Goal: Transaction & Acquisition: Purchase product/service

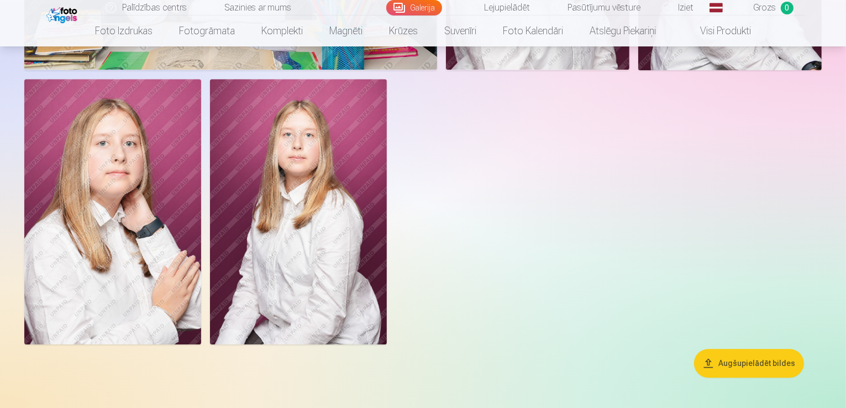
scroll to position [3190, 0]
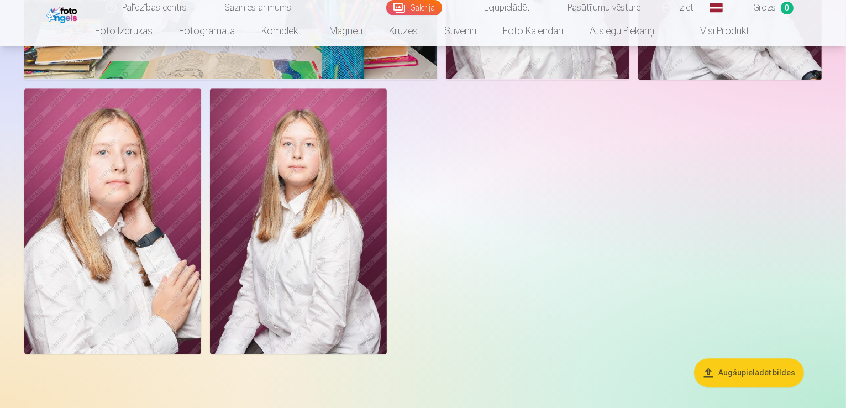
click at [419, 12] on link "Galerija" at bounding box center [414, 7] width 56 height 15
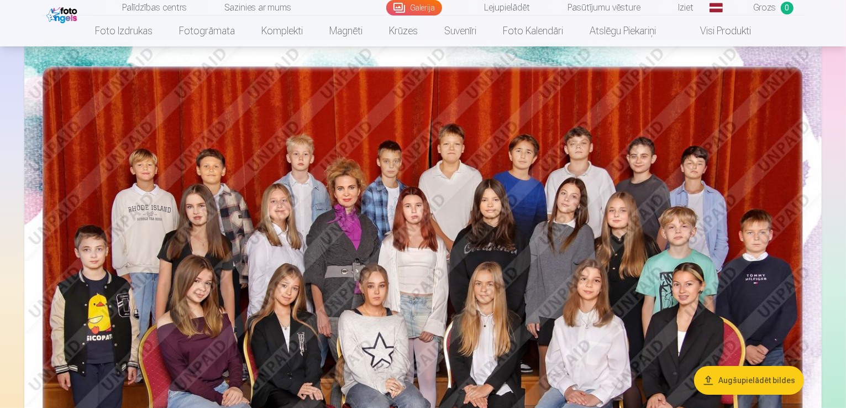
scroll to position [0, 0]
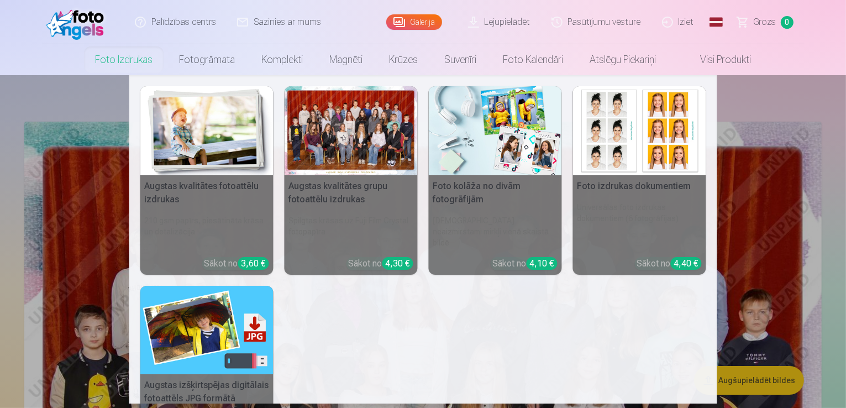
click at [757, 381] on nav "Augstas kvalitātes fotoattēlu izdrukas 210 gsm papīrs, piesātināta krāsa un det…" at bounding box center [423, 239] width 846 height 328
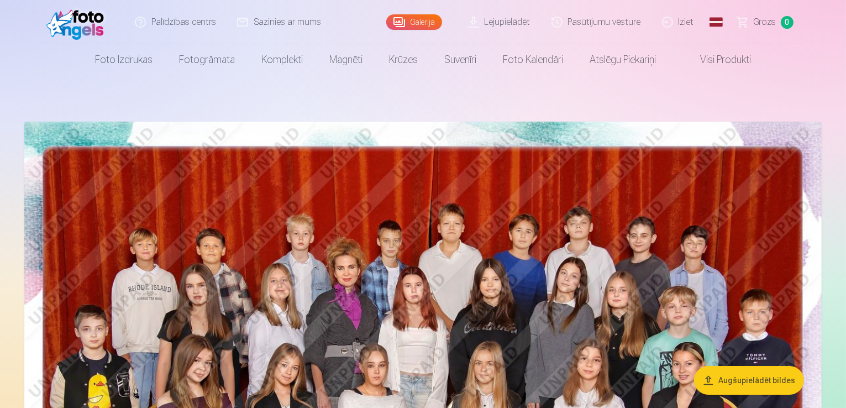
click at [509, 24] on link "Lejupielādēt" at bounding box center [499, 22] width 83 height 44
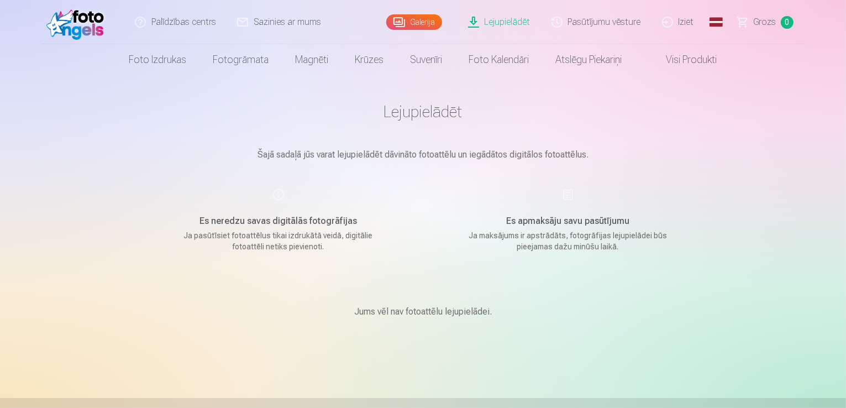
click at [612, 18] on link "Pasūtījumu vēsture" at bounding box center [597, 22] width 111 height 44
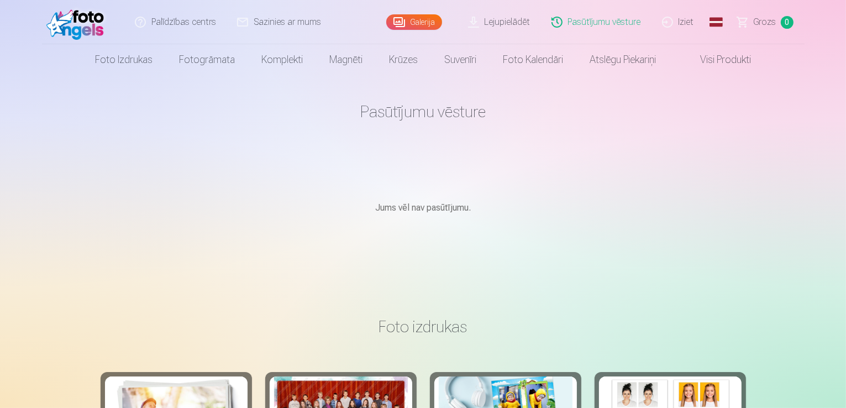
click at [416, 25] on link "Galerija" at bounding box center [414, 21] width 56 height 15
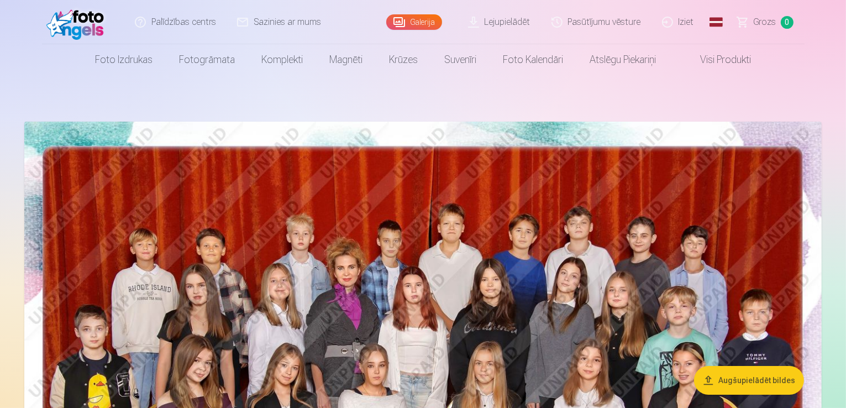
click at [78, 29] on img at bounding box center [78, 21] width 64 height 35
click at [727, 59] on link "Visi produkti" at bounding box center [716, 59] width 95 height 31
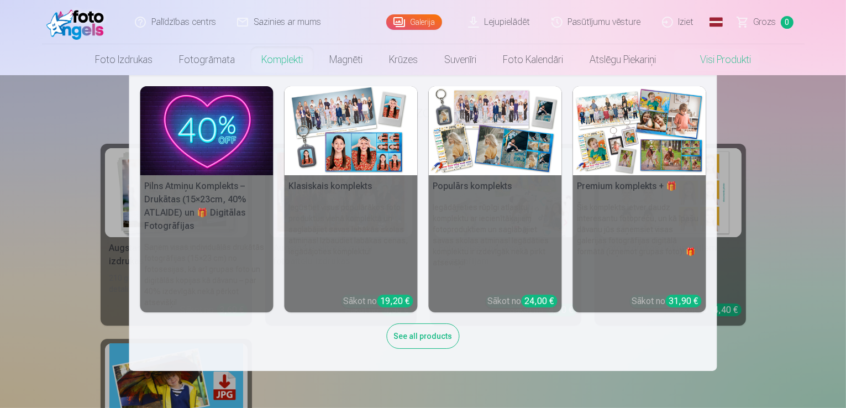
click at [278, 58] on link "Komplekti" at bounding box center [282, 59] width 68 height 31
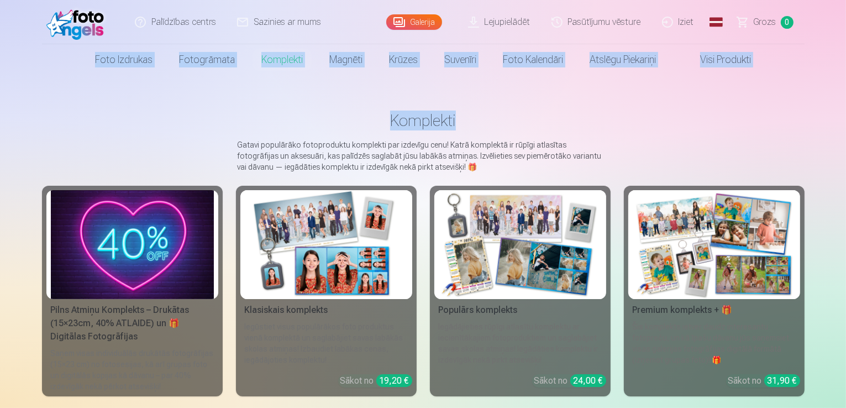
drag, startPoint x: 844, startPoint y: 35, endPoint x: 848, endPoint y: 81, distance: 46.0
click at [845, 81] on html "Palīdzības centrs Sazinies ar mums Galerija Lejupielādēt Pasūtījumu vēsture Izi…" at bounding box center [423, 204] width 846 height 408
click at [824, 70] on nav "Foto izdrukas Augstas kvalitātes fotoattēlu izdrukas 210 gsm papīrs, piesātināt…" at bounding box center [423, 59] width 846 height 31
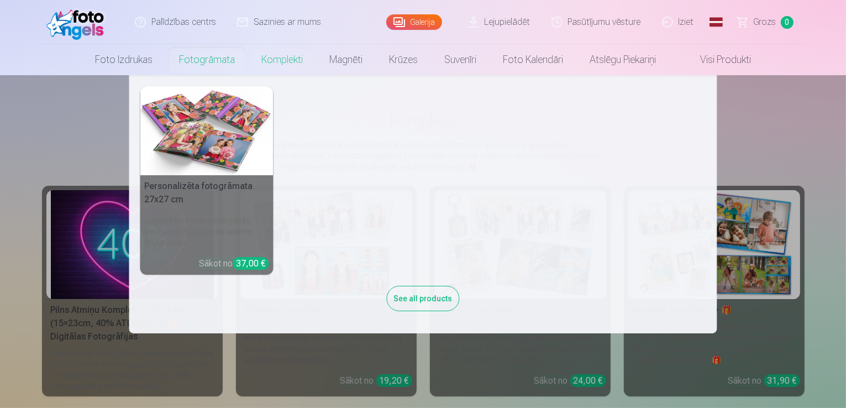
click at [200, 65] on link "Fotogrāmata" at bounding box center [207, 59] width 82 height 31
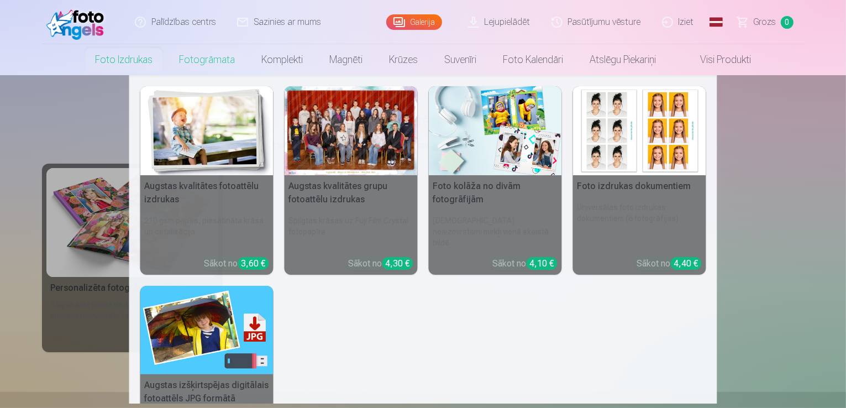
click at [119, 56] on link "Foto izdrukas" at bounding box center [124, 59] width 84 height 31
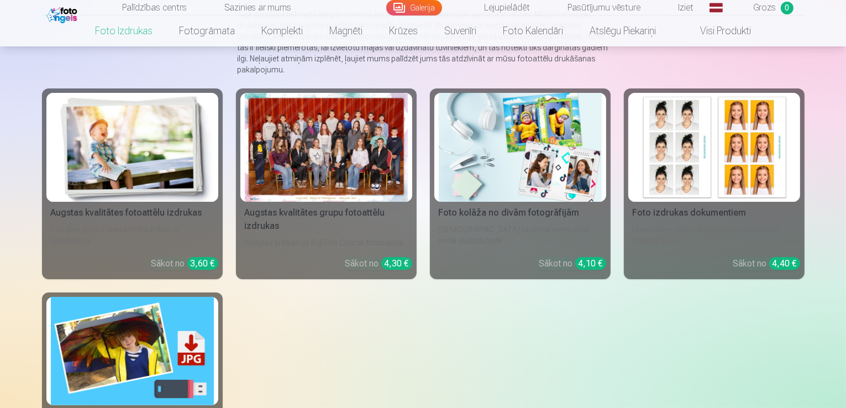
scroll to position [136, 0]
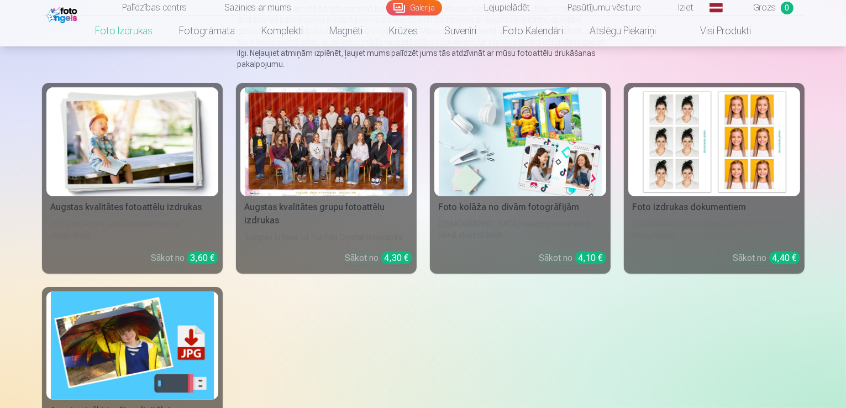
click at [342, 182] on div at bounding box center [326, 141] width 163 height 109
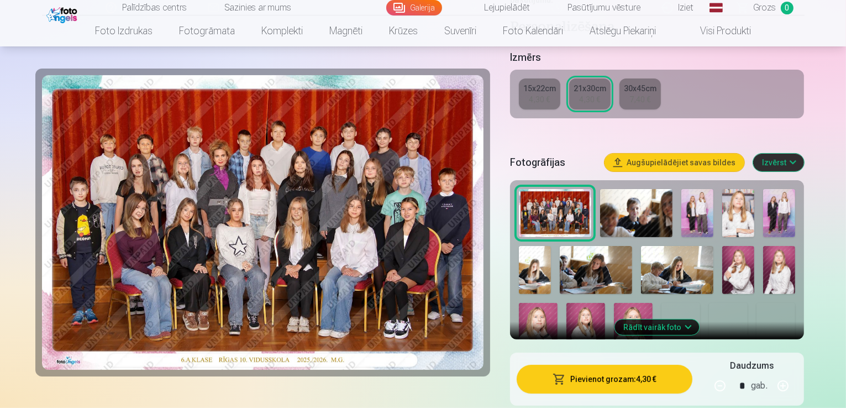
scroll to position [238, 0]
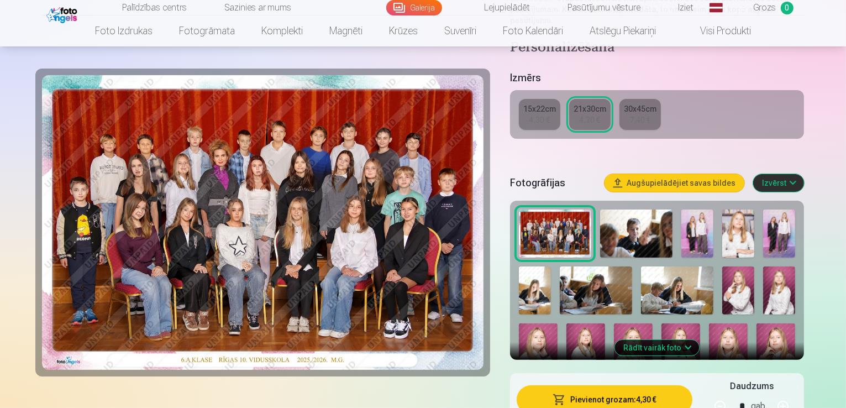
click at [637, 385] on button "Pievienot grozam : 4,30 €" at bounding box center [605, 399] width 176 height 29
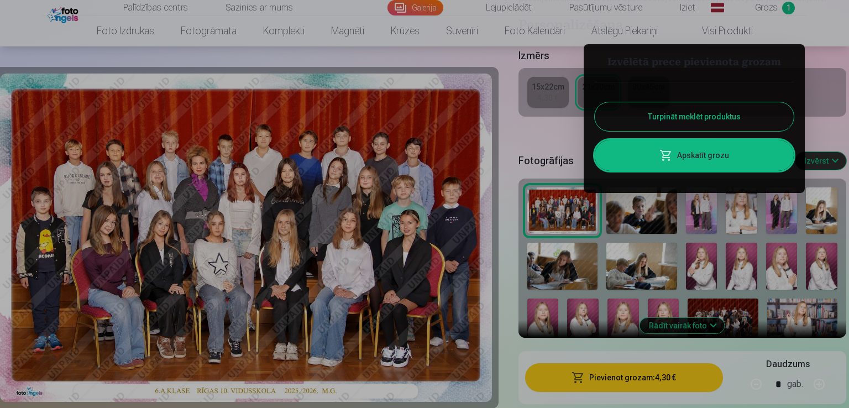
click at [684, 116] on button "Turpināt meklēt produktus" at bounding box center [694, 116] width 199 height 29
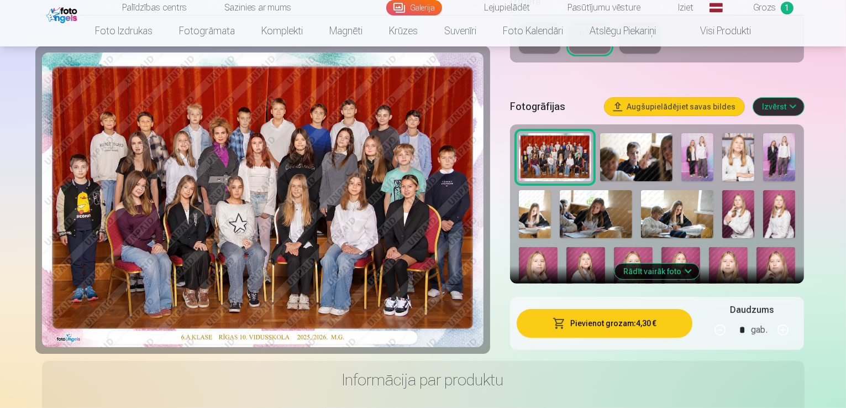
scroll to position [294, 0]
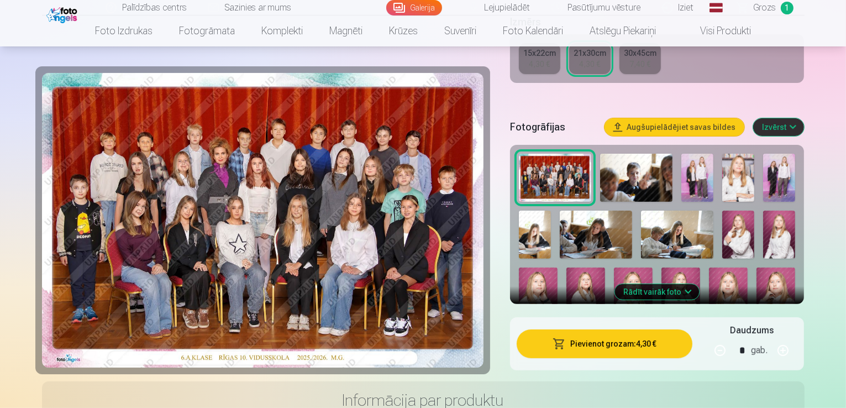
click at [699, 156] on img at bounding box center [697, 178] width 32 height 48
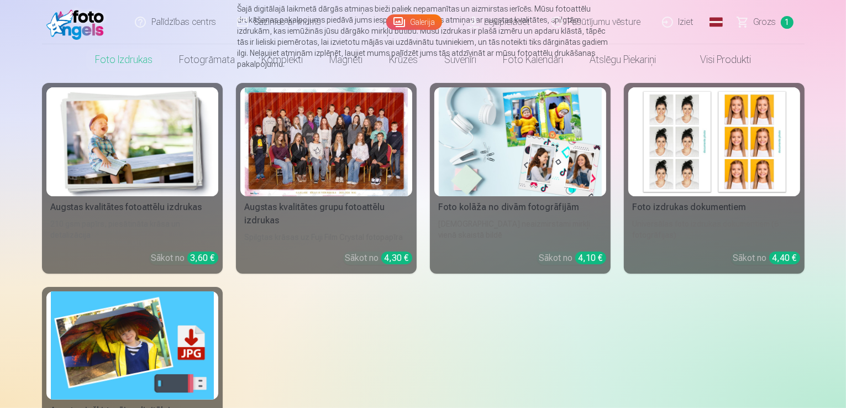
scroll to position [136, 0]
click at [320, 161] on div at bounding box center [326, 141] width 163 height 109
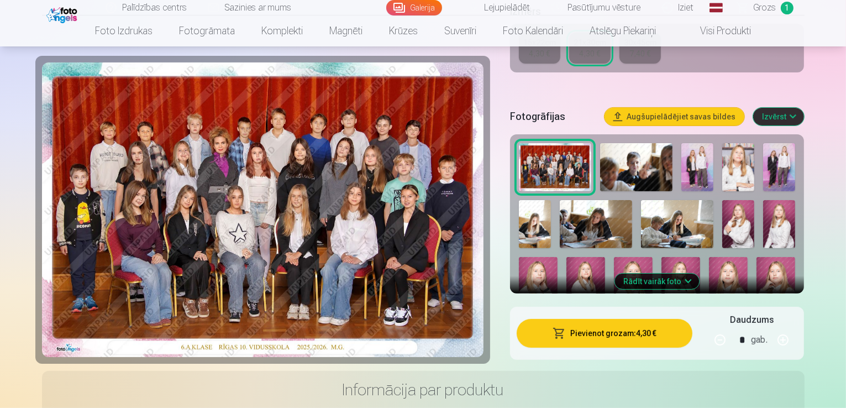
scroll to position [294, 0]
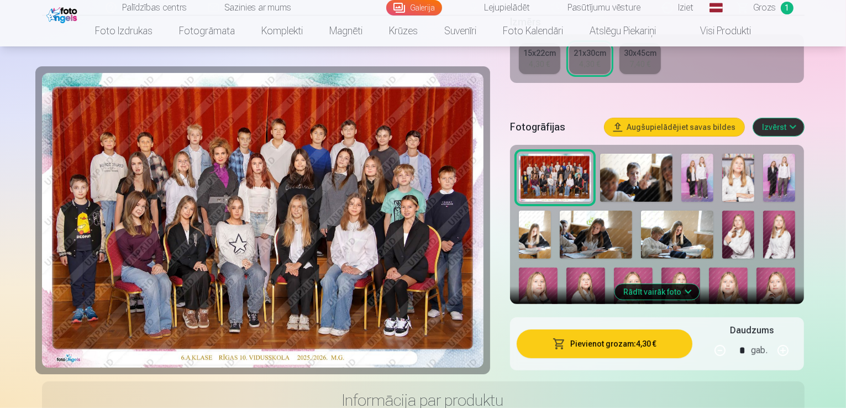
click at [804, 118] on button "Izvērst" at bounding box center [778, 127] width 51 height 18
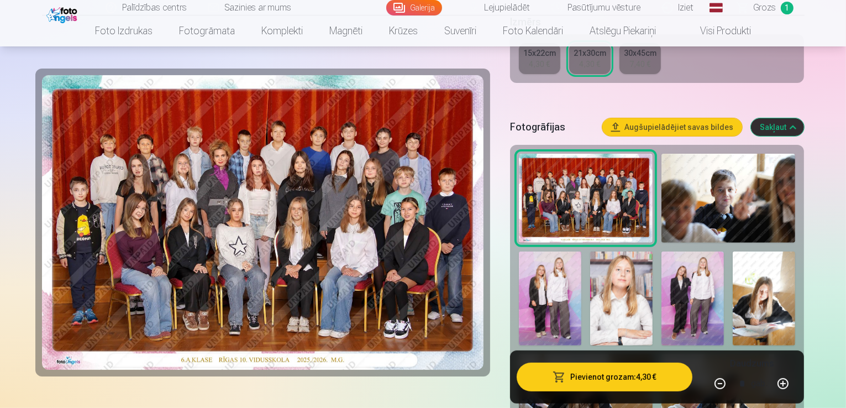
click at [581, 251] on img at bounding box center [550, 298] width 62 height 94
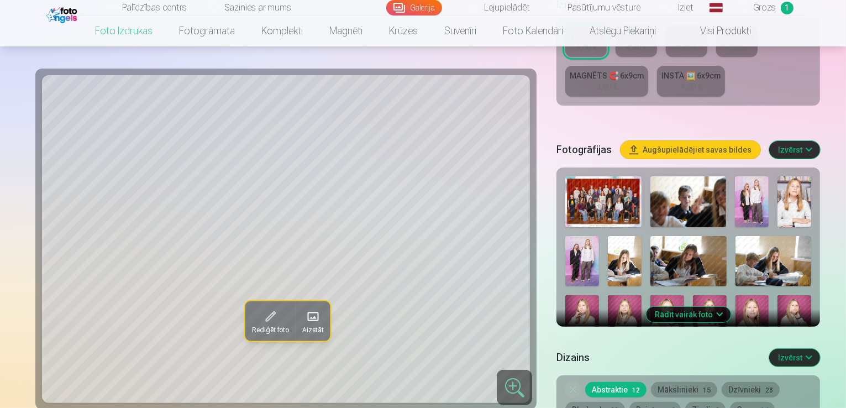
scroll to position [354, 0]
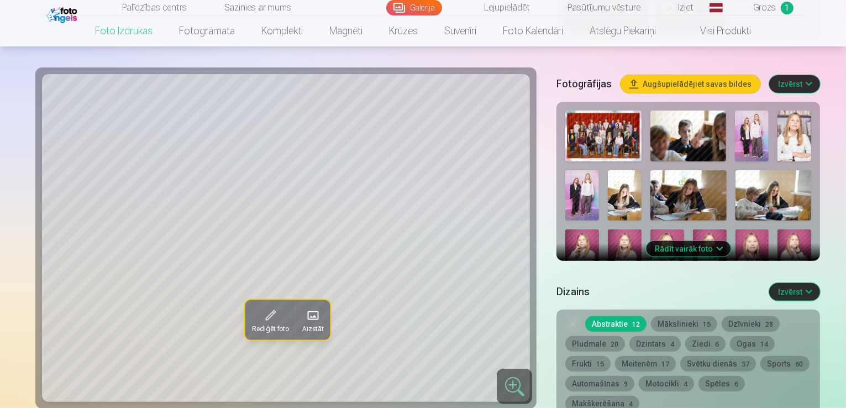
click at [735, 170] on img at bounding box center [773, 195] width 76 height 51
click at [650, 170] on img at bounding box center [688, 195] width 76 height 51
click at [642, 170] on img at bounding box center [625, 195] width 34 height 51
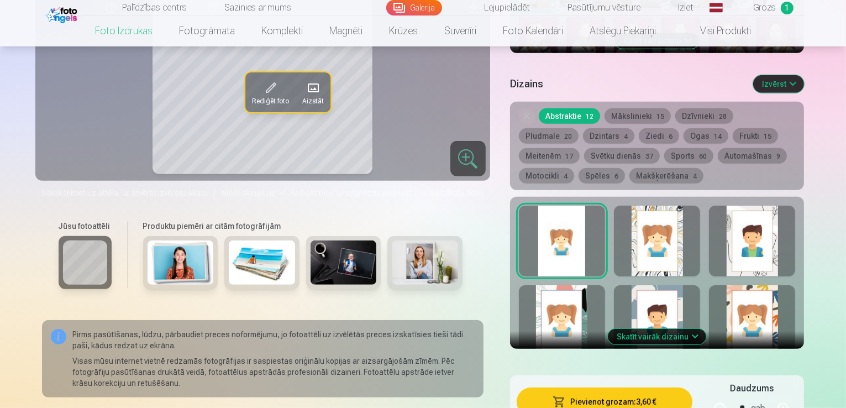
scroll to position [556, 0]
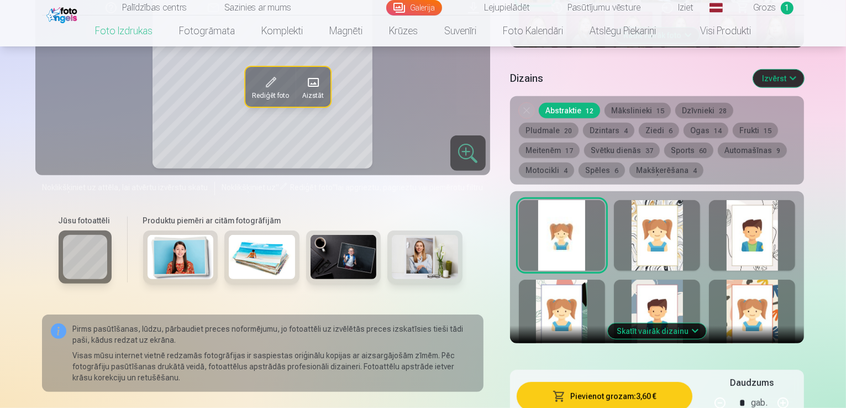
click at [684, 323] on button "Skatīt vairāk dizainu" at bounding box center [657, 330] width 98 height 15
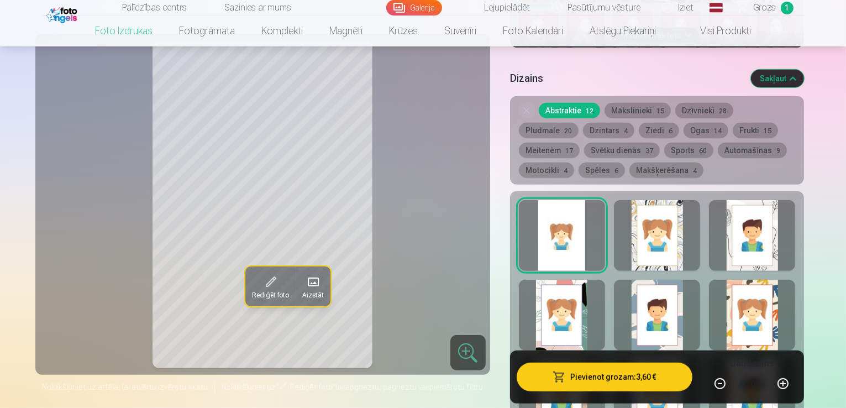
click at [561, 200] on div at bounding box center [562, 235] width 86 height 71
click at [684, 123] on button "Ogas 14" at bounding box center [706, 130] width 45 height 15
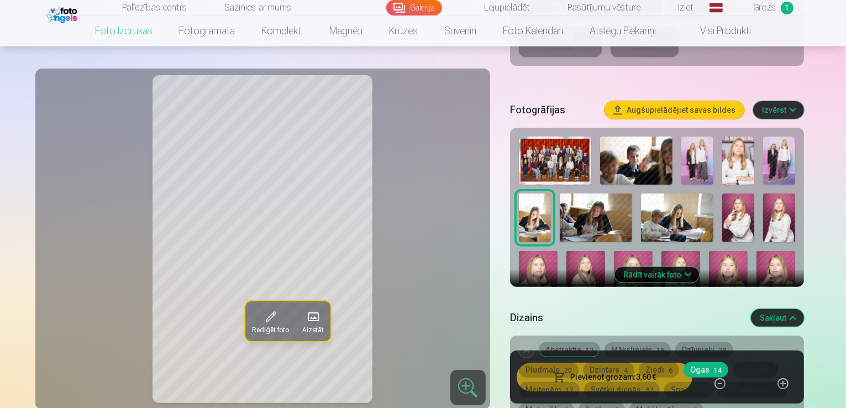
scroll to position [299, 0]
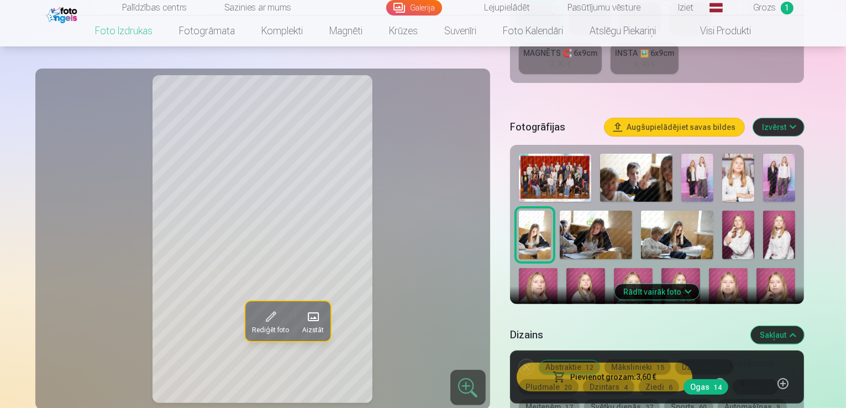
click at [683, 284] on button "Rādīt vairāk foto" at bounding box center [657, 291] width 85 height 15
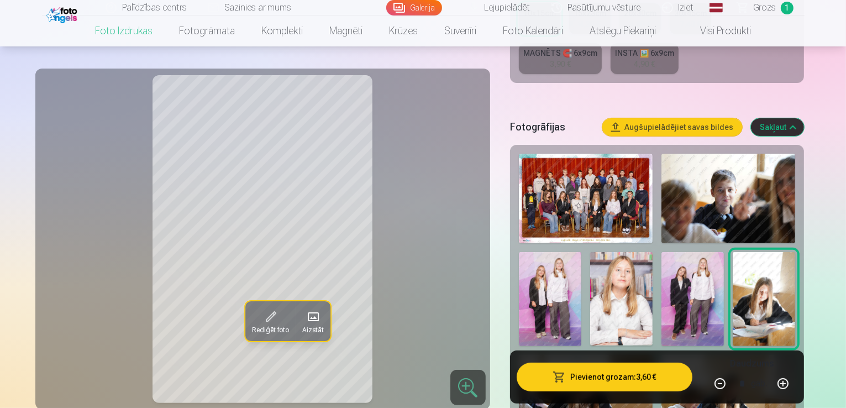
click at [661, 252] on img at bounding box center [692, 299] width 62 height 94
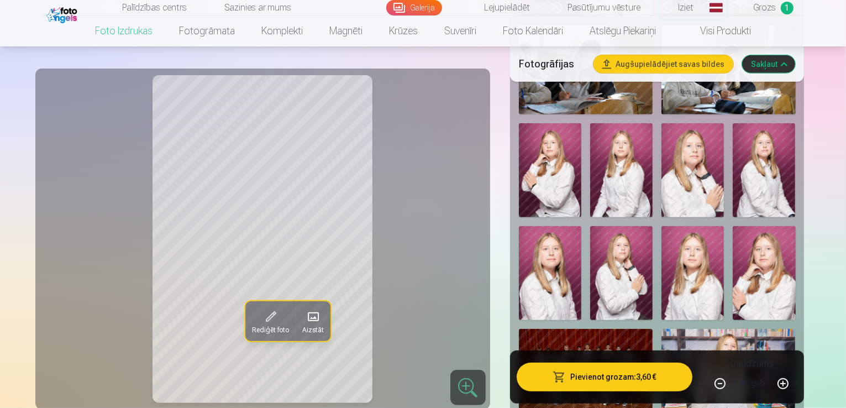
scroll to position [591, 0]
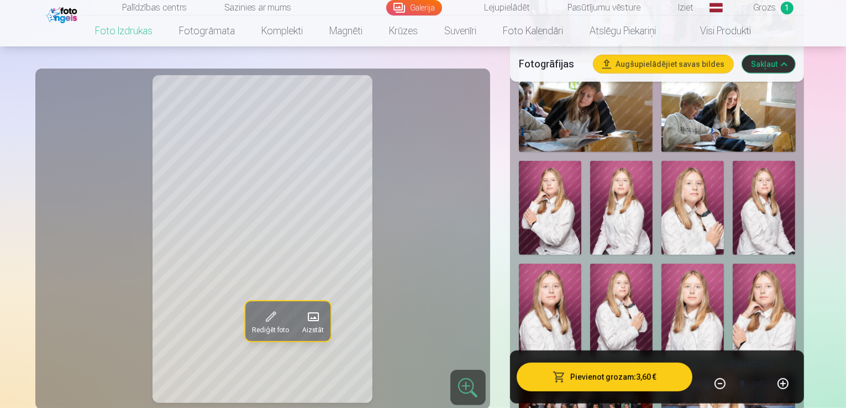
click at [261, 322] on span at bounding box center [270, 317] width 18 height 18
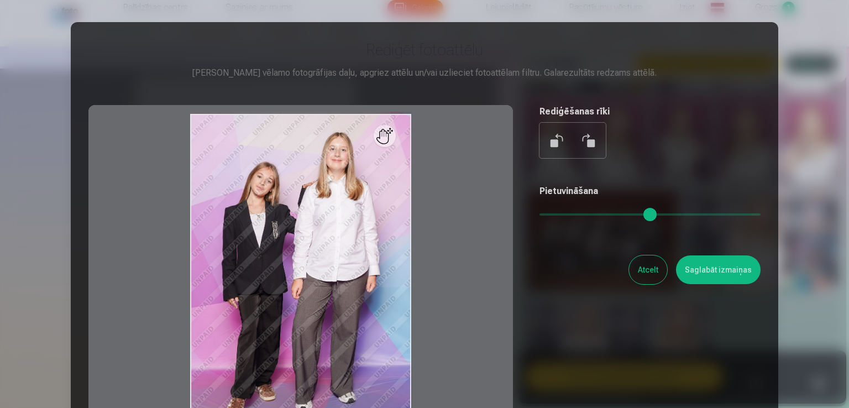
click at [640, 277] on button "Atcelt" at bounding box center [648, 269] width 38 height 29
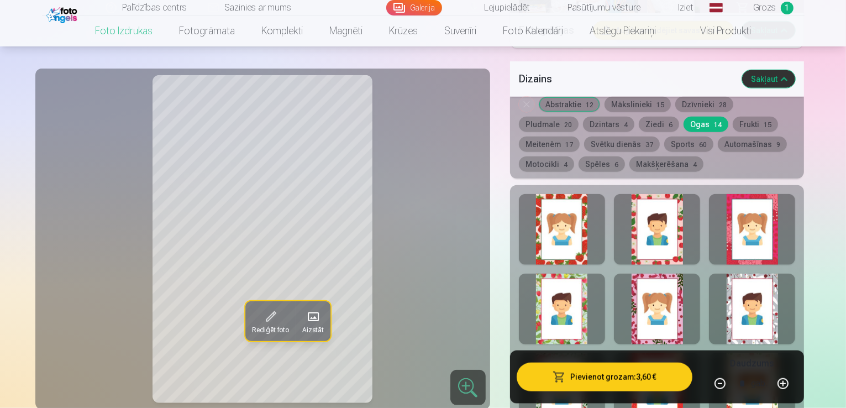
scroll to position [1101, 0]
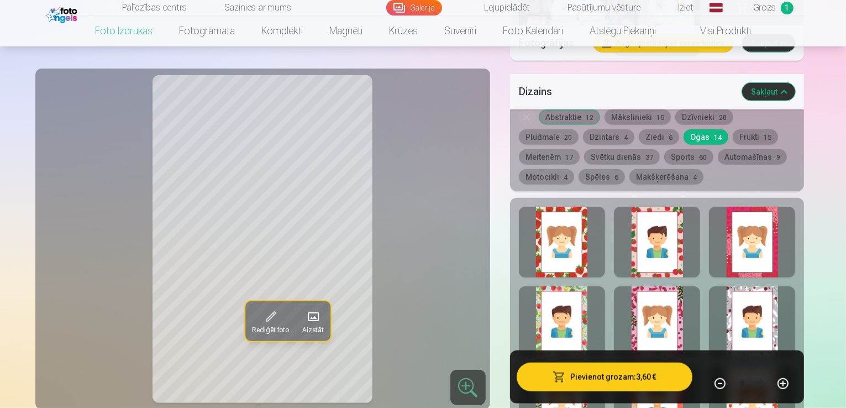
click at [712, 109] on button "Dzīvnieki 28" at bounding box center [704, 116] width 58 height 15
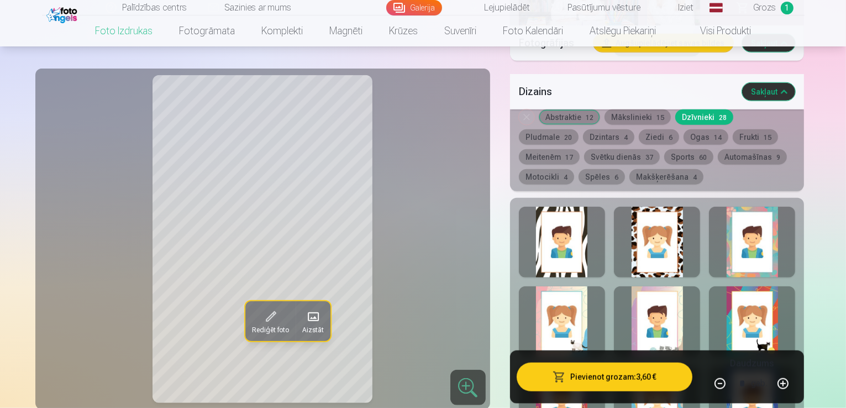
click at [795, 83] on button "Sakļaut" at bounding box center [768, 92] width 53 height 18
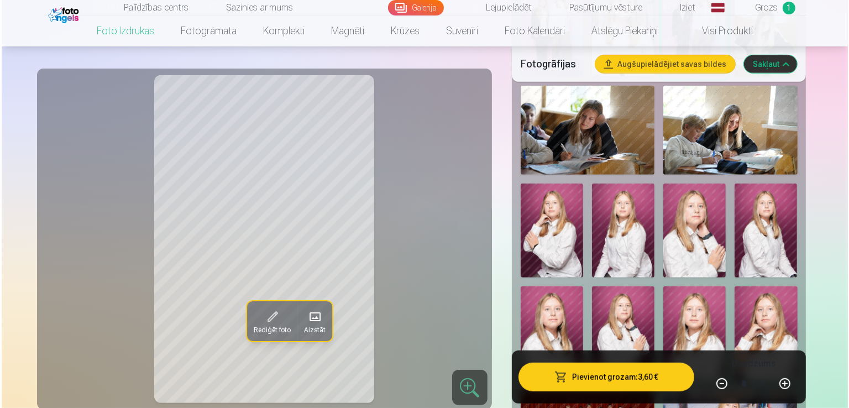
scroll to position [550, 0]
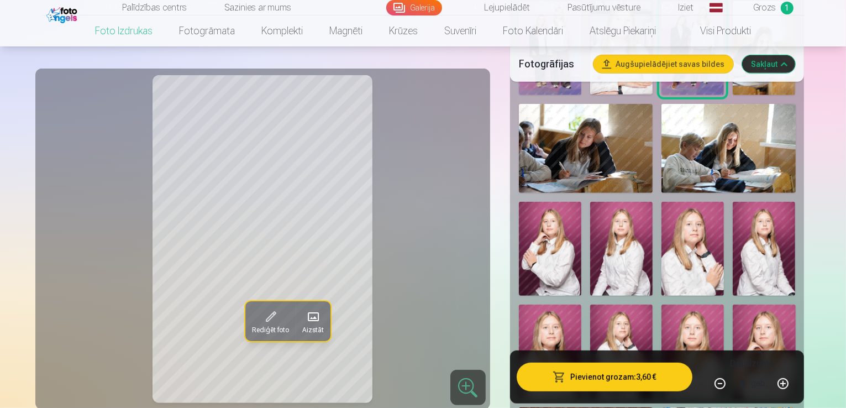
click at [624, 376] on button "Pievienot grozam : 3,60 €" at bounding box center [605, 376] width 176 height 29
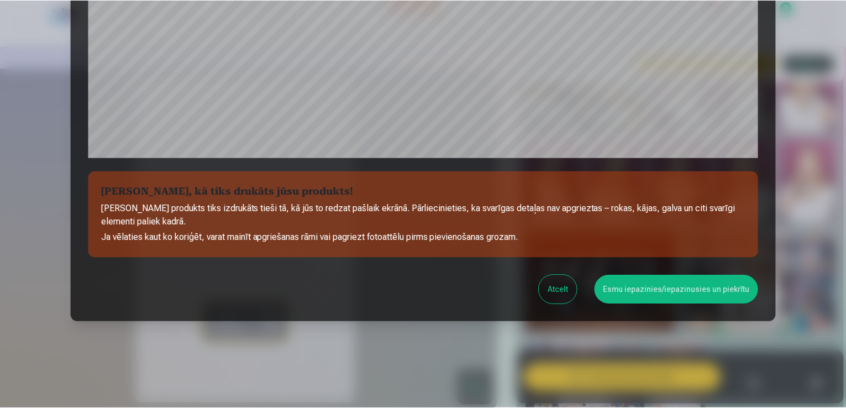
scroll to position [388, 0]
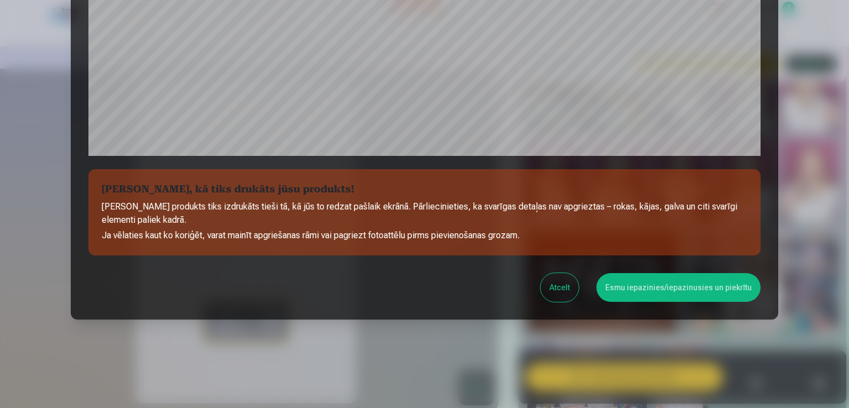
click at [675, 283] on button "Esmu iepazinies/iepazinusies un piekrītu" at bounding box center [678, 287] width 164 height 29
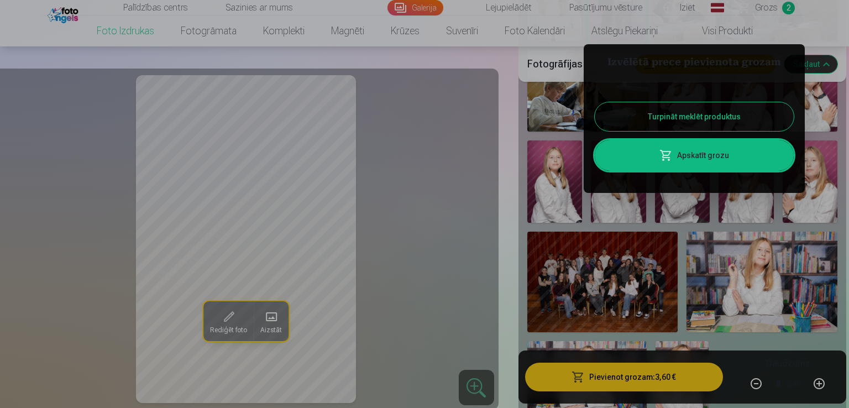
click at [704, 120] on button "Turpināt meklēt produktus" at bounding box center [694, 116] width 199 height 29
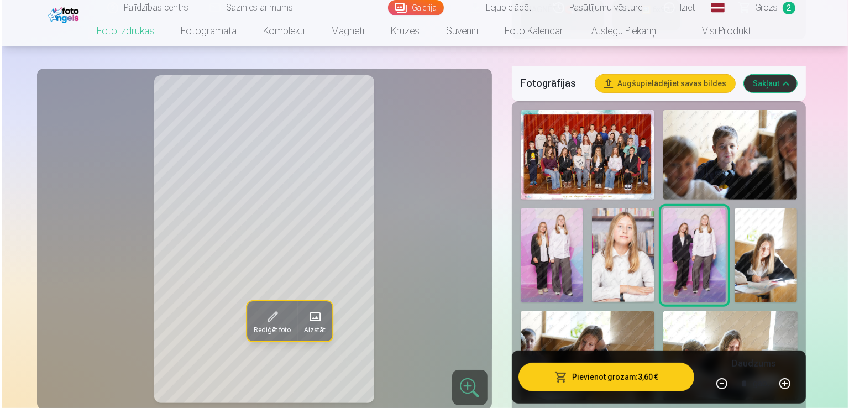
scroll to position [325, 0]
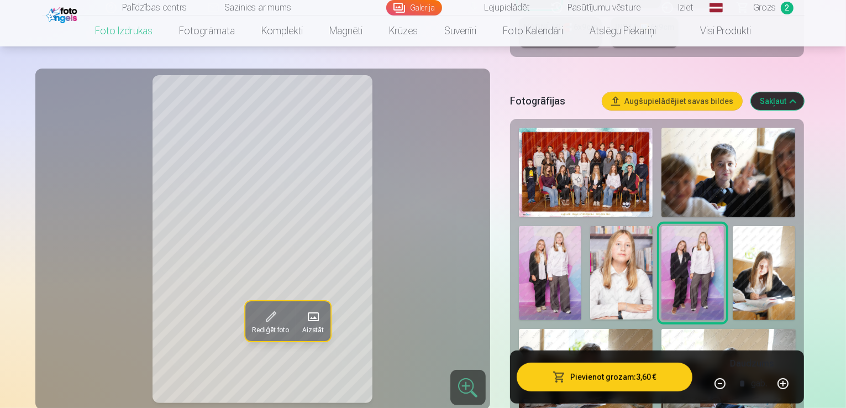
click at [581, 226] on img at bounding box center [550, 273] width 62 height 94
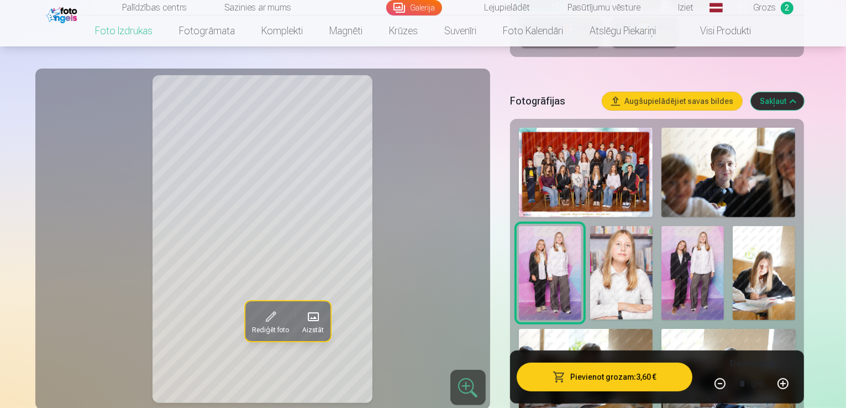
click at [637, 380] on button "Pievienot grozam : 3,60 €" at bounding box center [605, 376] width 176 height 29
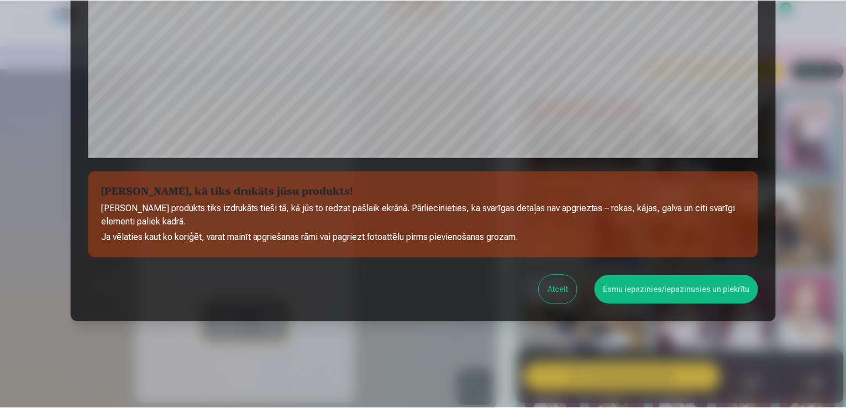
scroll to position [388, 0]
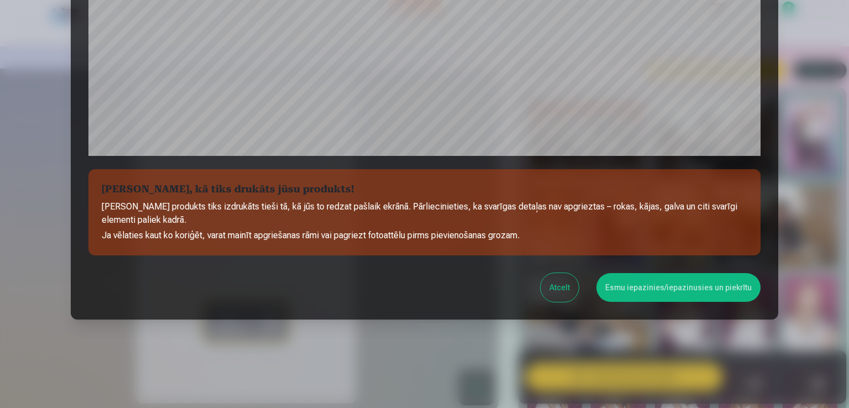
click at [634, 285] on button "Esmu iepazinies/iepazinusies un piekrītu" at bounding box center [678, 287] width 164 height 29
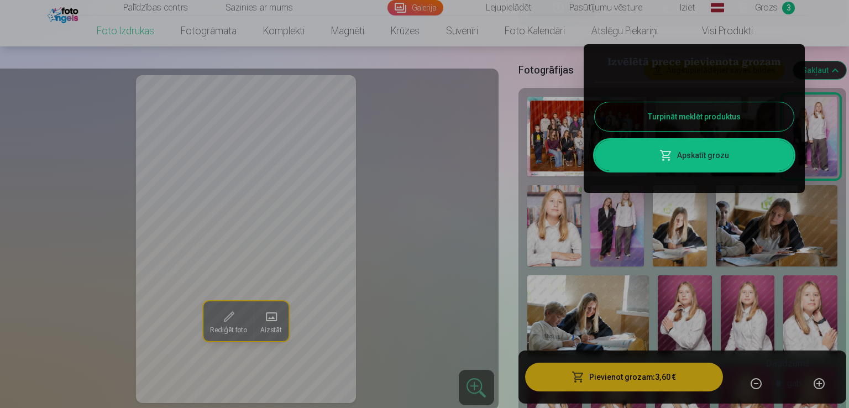
click at [480, 216] on div at bounding box center [424, 204] width 849 height 408
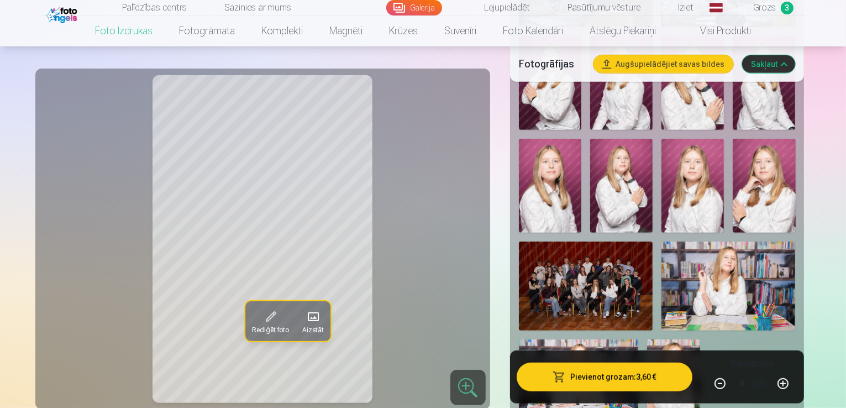
scroll to position [734, 0]
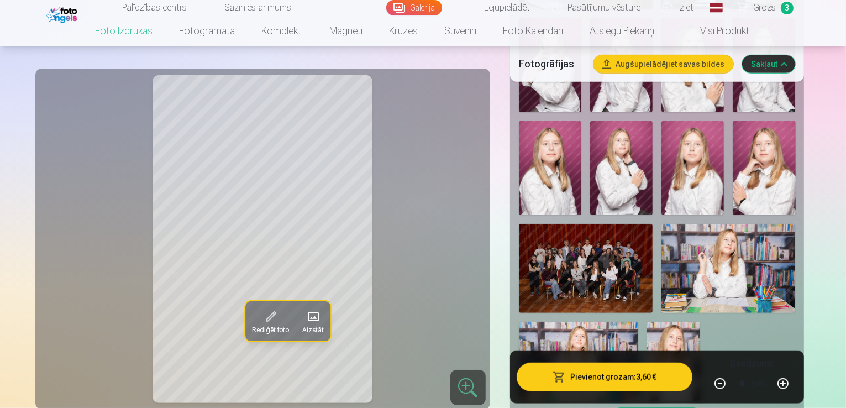
click at [745, 224] on img at bounding box center [728, 269] width 134 height 90
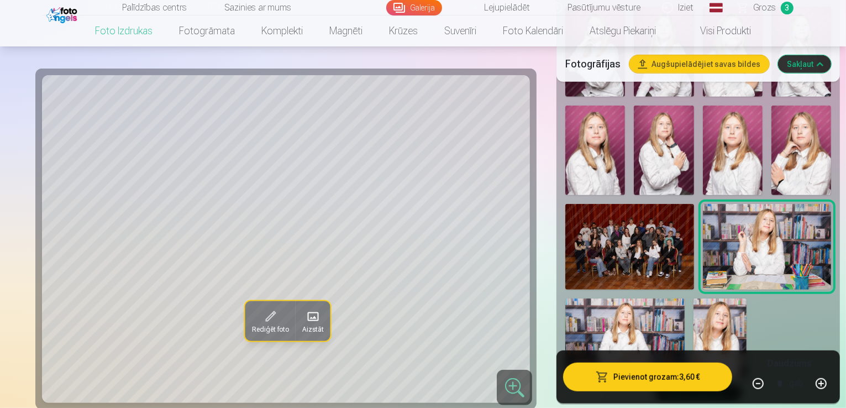
click at [569, 298] on img at bounding box center [624, 338] width 119 height 80
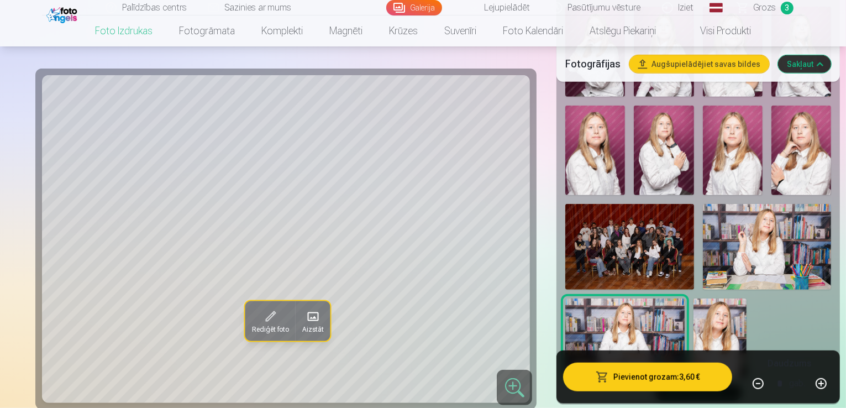
click at [693, 298] on img at bounding box center [719, 338] width 53 height 80
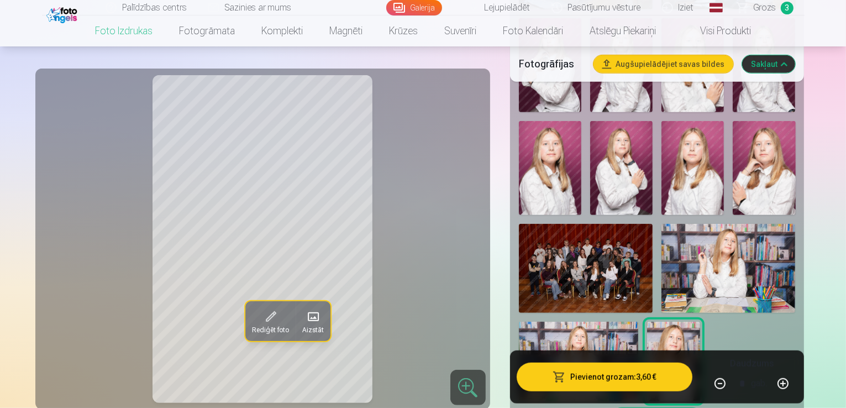
click at [768, 224] on img at bounding box center [728, 269] width 134 height 90
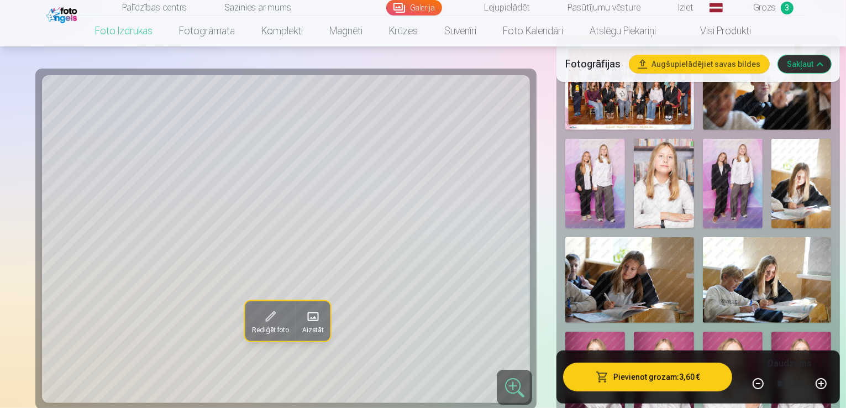
scroll to position [427, 0]
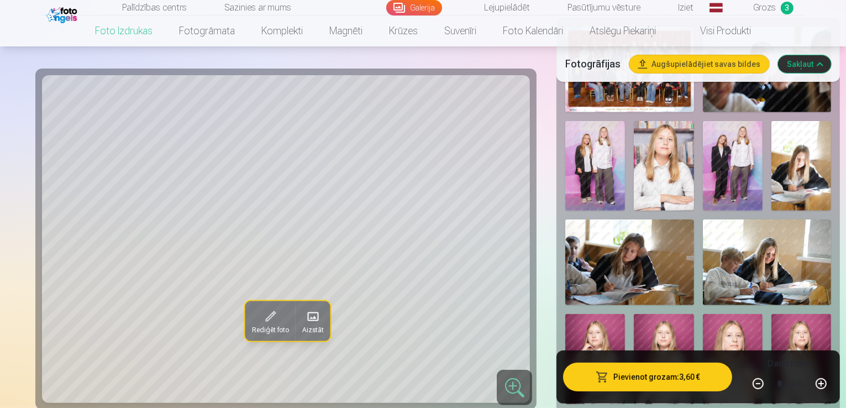
click at [693, 314] on img at bounding box center [664, 359] width 60 height 90
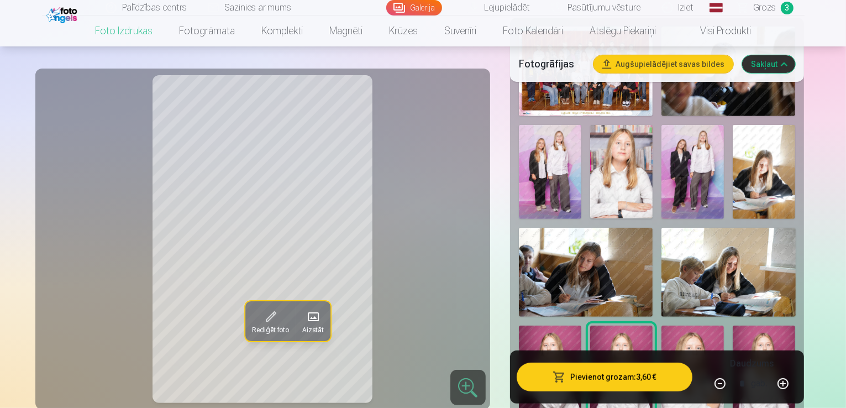
click at [581, 325] on img at bounding box center [550, 372] width 62 height 94
click at [724, 325] on img at bounding box center [692, 372] width 62 height 94
click at [733, 325] on img at bounding box center [764, 372] width 62 height 94
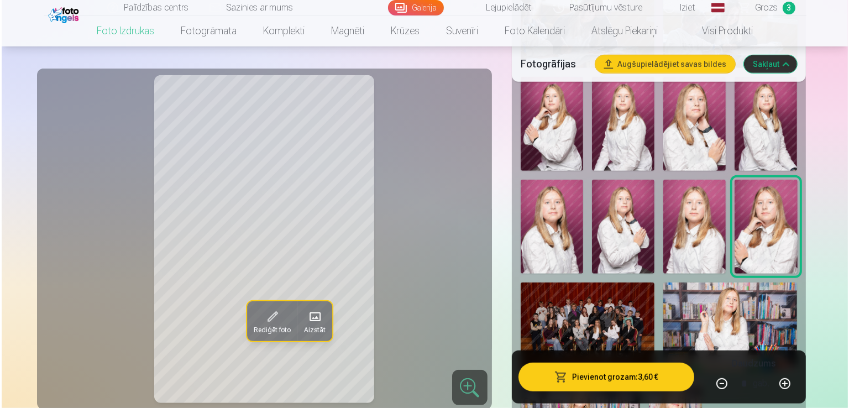
scroll to position [681, 0]
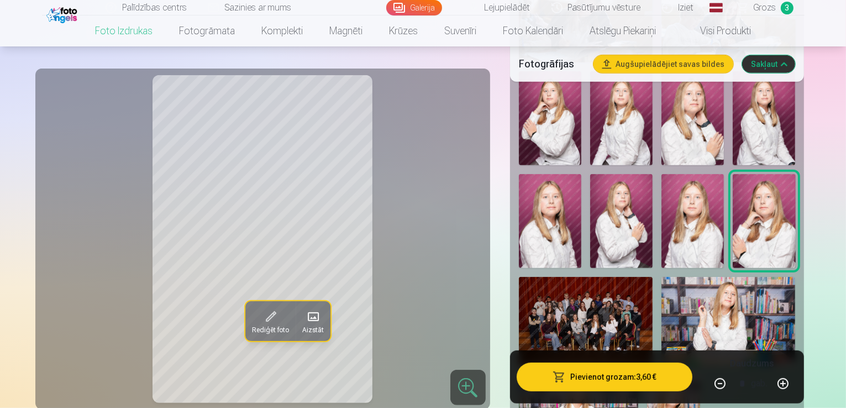
click at [713, 277] on img at bounding box center [728, 322] width 134 height 90
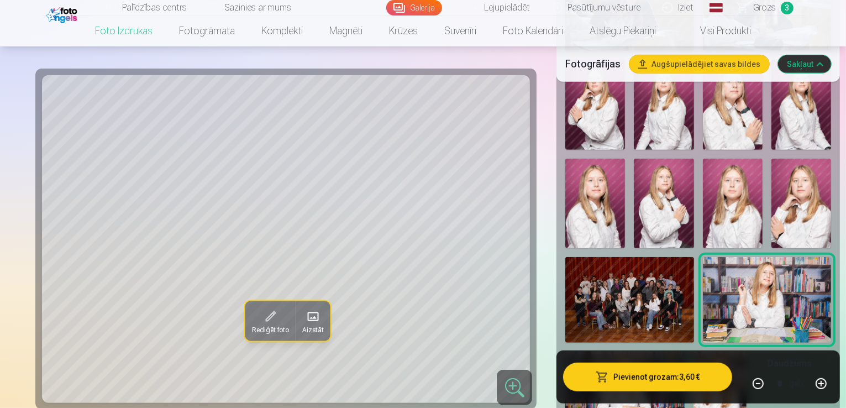
click at [586, 351] on img at bounding box center [624, 391] width 119 height 80
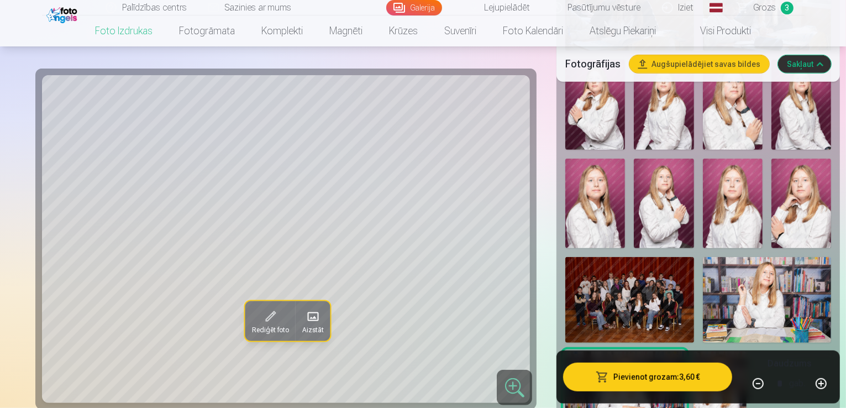
click at [693, 351] on img at bounding box center [719, 391] width 53 height 80
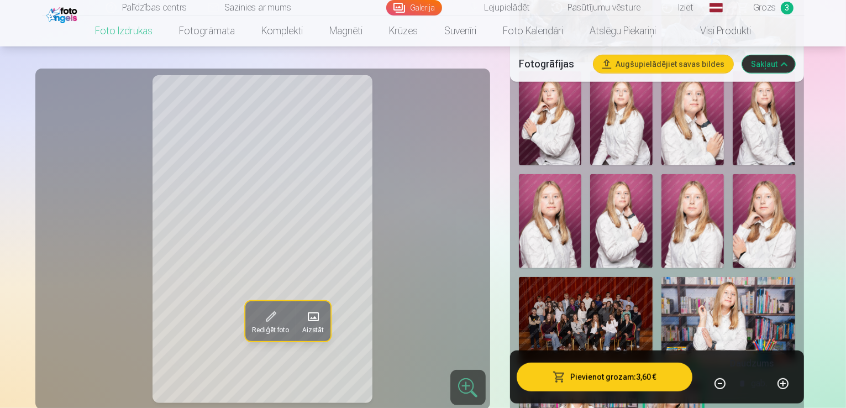
click at [749, 277] on img at bounding box center [728, 322] width 134 height 90
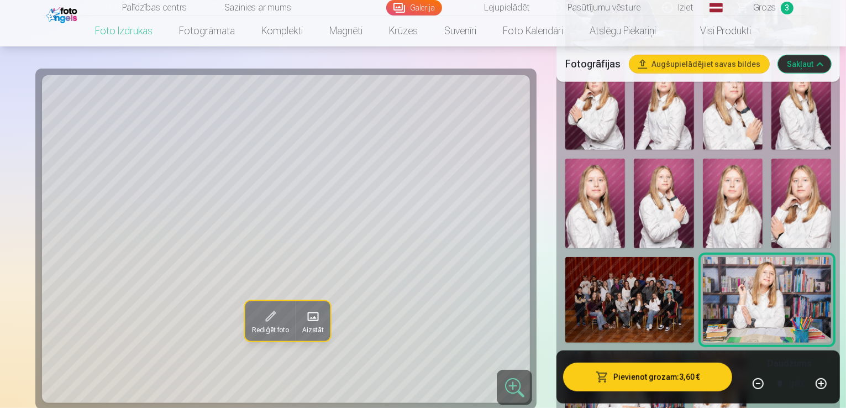
click at [632, 381] on button "Pievienot grozam : 3,60 €" at bounding box center [647, 376] width 169 height 29
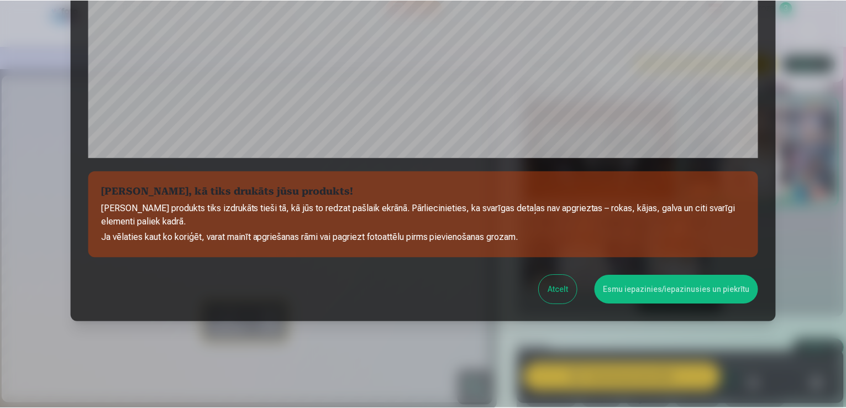
scroll to position [388, 0]
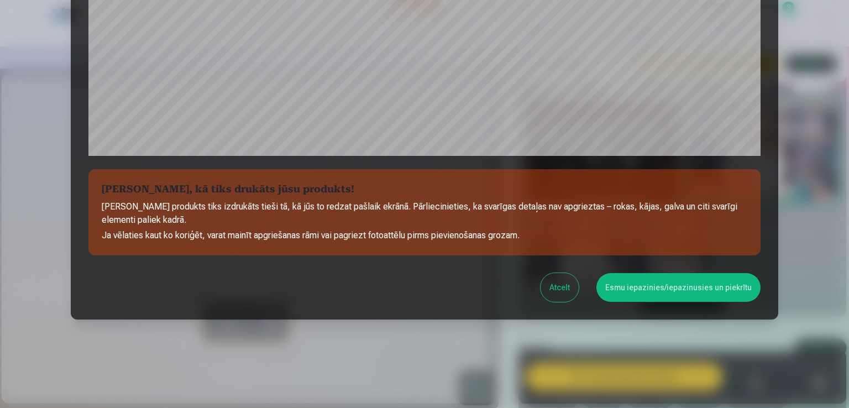
click at [701, 288] on button "Esmu iepazinies/iepazinusies un piekrītu" at bounding box center [678, 287] width 164 height 29
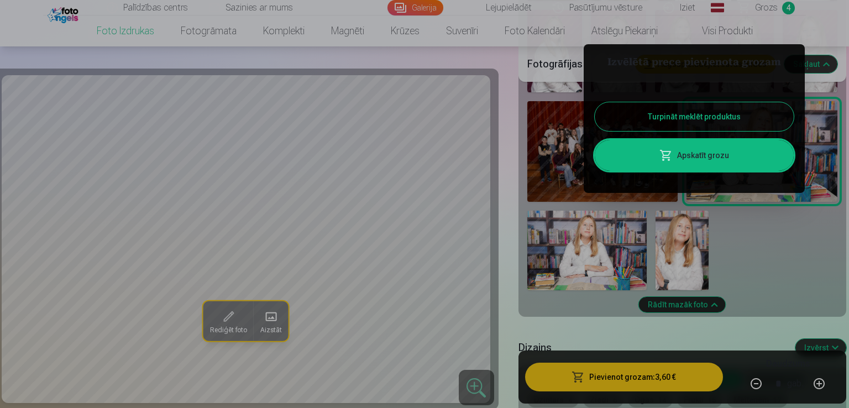
click at [767, 271] on div at bounding box center [424, 204] width 849 height 408
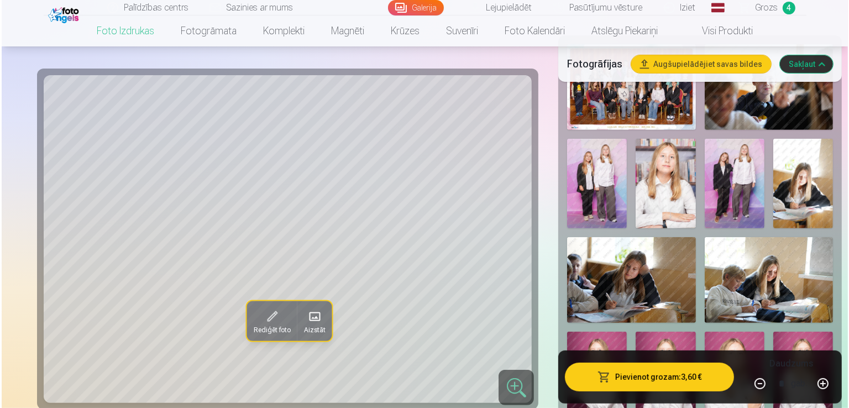
scroll to position [427, 0]
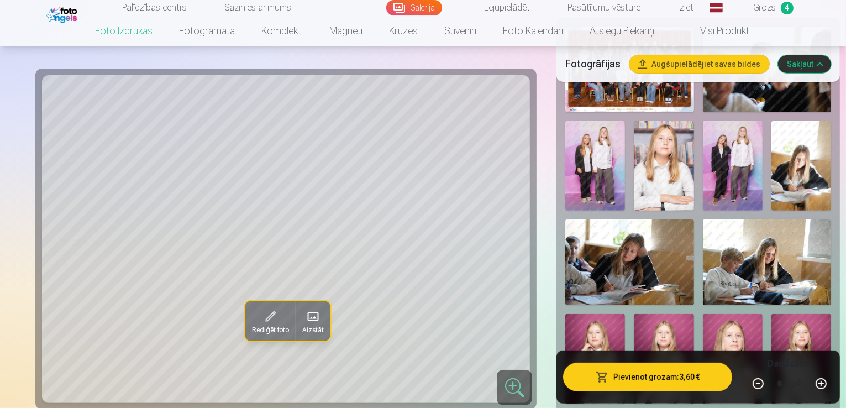
click at [703, 219] on img at bounding box center [767, 262] width 129 height 86
click at [622, 378] on button "Pievienot grozam : 3,60 €" at bounding box center [647, 376] width 169 height 29
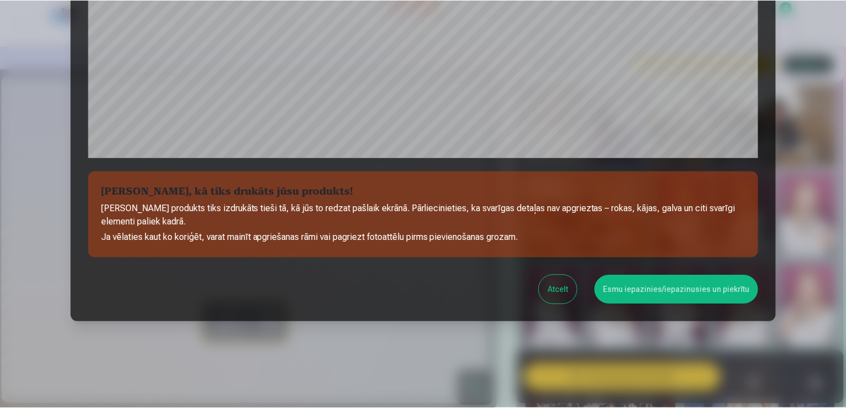
scroll to position [388, 0]
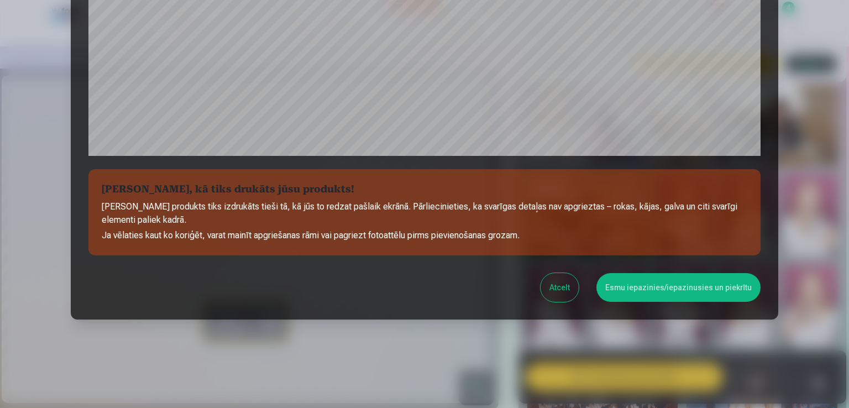
click at [650, 291] on button "Esmu iepazinies/iepazinusies un piekrītu" at bounding box center [678, 287] width 164 height 29
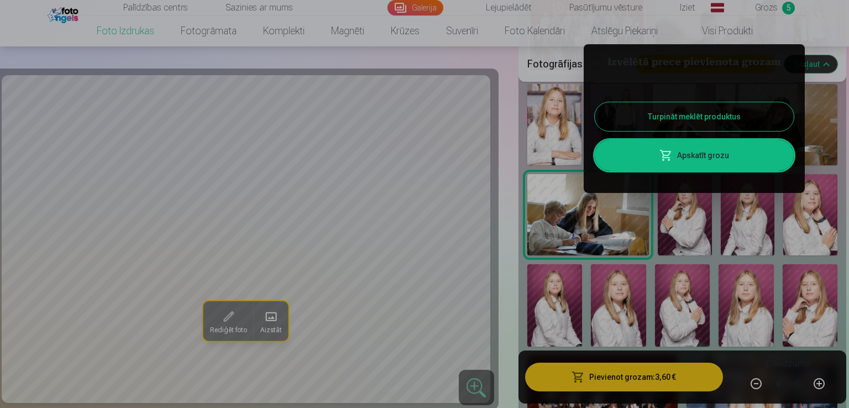
click at [701, 155] on link "Apskatīt grozu" at bounding box center [694, 155] width 199 height 31
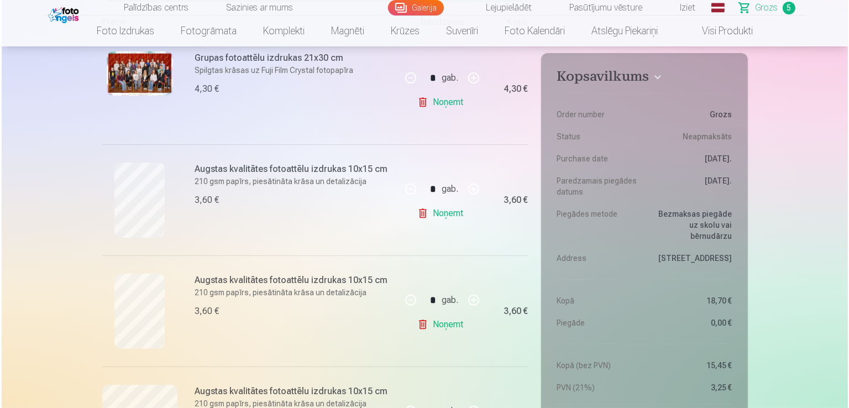
scroll to position [233, 0]
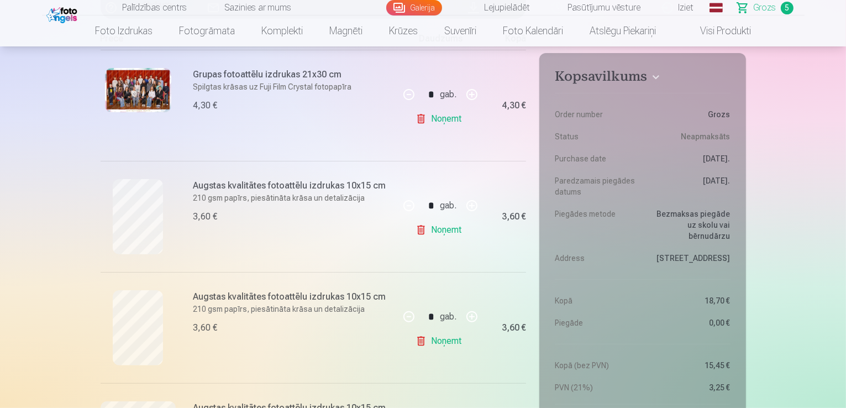
click at [131, 83] on img at bounding box center [138, 90] width 66 height 44
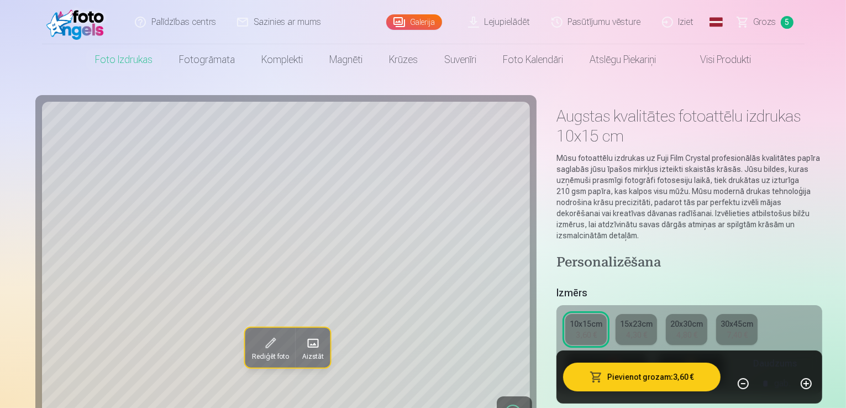
click at [787, 17] on span "5" at bounding box center [787, 22] width 13 height 13
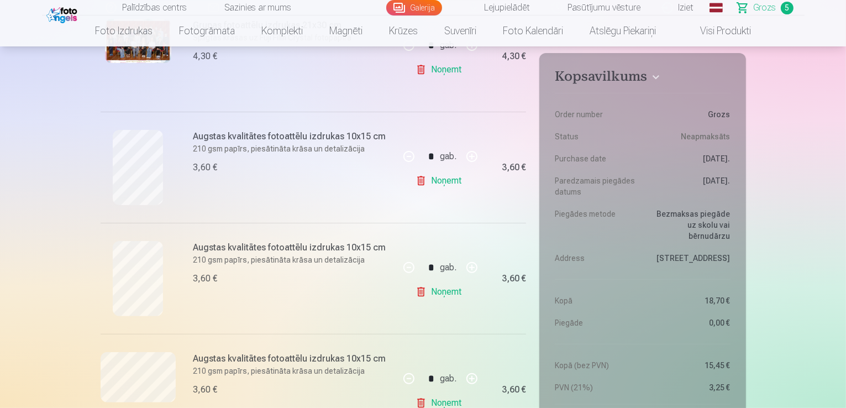
scroll to position [298, 0]
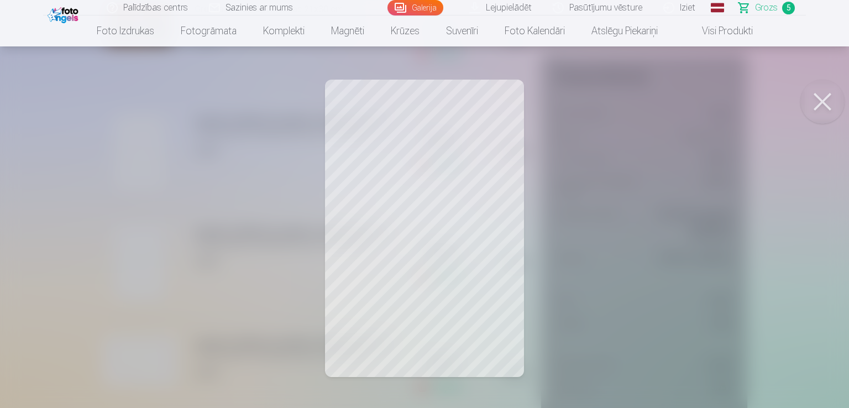
click at [830, 101] on button at bounding box center [822, 102] width 44 height 44
click at [827, 108] on button at bounding box center [822, 102] width 44 height 44
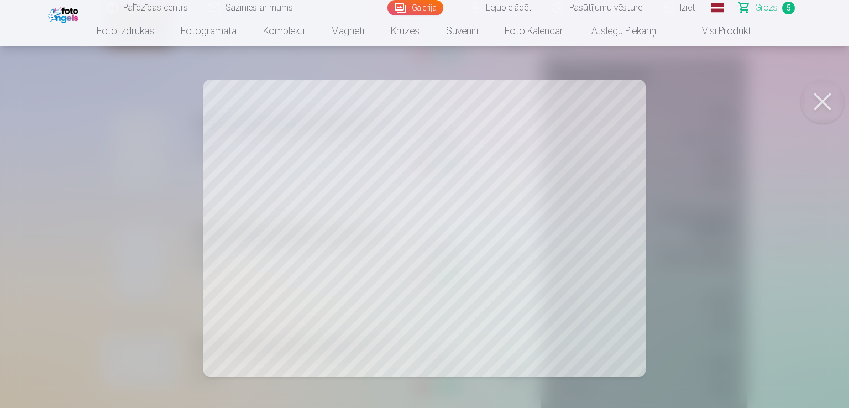
click at [818, 102] on button at bounding box center [822, 102] width 44 height 44
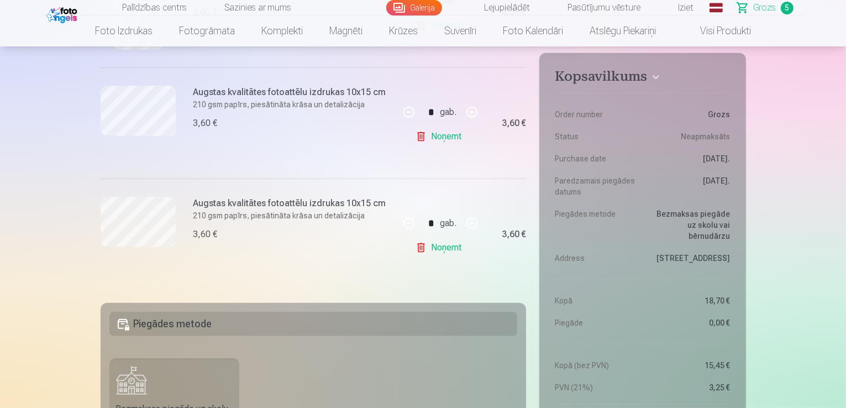
scroll to position [533, 0]
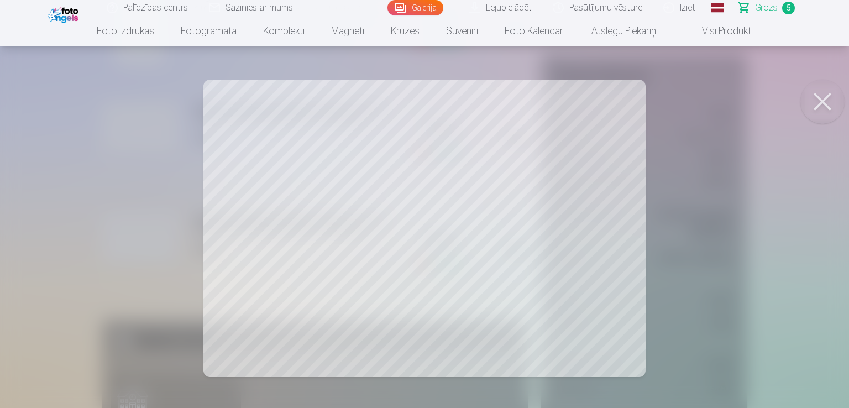
click at [821, 94] on button at bounding box center [822, 102] width 44 height 44
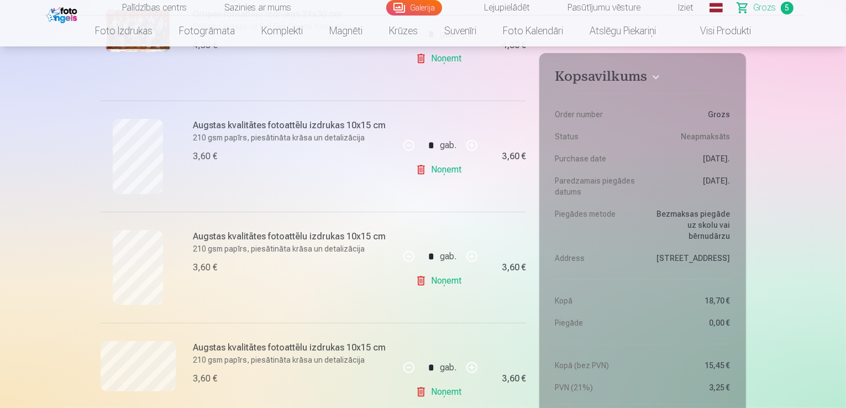
scroll to position [0, 0]
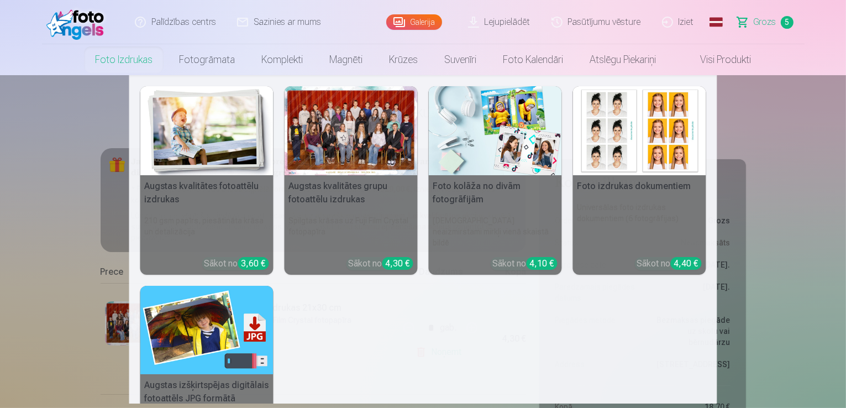
click at [336, 133] on div at bounding box center [351, 130] width 133 height 89
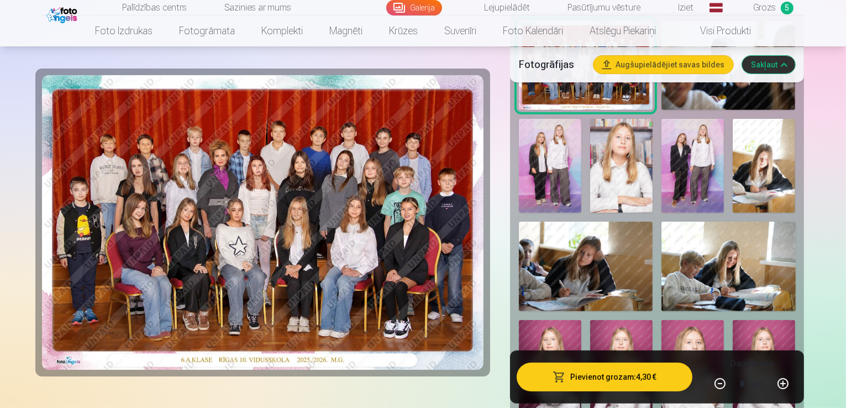
scroll to position [411, 0]
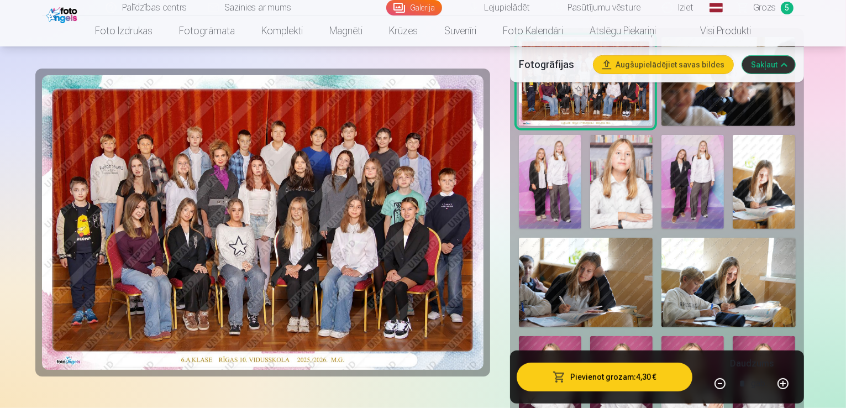
click at [733, 135] on img at bounding box center [764, 182] width 62 height 94
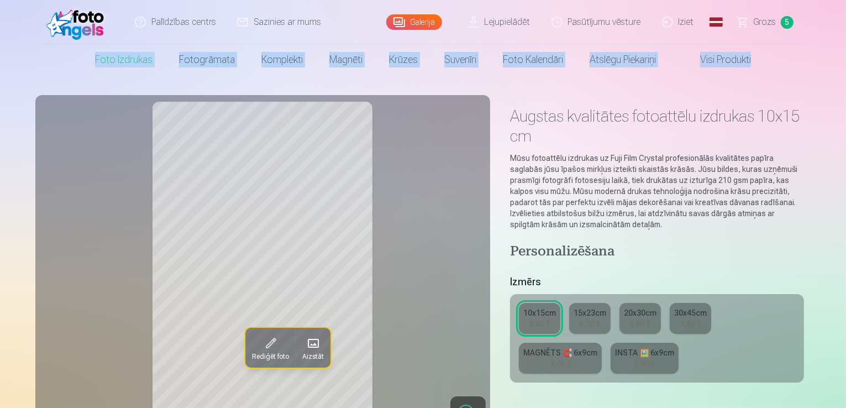
drag, startPoint x: 844, startPoint y: 18, endPoint x: 848, endPoint y: 40, distance: 22.0
click at [845, 40] on html "Palīdzības centrs Sazinies ar mums Galerija Lejupielādēt Pasūtījumu vēsture Izi…" at bounding box center [423, 204] width 846 height 408
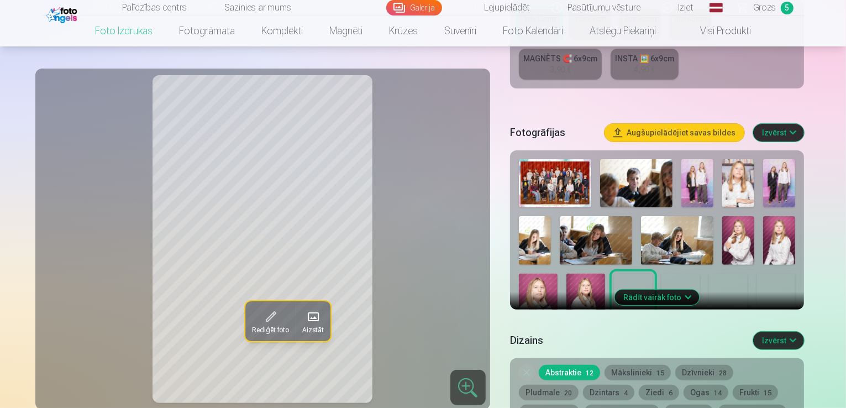
scroll to position [338, 0]
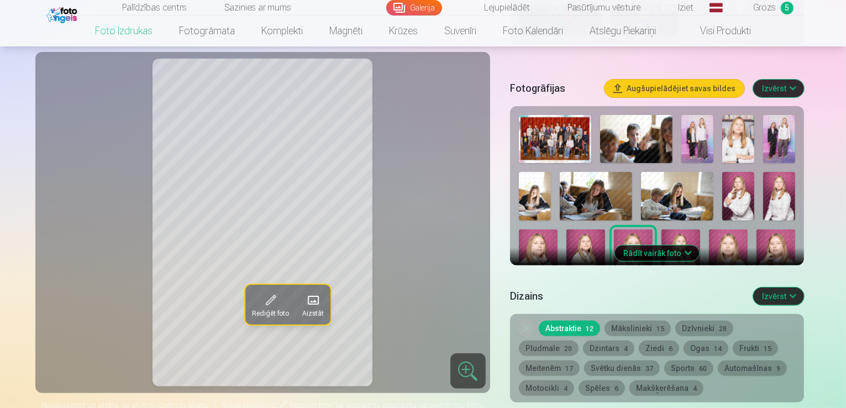
click at [551, 172] on img at bounding box center [535, 196] width 32 height 48
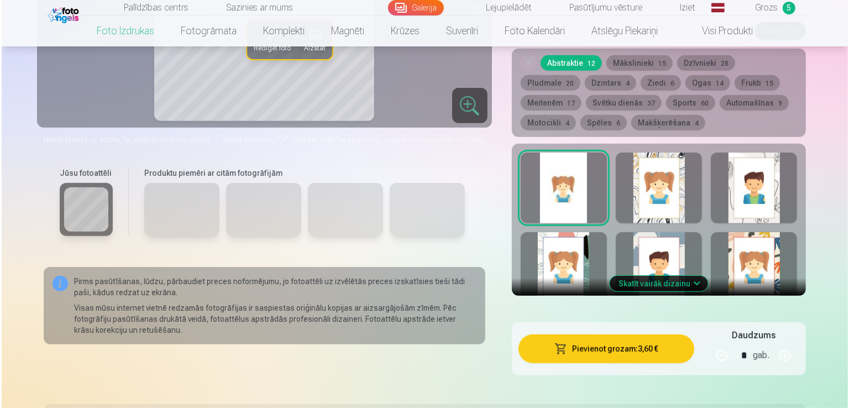
scroll to position [626, 0]
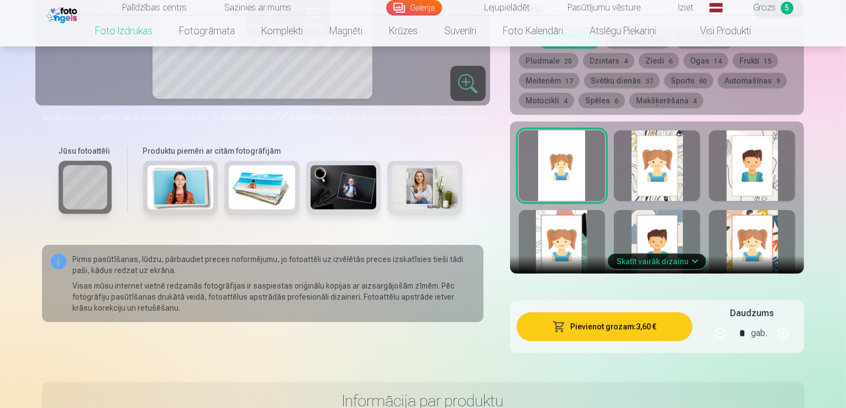
click at [598, 312] on button "Pievienot grozam : 3,60 €" at bounding box center [605, 326] width 176 height 29
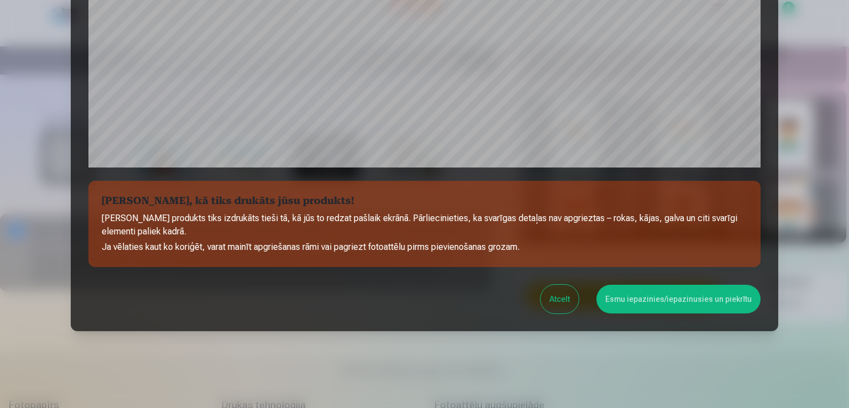
scroll to position [388, 0]
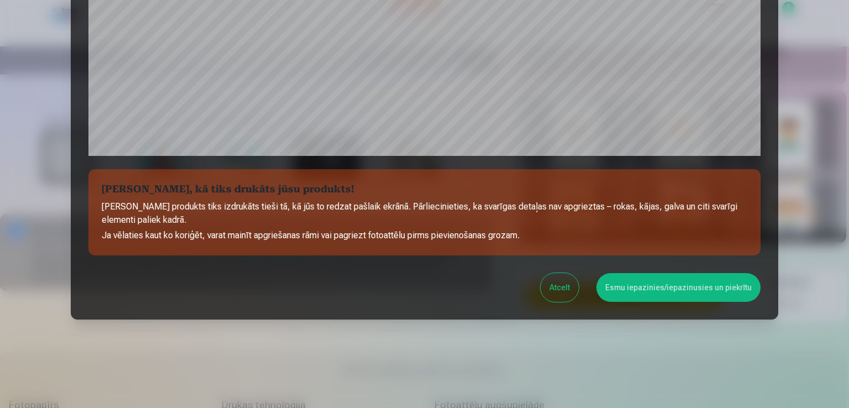
click at [707, 285] on button "Esmu iepazinies/iepazinusies un piekrītu" at bounding box center [678, 287] width 164 height 29
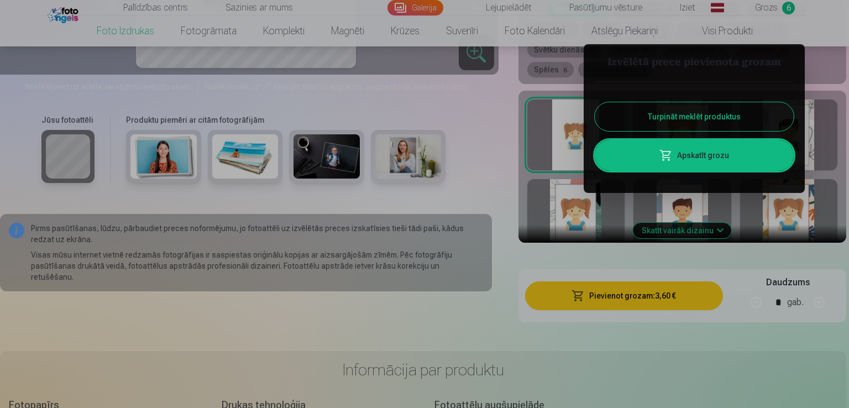
click at [694, 153] on link "Apskatīt grozu" at bounding box center [694, 155] width 199 height 31
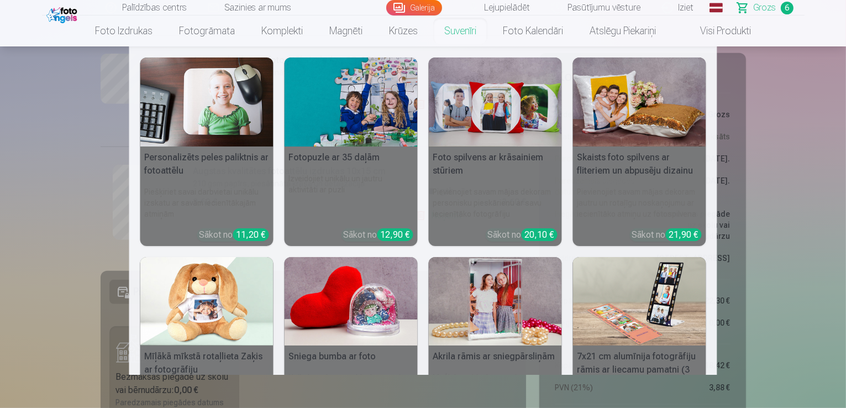
scroll to position [694, 0]
click at [470, 38] on link "Suvenīri" at bounding box center [460, 30] width 59 height 31
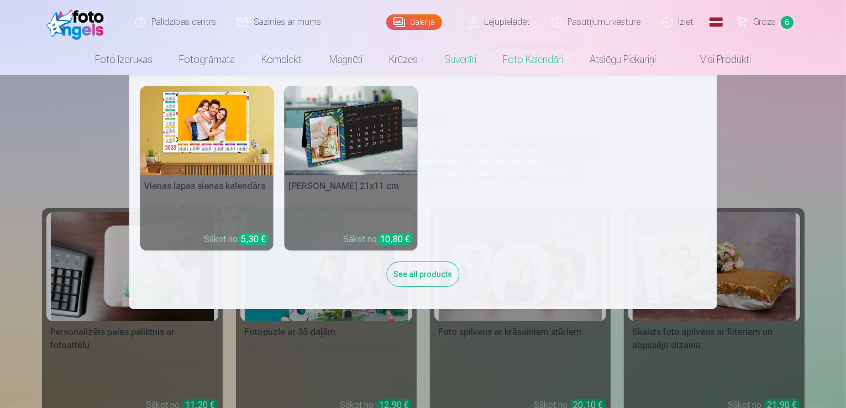
click at [530, 64] on link "Foto kalendāri" at bounding box center [533, 59] width 87 height 31
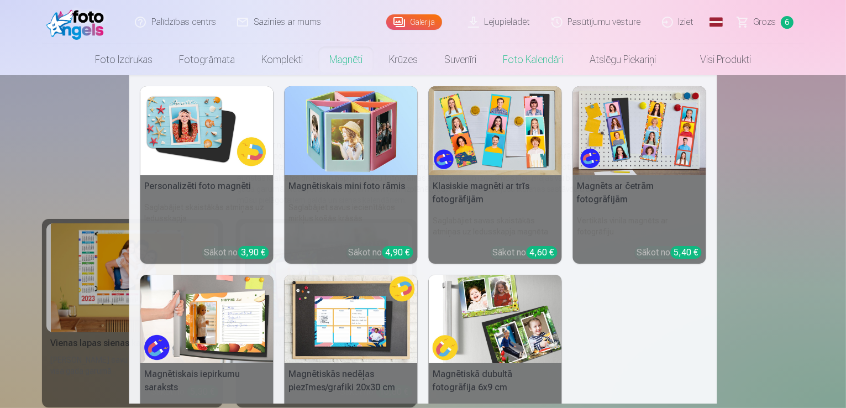
click at [345, 58] on link "Magnēti" at bounding box center [346, 59] width 60 height 31
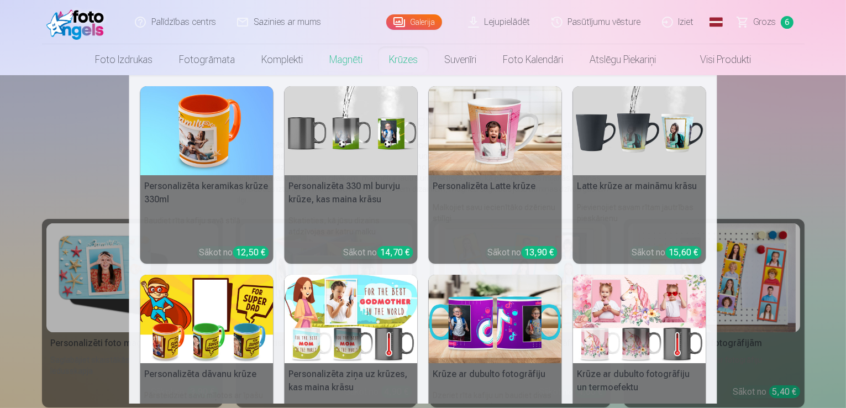
click at [398, 57] on link "Krūzes" at bounding box center [403, 59] width 55 height 31
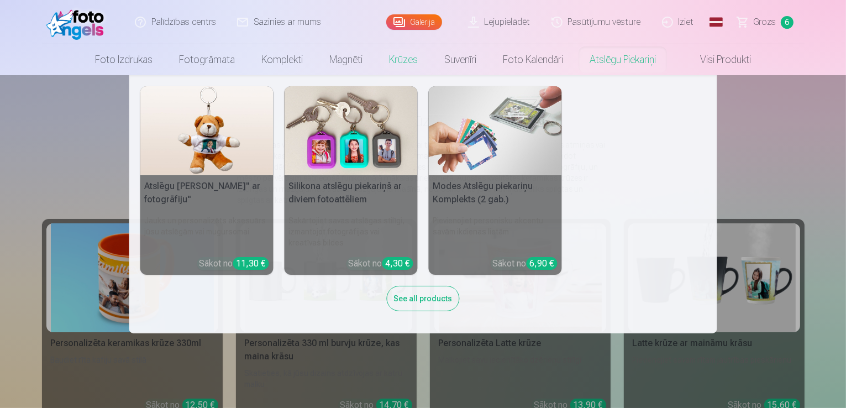
click at [618, 56] on link "Atslēgu piekariņi" at bounding box center [622, 59] width 93 height 31
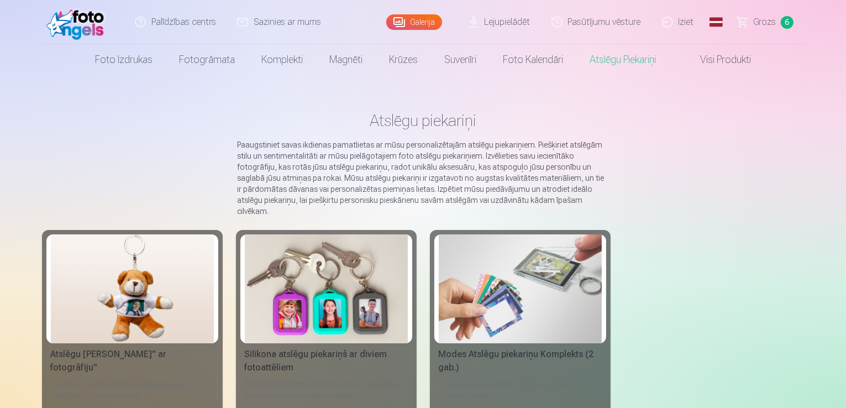
click at [702, 60] on link "Visi produkti" at bounding box center [716, 59] width 95 height 31
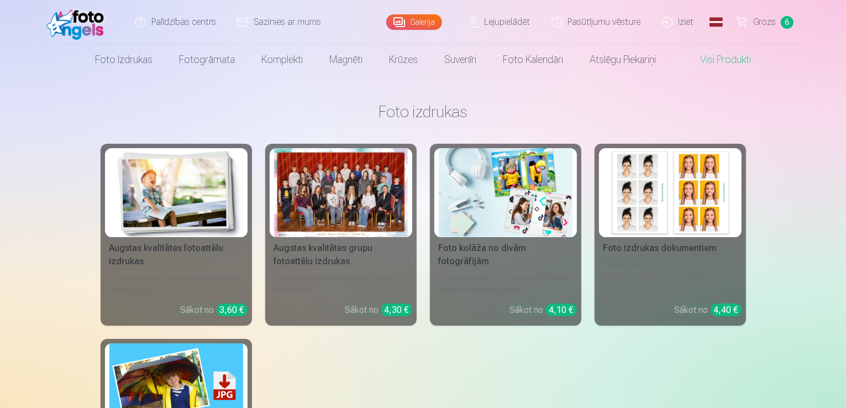
click at [773, 23] on span "Grozs" at bounding box center [765, 21] width 23 height 13
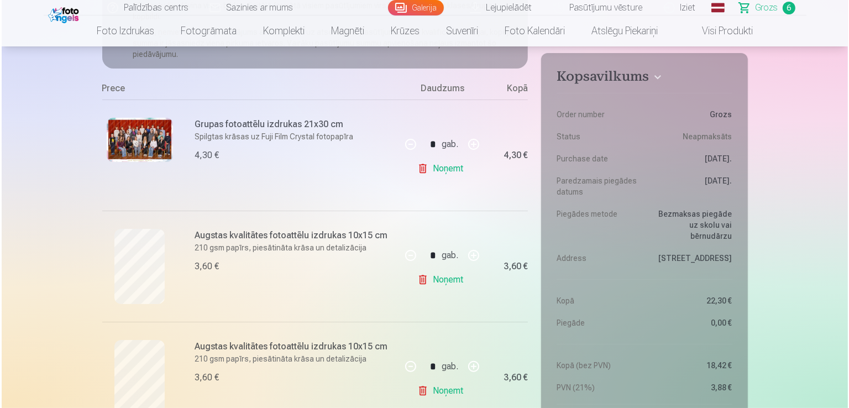
scroll to position [188, 0]
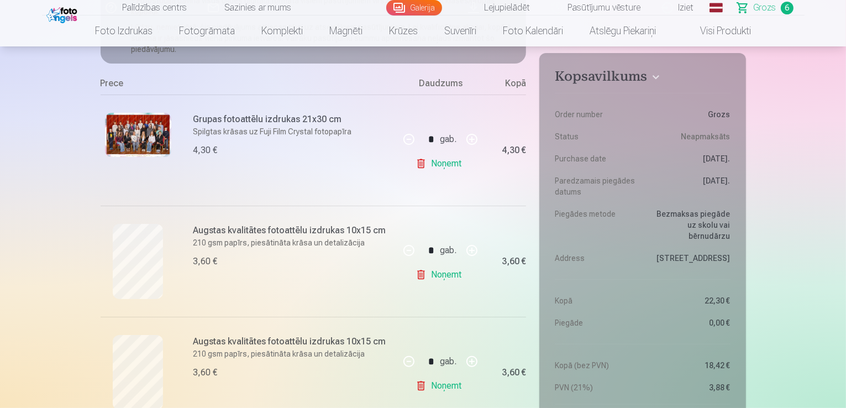
click at [131, 136] on img at bounding box center [138, 135] width 66 height 44
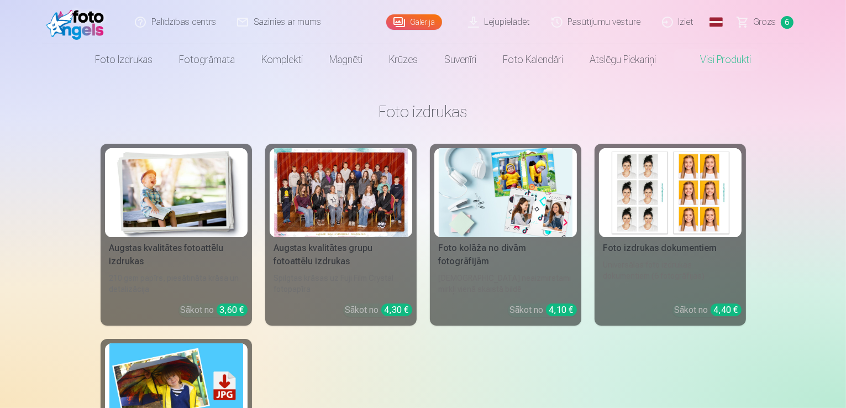
click at [777, 25] on link "Grozs 6" at bounding box center [765, 22] width 77 height 44
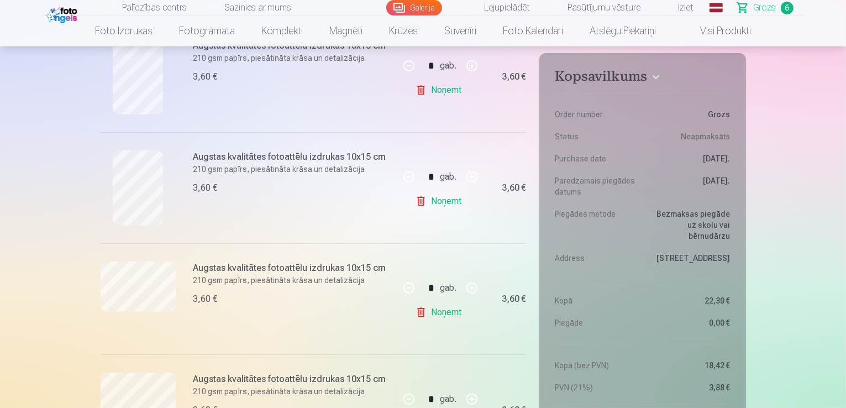
scroll to position [376, 0]
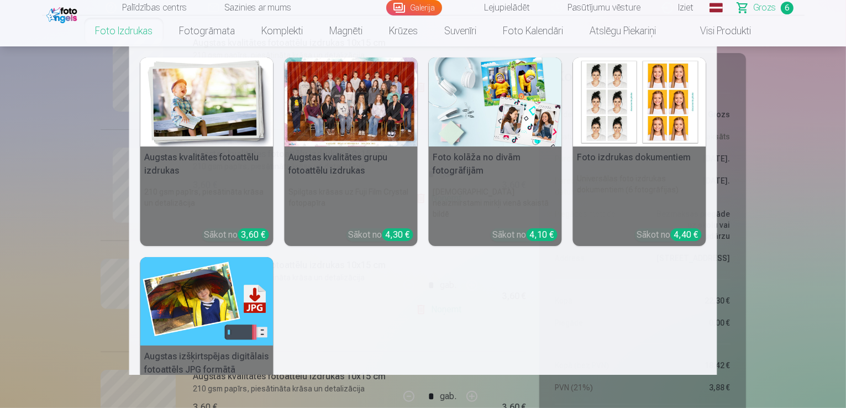
click at [130, 36] on link "Foto izdrukas" at bounding box center [124, 30] width 84 height 31
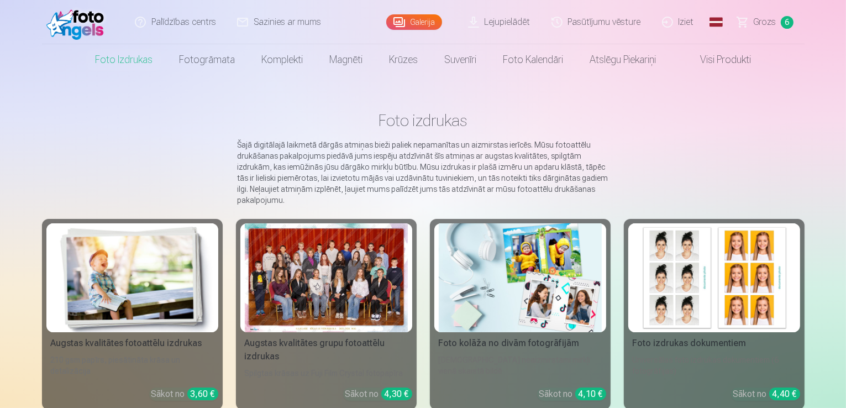
click at [346, 350] on div "Augstas kvalitātes grupu fotoattēlu izdrukas" at bounding box center [326, 350] width 172 height 27
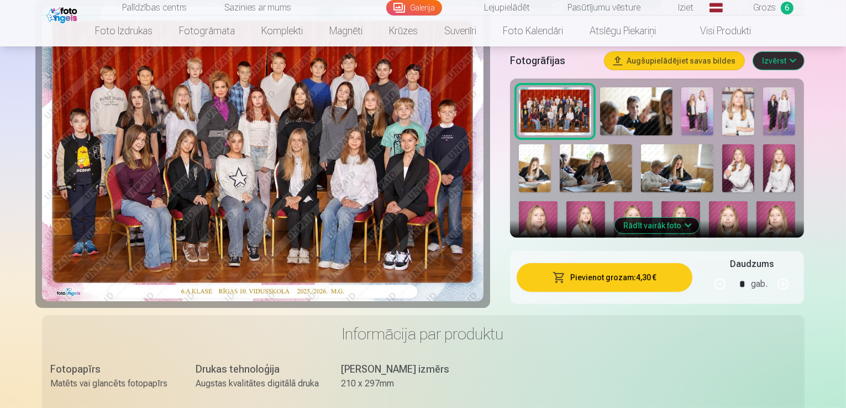
scroll to position [325, 0]
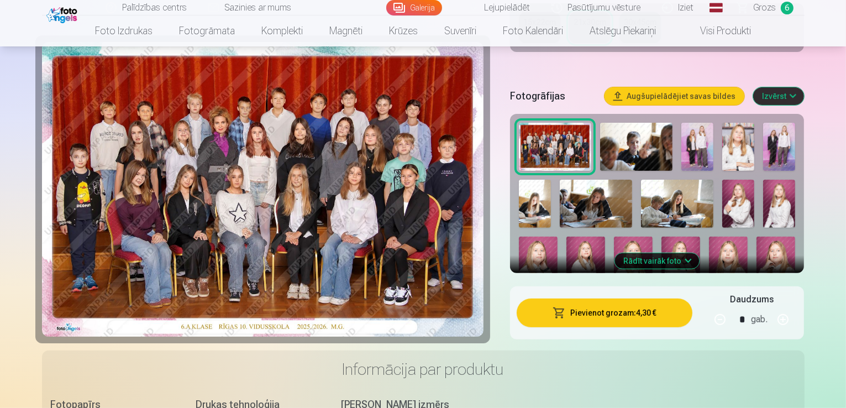
click at [783, 123] on img at bounding box center [779, 147] width 32 height 48
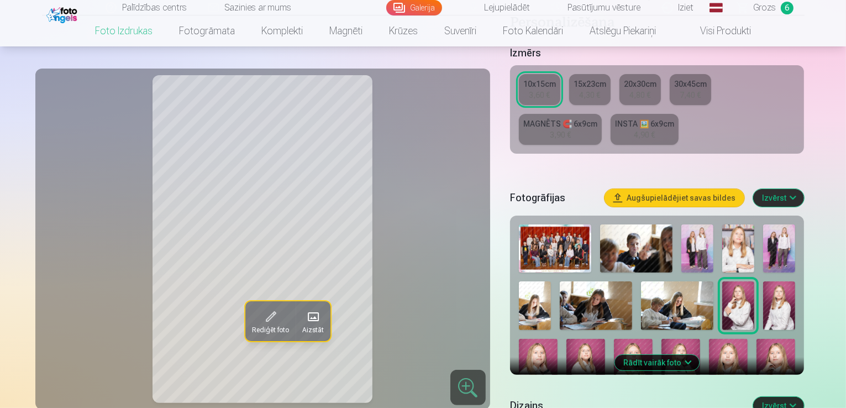
scroll to position [245, 0]
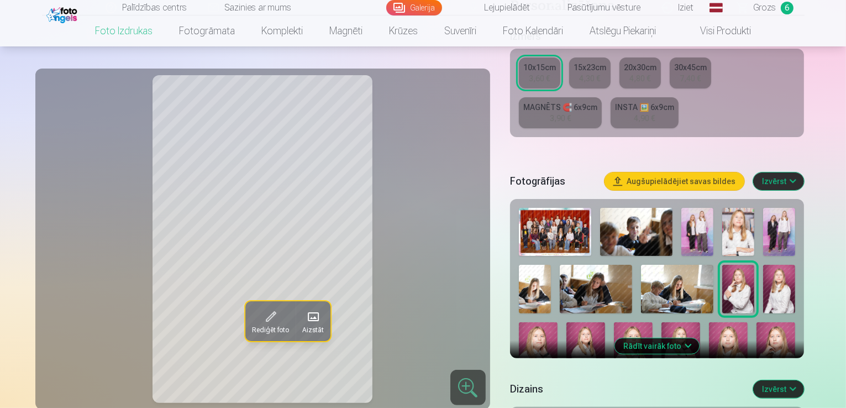
click at [776, 208] on img at bounding box center [779, 232] width 32 height 48
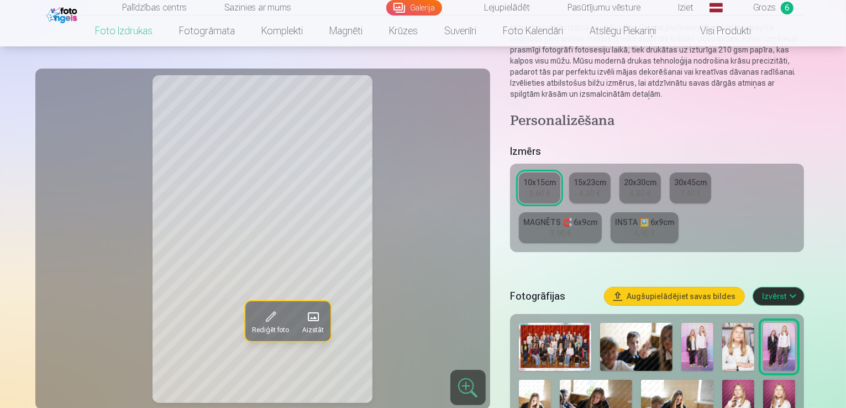
scroll to position [136, 0]
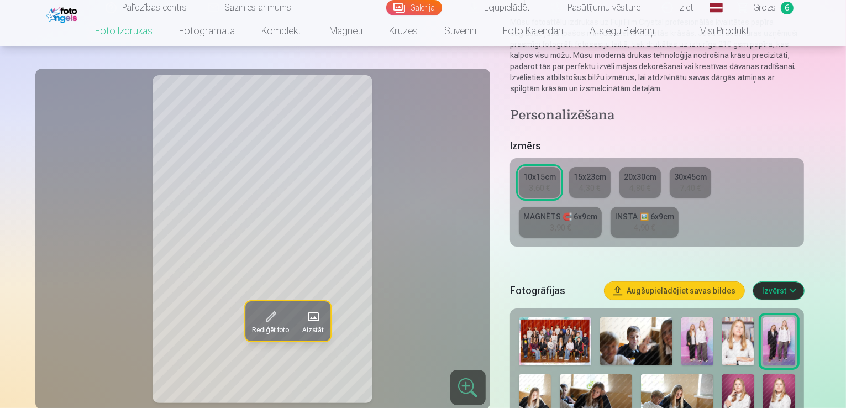
click at [785, 4] on span "6" at bounding box center [787, 8] width 13 height 13
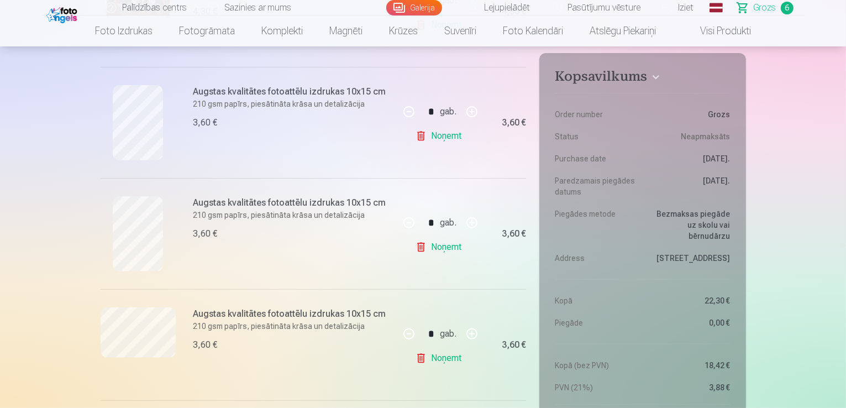
scroll to position [333, 0]
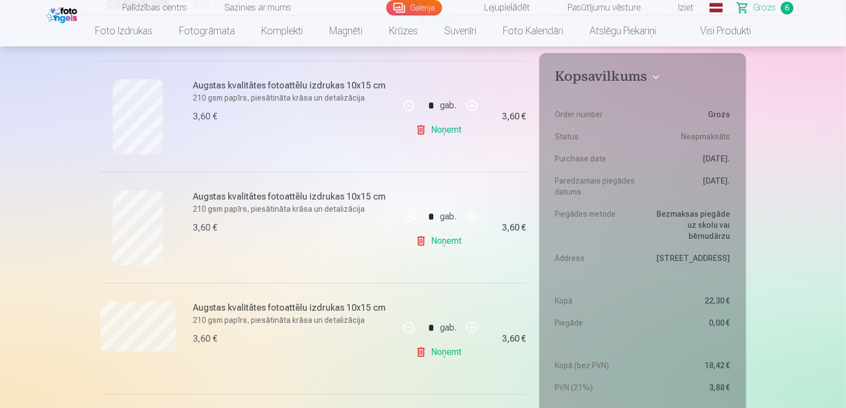
click at [437, 133] on link "Noņemt" at bounding box center [441, 130] width 50 height 22
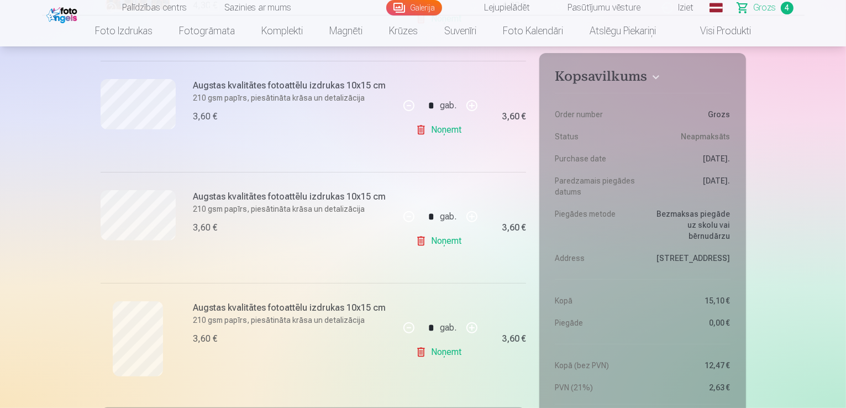
click at [437, 133] on link "Noņemt" at bounding box center [441, 130] width 50 height 22
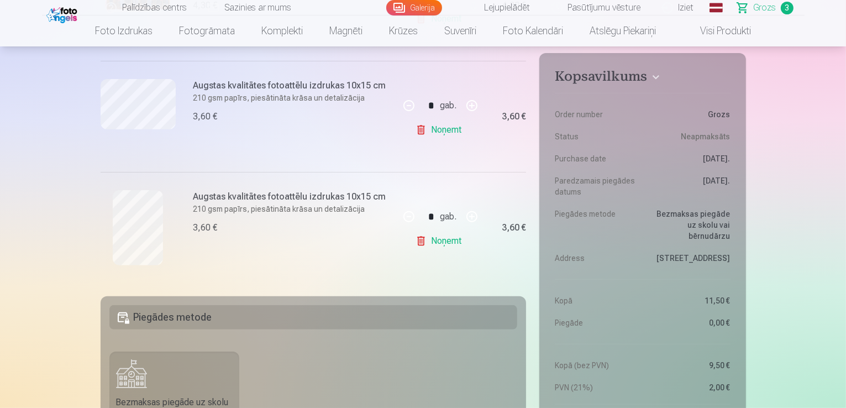
click at [437, 133] on link "Noņemt" at bounding box center [441, 130] width 50 height 22
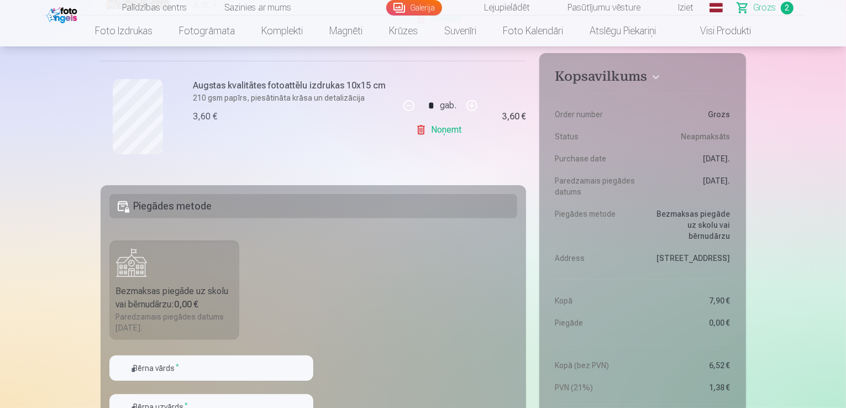
click at [437, 133] on link "Noņemt" at bounding box center [441, 130] width 50 height 22
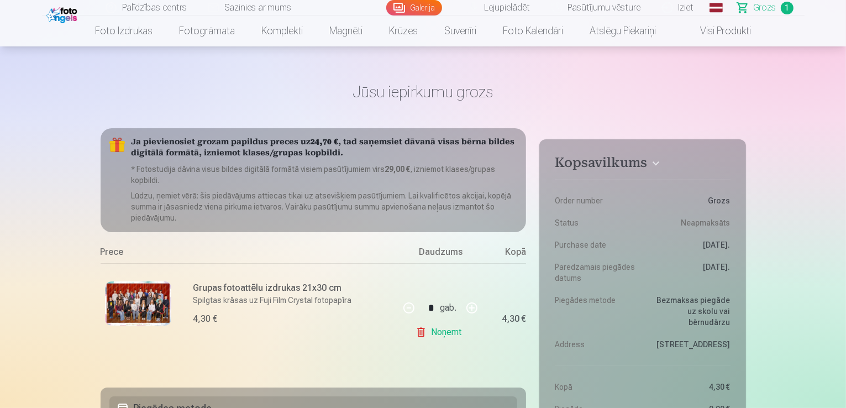
scroll to position [5, 0]
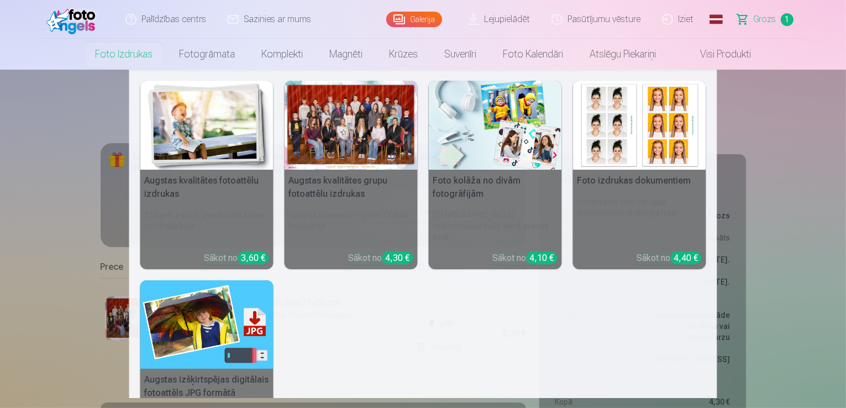
click at [349, 146] on div at bounding box center [351, 125] width 133 height 89
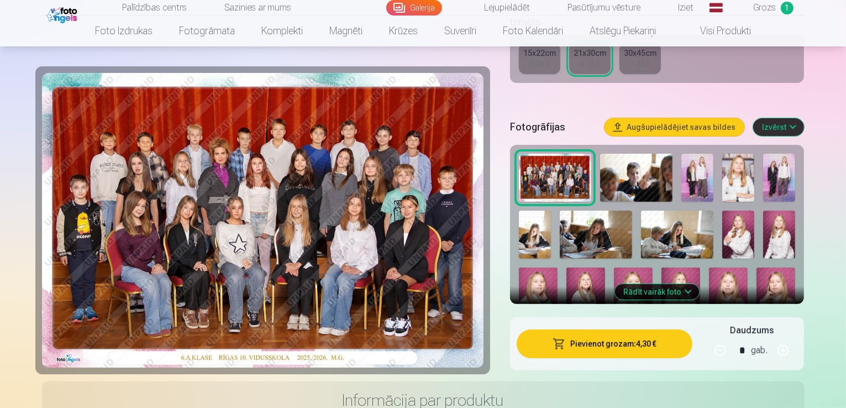
scroll to position [299, 0]
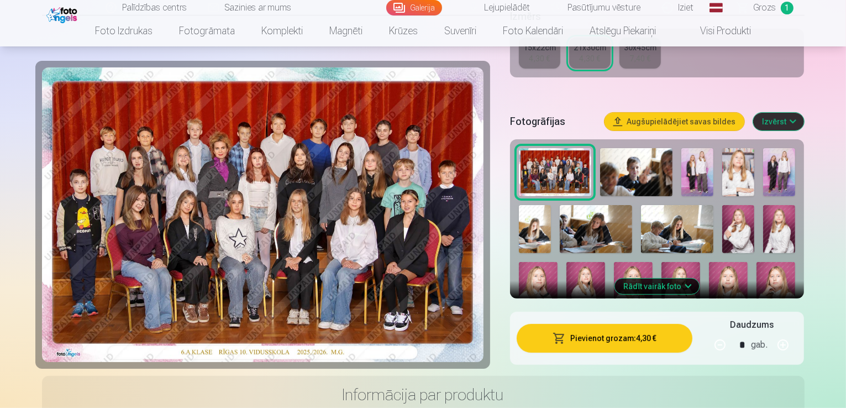
click at [651, 155] on img at bounding box center [636, 172] width 72 height 48
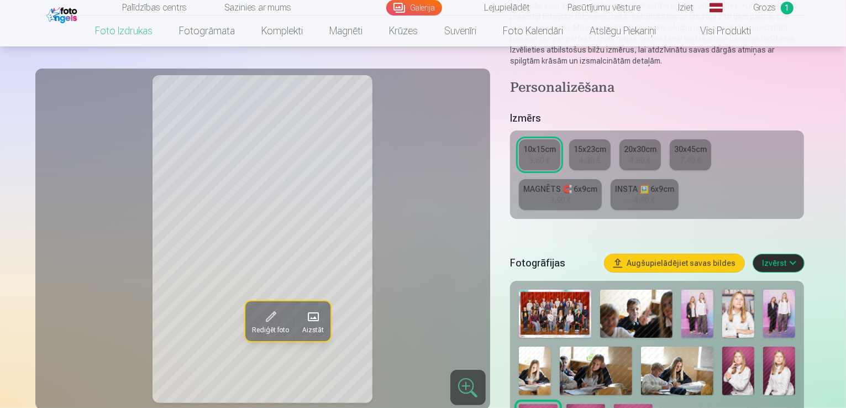
scroll to position [175, 0]
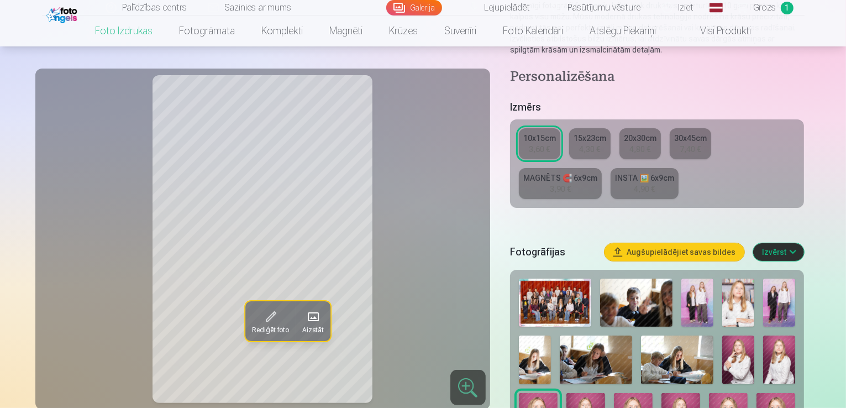
click at [697, 278] on img at bounding box center [697, 302] width 32 height 48
click at [593, 133] on div "15x23cm" at bounding box center [590, 138] width 33 height 11
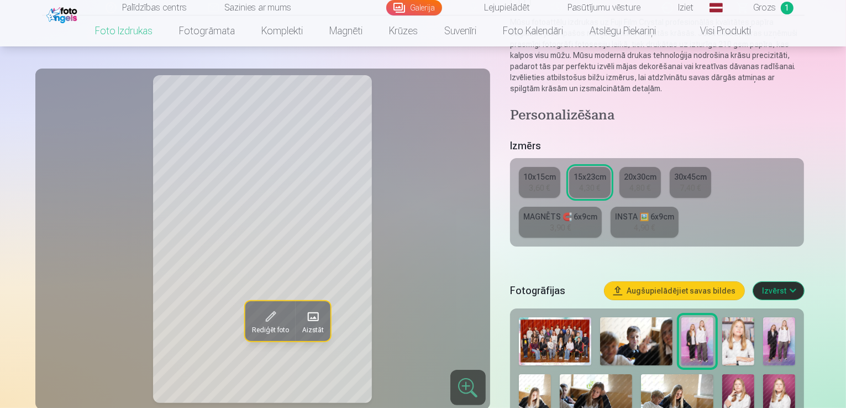
scroll to position [98, 0]
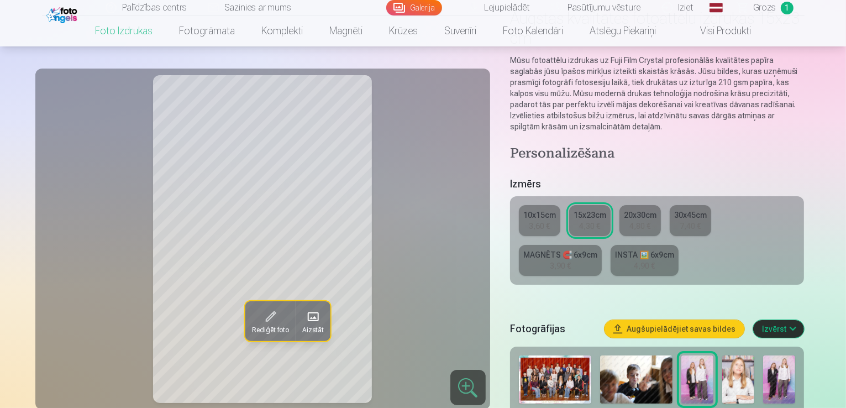
click at [544, 209] on div "10x15cm" at bounding box center [539, 214] width 33 height 11
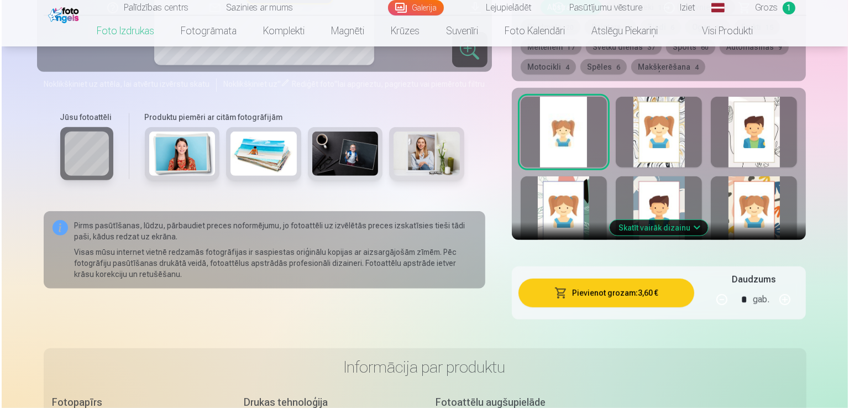
scroll to position [665, 0]
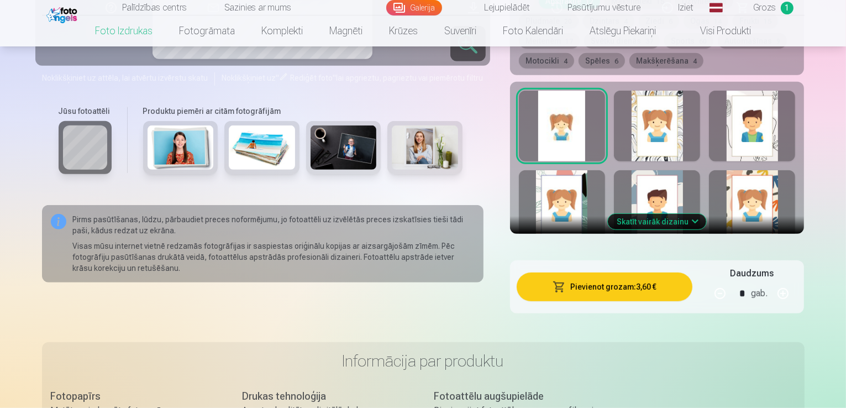
click at [649, 272] on button "Pievienot grozam : 3,60 €" at bounding box center [605, 286] width 176 height 29
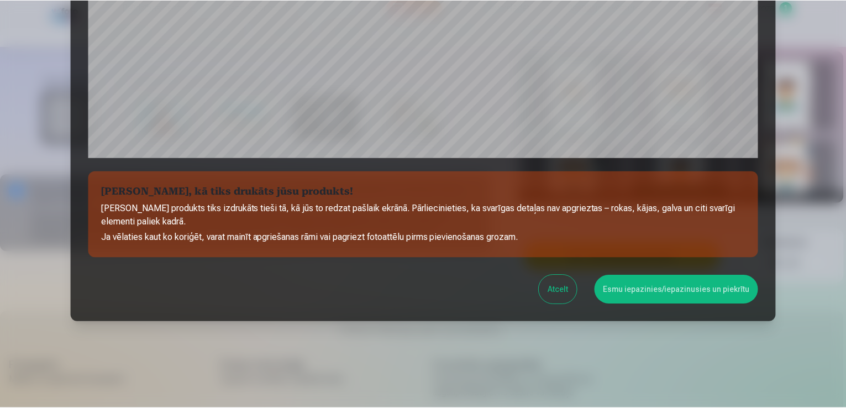
scroll to position [388, 0]
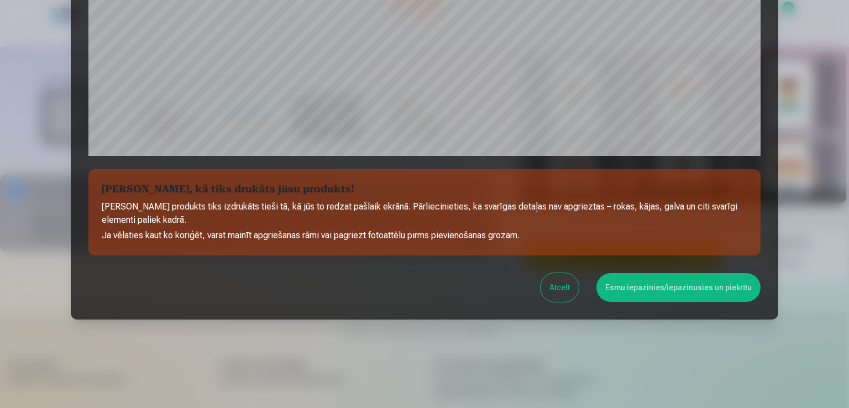
click at [656, 290] on button "Esmu iepazinies/iepazinusies un piekrītu" at bounding box center [678, 287] width 164 height 29
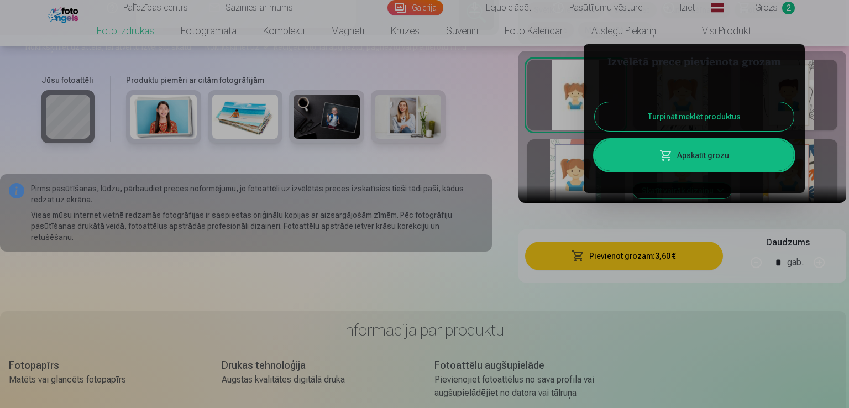
click at [696, 115] on button "Turpināt meklēt produktus" at bounding box center [694, 116] width 199 height 29
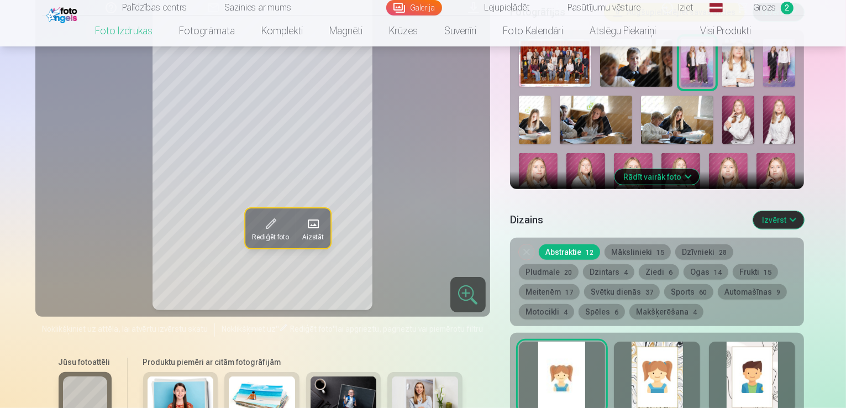
scroll to position [371, 0]
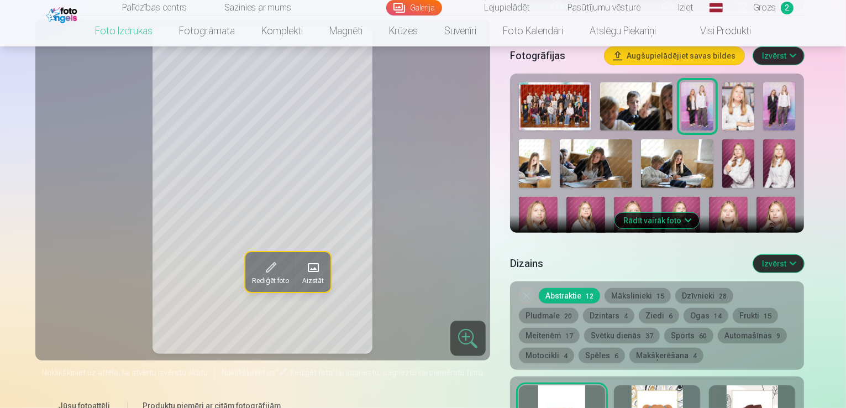
click at [778, 82] on img at bounding box center [779, 106] width 32 height 48
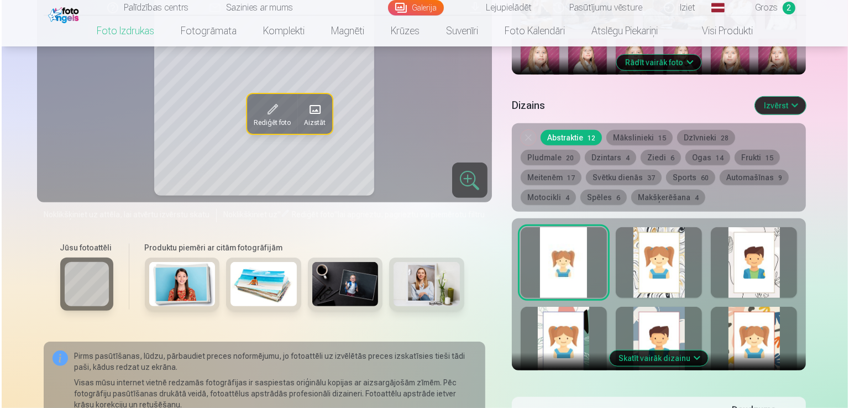
scroll to position [550, 0]
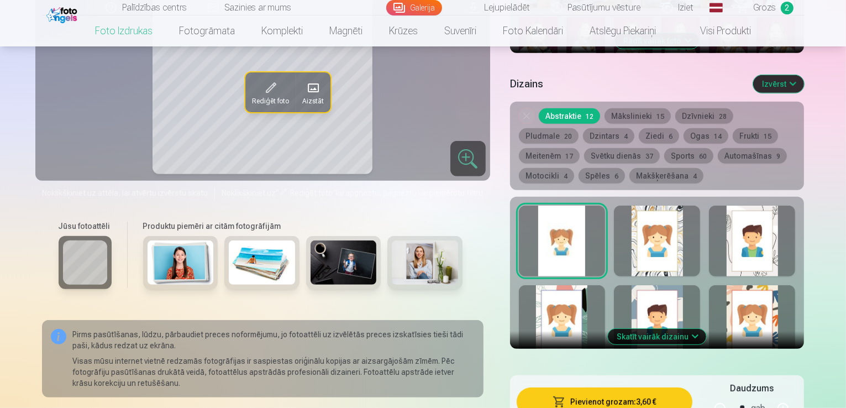
click at [613, 387] on button "Pievienot grozam : 3,60 €" at bounding box center [605, 401] width 176 height 29
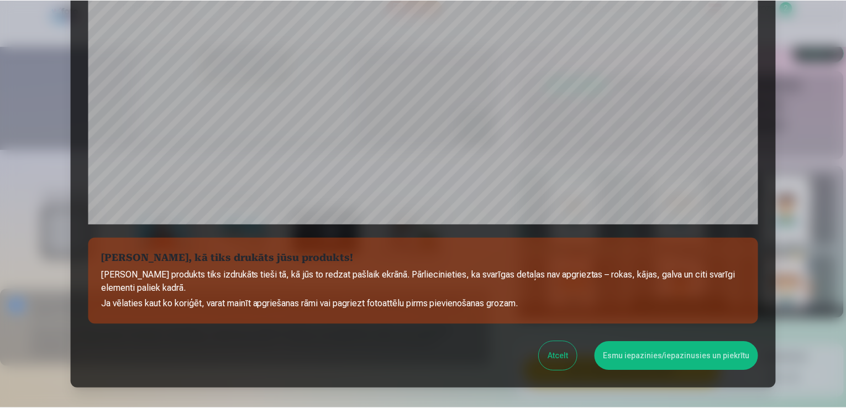
scroll to position [388, 0]
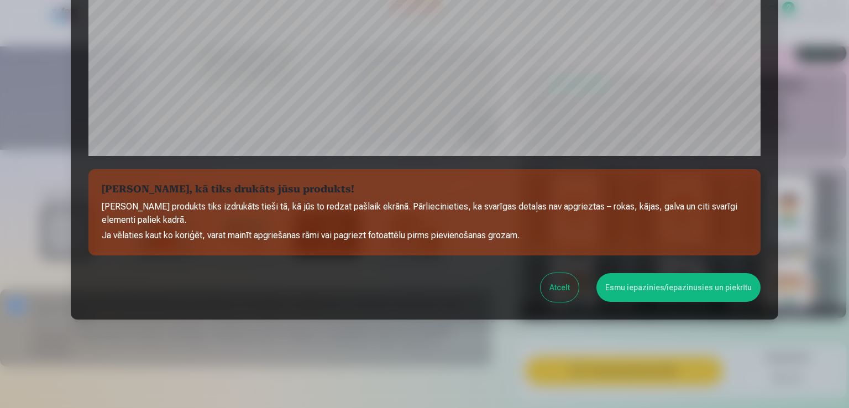
click at [642, 286] on button "Esmu iepazinies/iepazinusies un piekrītu" at bounding box center [678, 287] width 164 height 29
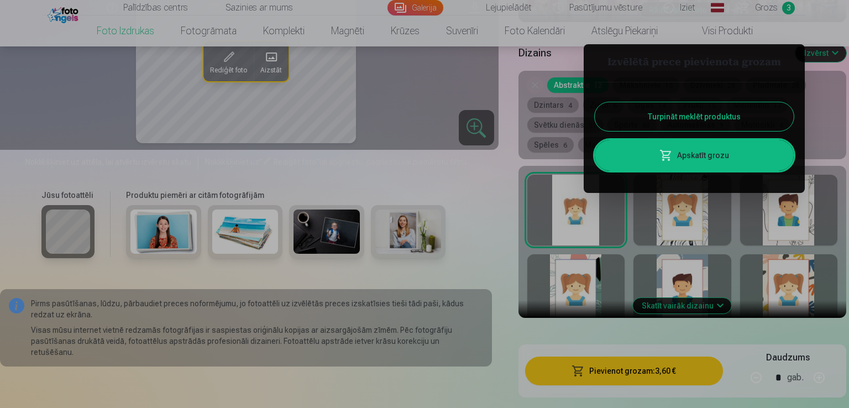
click at [694, 119] on button "Turpināt meklēt produktus" at bounding box center [694, 116] width 199 height 29
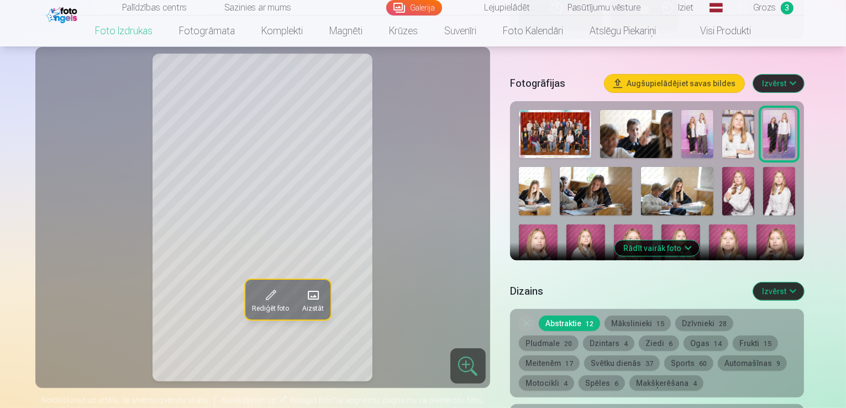
scroll to position [333, 0]
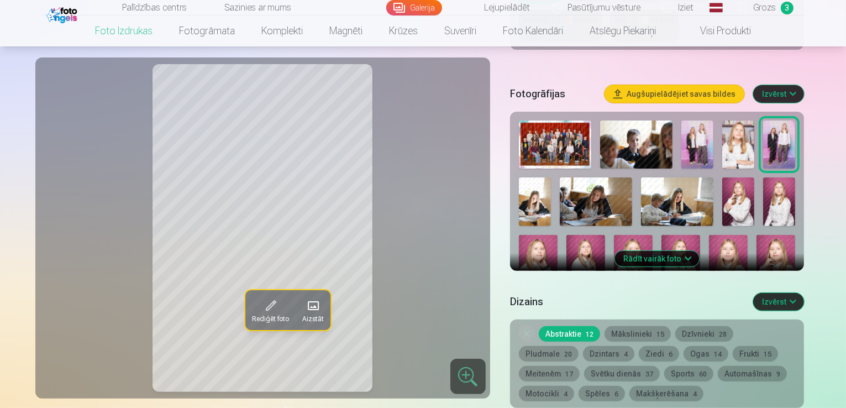
click at [551, 177] on img at bounding box center [535, 201] width 32 height 48
drag, startPoint x: 845, startPoint y: 49, endPoint x: 848, endPoint y: 61, distance: 11.9
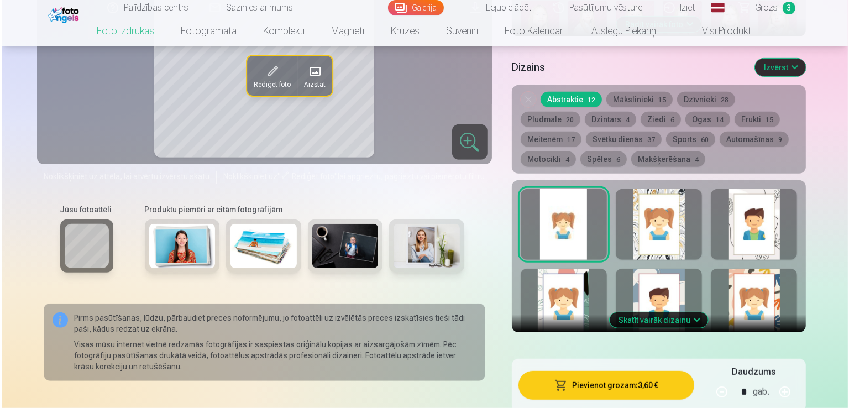
scroll to position [572, 0]
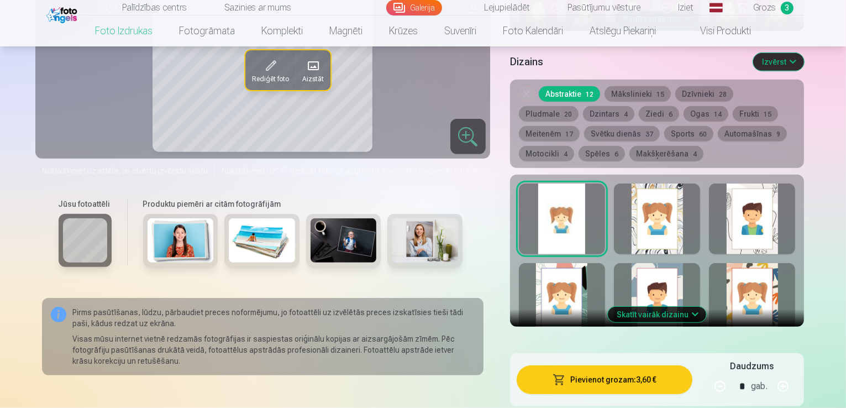
click at [615, 365] on button "Pievienot grozam : 3,60 €" at bounding box center [605, 379] width 176 height 29
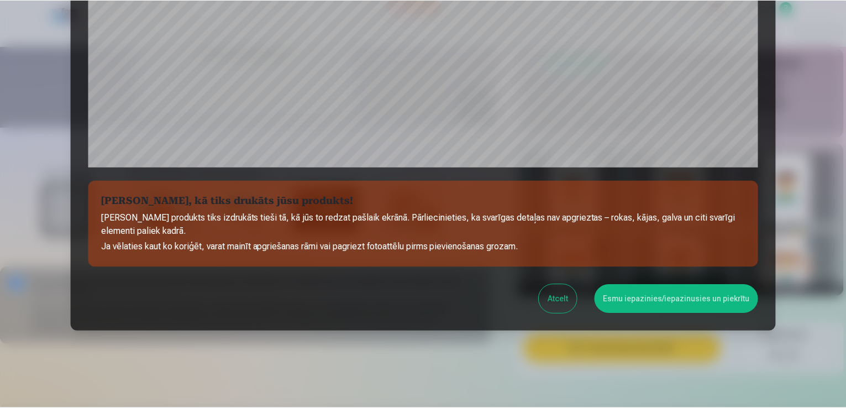
scroll to position [388, 0]
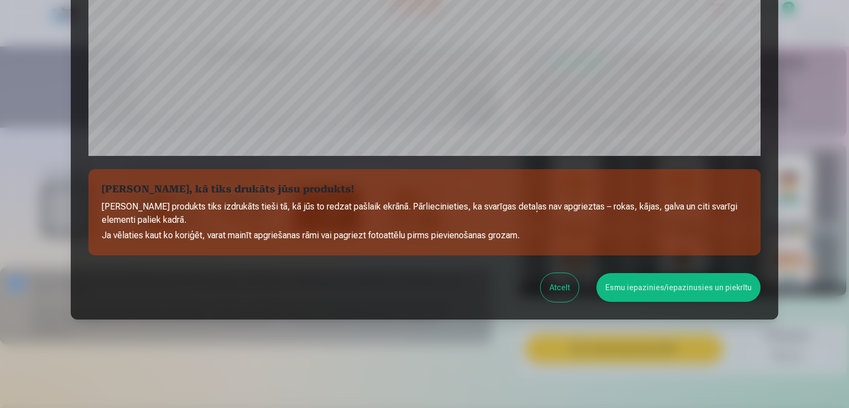
click at [661, 290] on button "Esmu iepazinies/iepazinusies un piekrītu" at bounding box center [678, 287] width 164 height 29
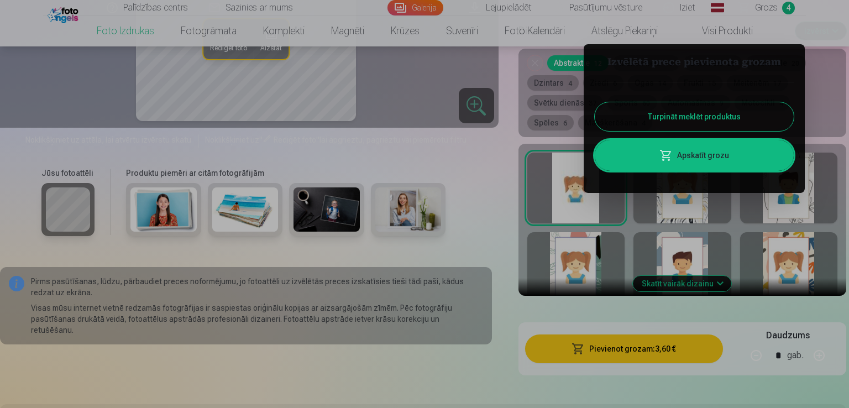
click at [694, 118] on button "Turpināt meklēt produktus" at bounding box center [694, 116] width 199 height 29
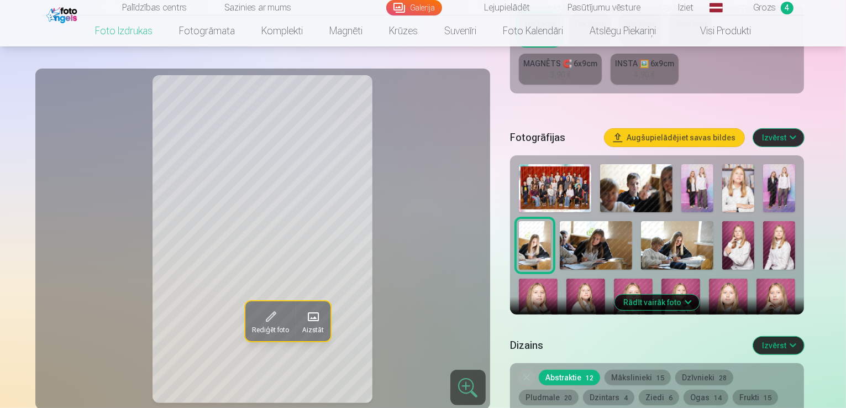
scroll to position [311, 0]
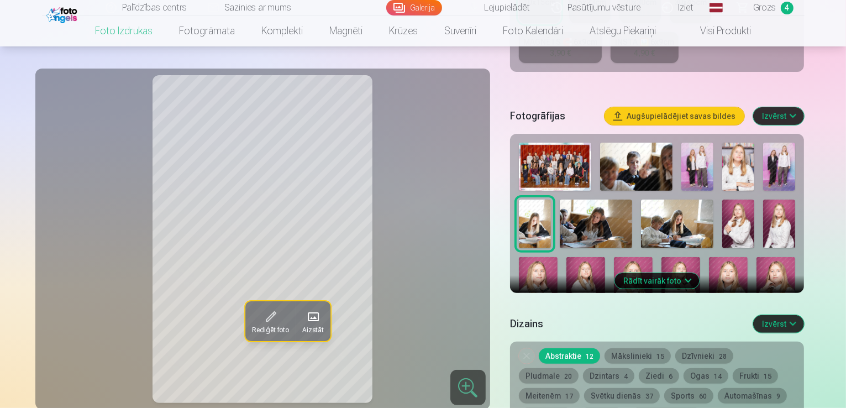
click at [660, 324] on img at bounding box center [627, 346] width 66 height 44
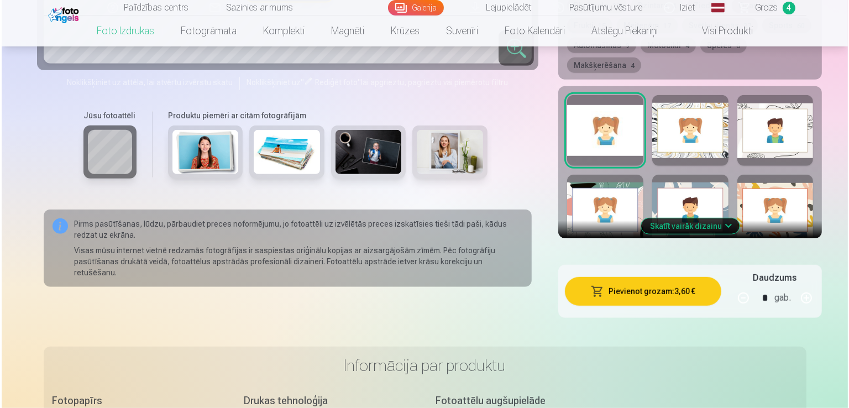
scroll to position [708, 0]
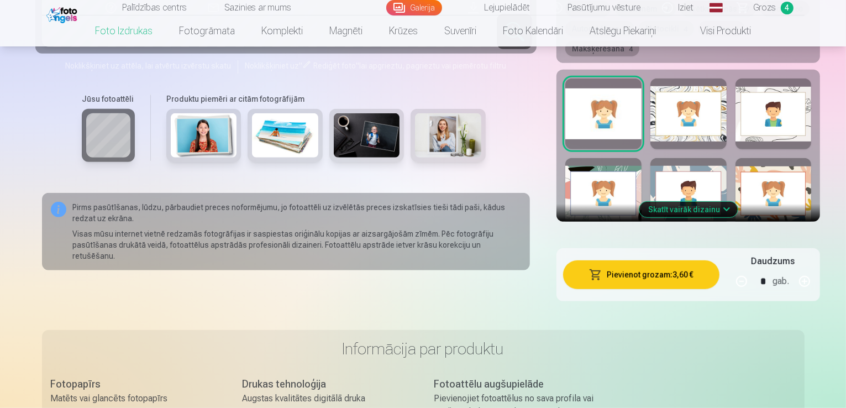
click at [627, 260] on button "Pievienot grozam : 3,60 €" at bounding box center [641, 274] width 156 height 29
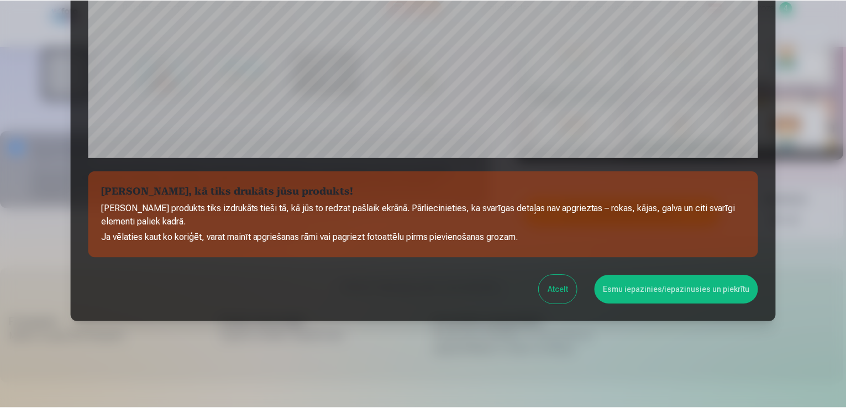
scroll to position [388, 0]
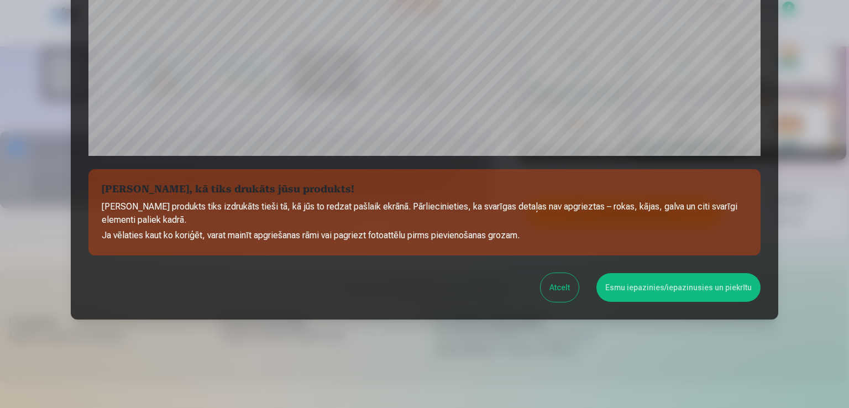
click at [629, 279] on button "Esmu iepazinies/iepazinusies un piekrītu" at bounding box center [678, 287] width 164 height 29
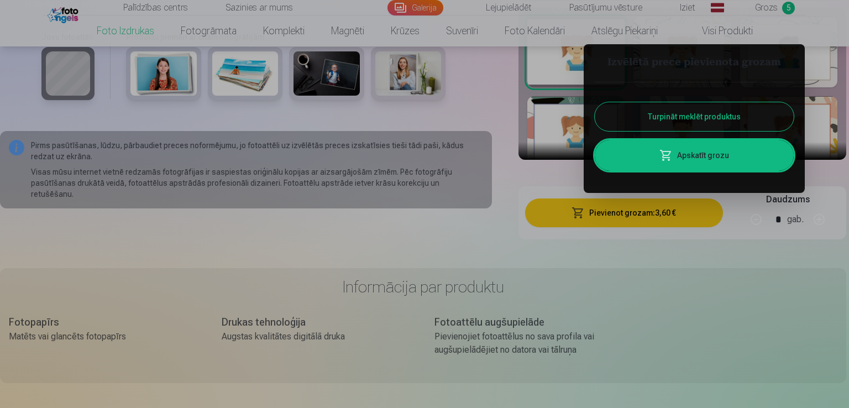
click at [709, 122] on button "Turpināt meklēt produktus" at bounding box center [694, 116] width 199 height 29
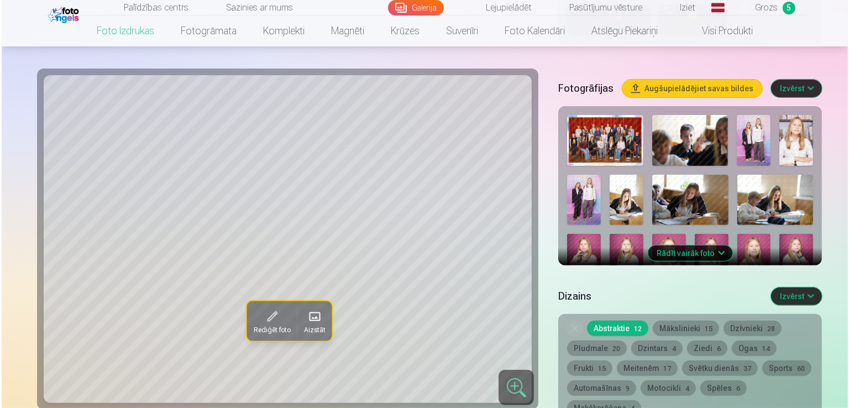
scroll to position [343, 0]
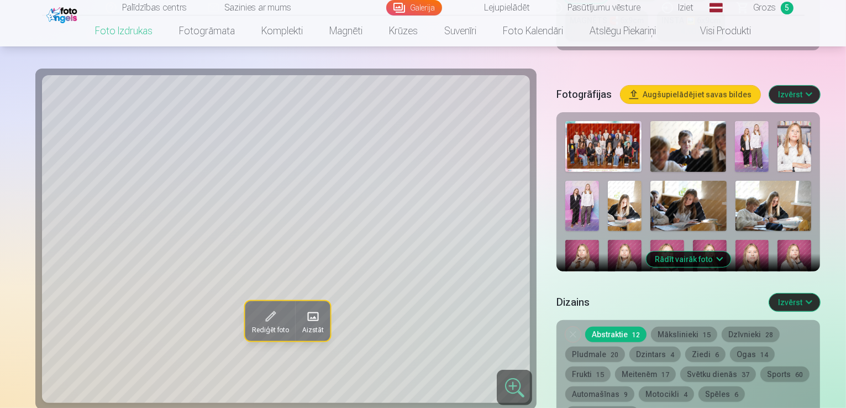
click at [684, 251] on button "Rādīt vairāk foto" at bounding box center [688, 258] width 85 height 15
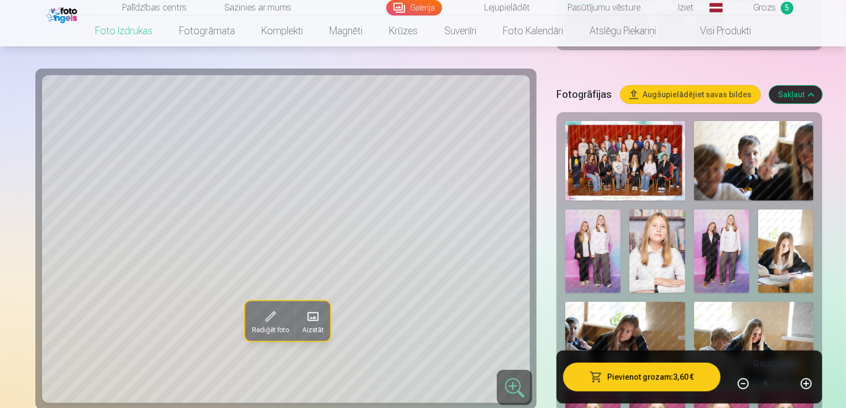
click at [694, 305] on img at bounding box center [754, 342] width 120 height 80
click at [640, 382] on button "Pievienot grozam : 3,60 €" at bounding box center [641, 376] width 157 height 29
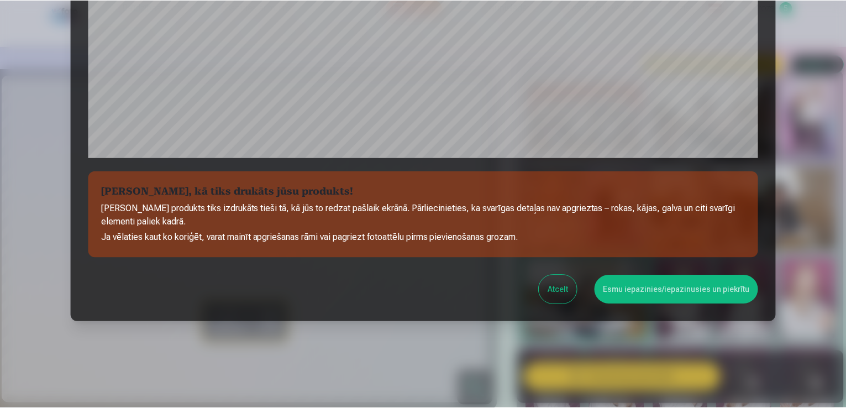
scroll to position [388, 0]
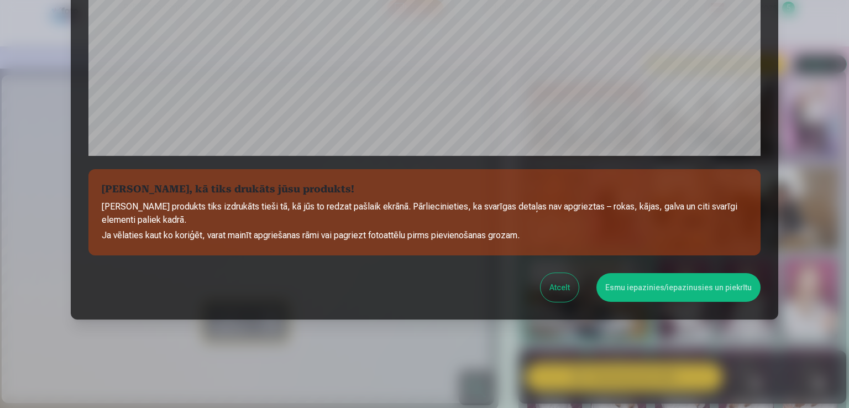
click at [655, 297] on button "Esmu iepazinies/iepazinusies un piekrītu" at bounding box center [678, 287] width 164 height 29
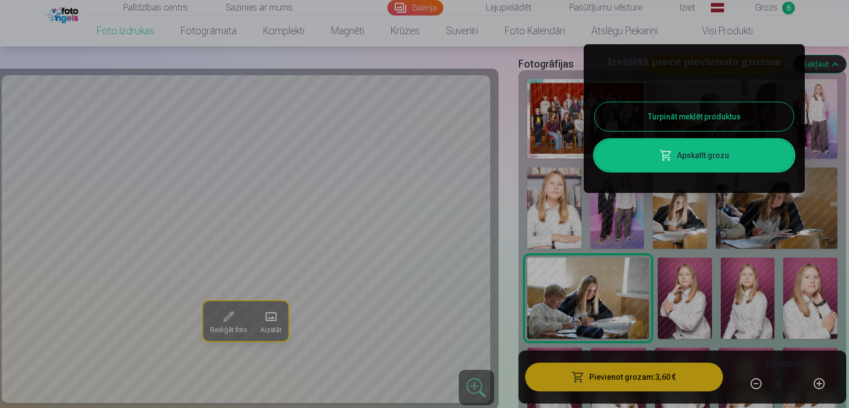
click at [699, 110] on button "Turpināt meklēt produktus" at bounding box center [694, 116] width 199 height 29
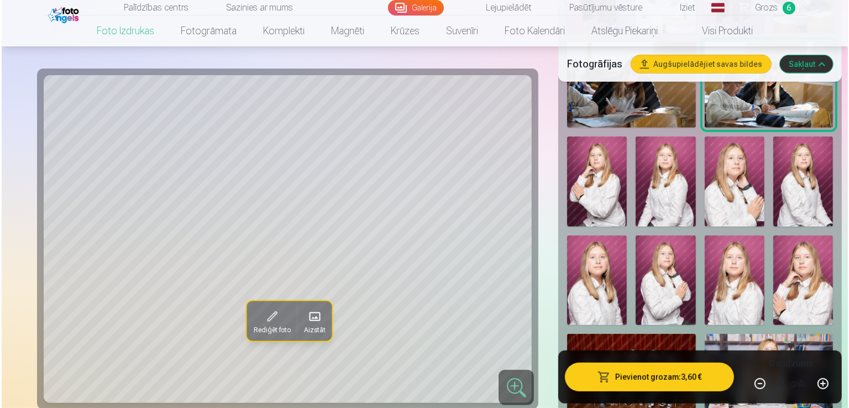
scroll to position [628, 0]
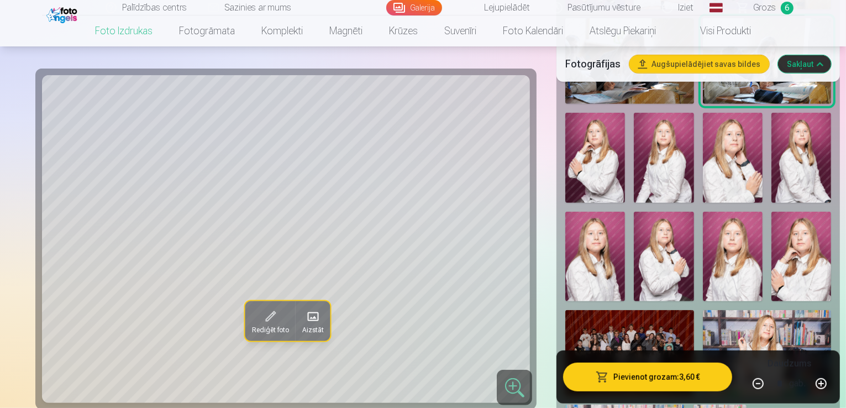
click at [754, 310] on img at bounding box center [767, 353] width 128 height 86
click at [649, 381] on button "Pievienot grozam : 3,60 €" at bounding box center [647, 376] width 169 height 29
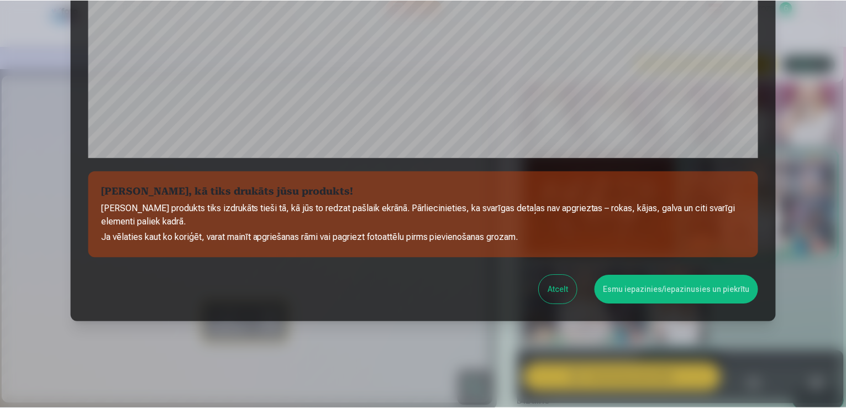
scroll to position [388, 0]
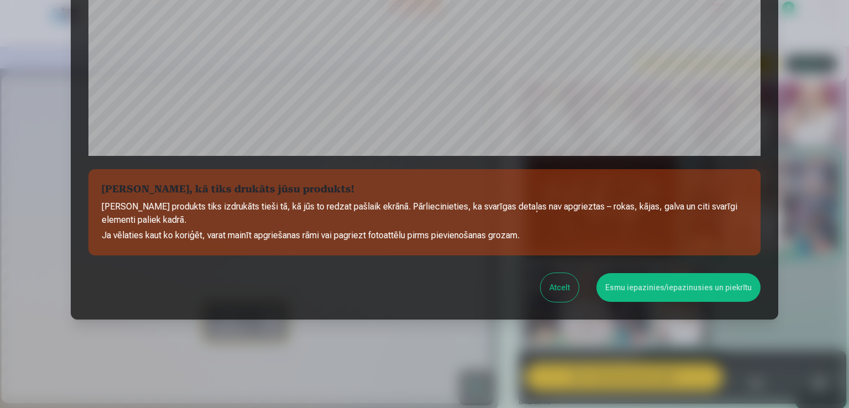
click at [641, 296] on button "Esmu iepazinies/iepazinusies un piekrītu" at bounding box center [678, 287] width 164 height 29
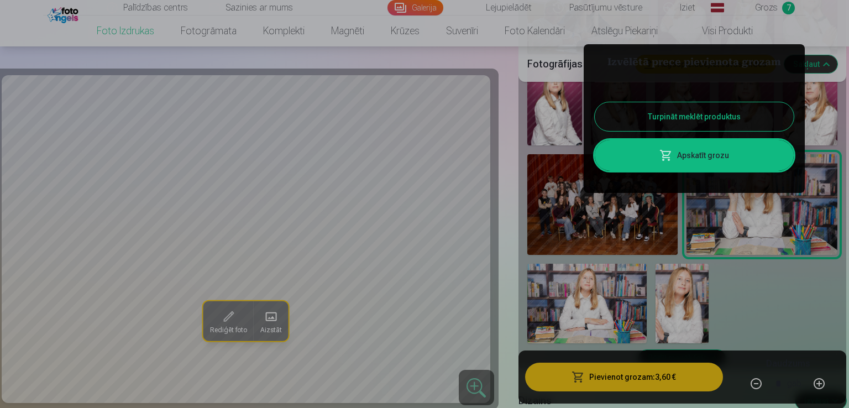
click at [687, 155] on link "Apskatīt grozu" at bounding box center [694, 155] width 199 height 31
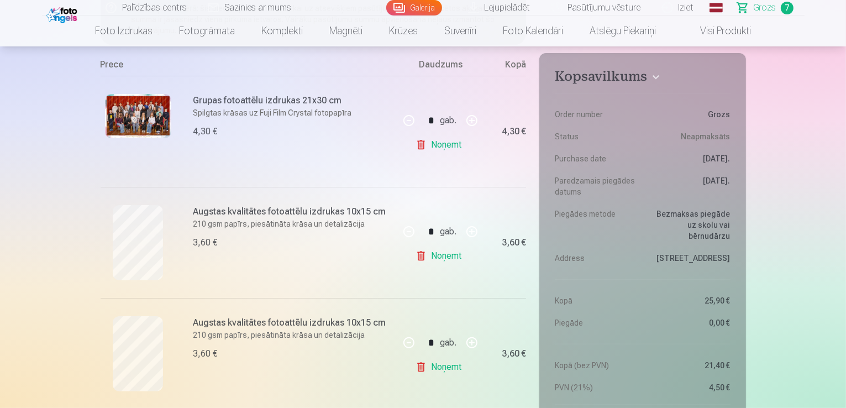
scroll to position [199, 0]
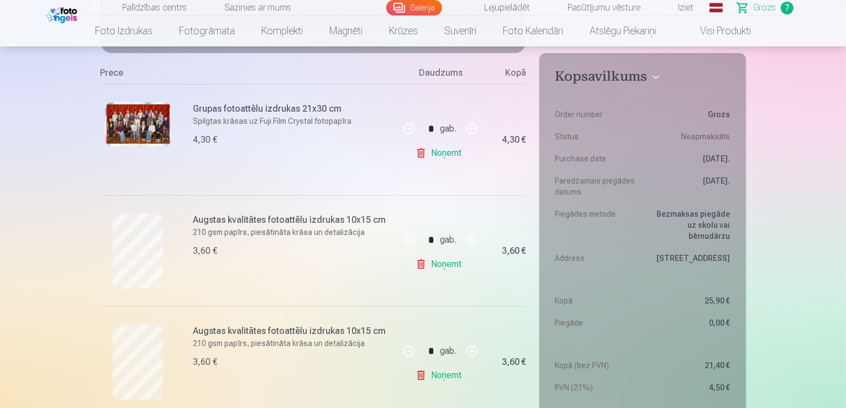
click at [153, 127] on img at bounding box center [138, 124] width 66 height 44
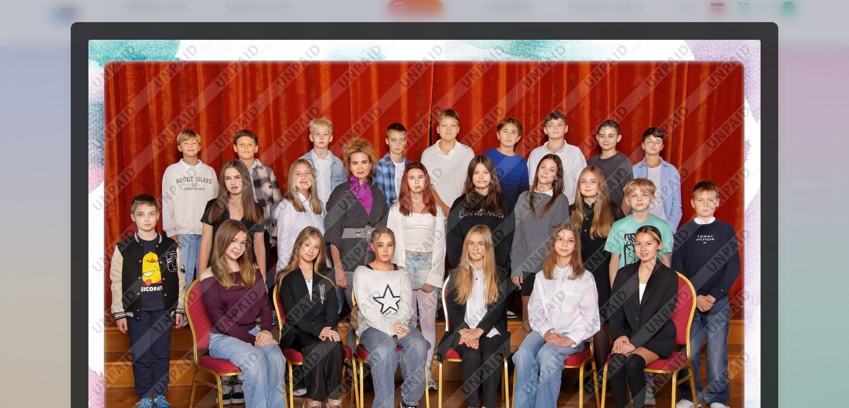
click at [0, 136] on div at bounding box center [424, 204] width 849 height 408
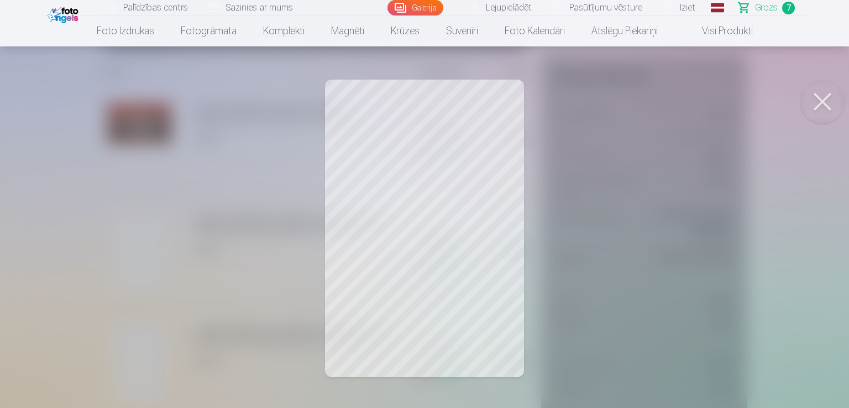
click at [822, 97] on button at bounding box center [822, 102] width 44 height 44
click at [156, 361] on div at bounding box center [424, 204] width 849 height 408
click at [821, 96] on button at bounding box center [822, 102] width 44 height 44
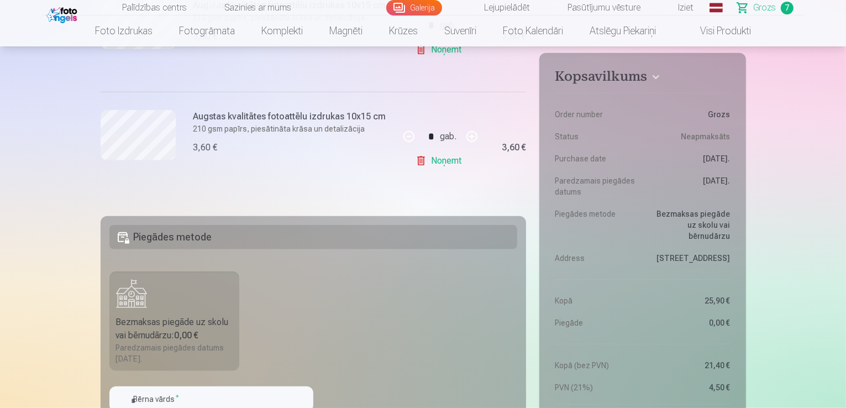
scroll to position [950, 0]
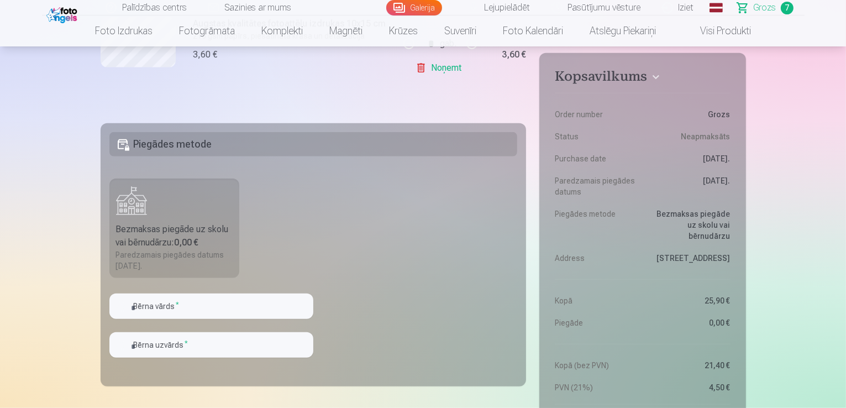
click at [178, 150] on h5 "Piegādes metode" at bounding box center [313, 144] width 408 height 24
click at [158, 316] on input "text" at bounding box center [211, 305] width 204 height 25
type input "*******"
click at [158, 347] on input "text" at bounding box center [211, 344] width 204 height 25
type input "*********"
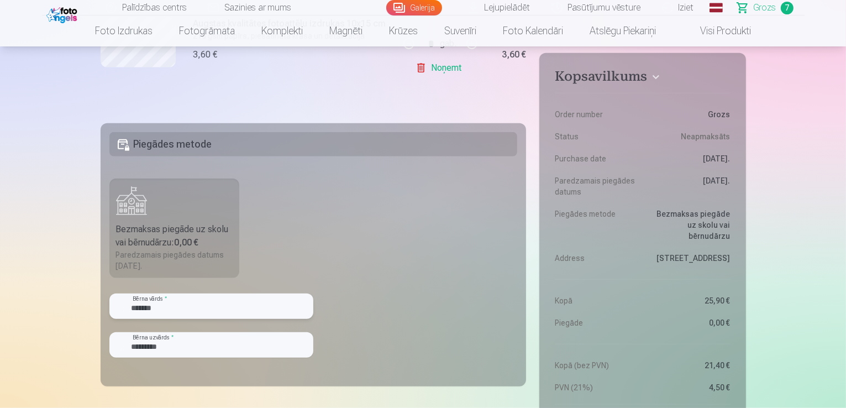
click at [235, 306] on input "*******" at bounding box center [211, 305] width 204 height 25
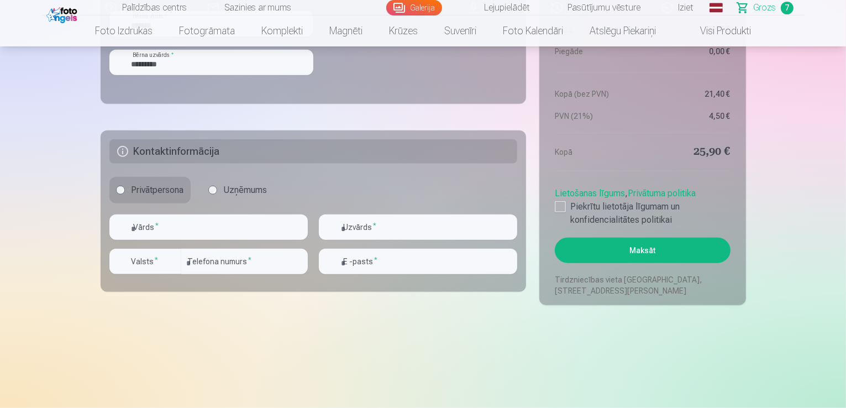
scroll to position [1221, 0]
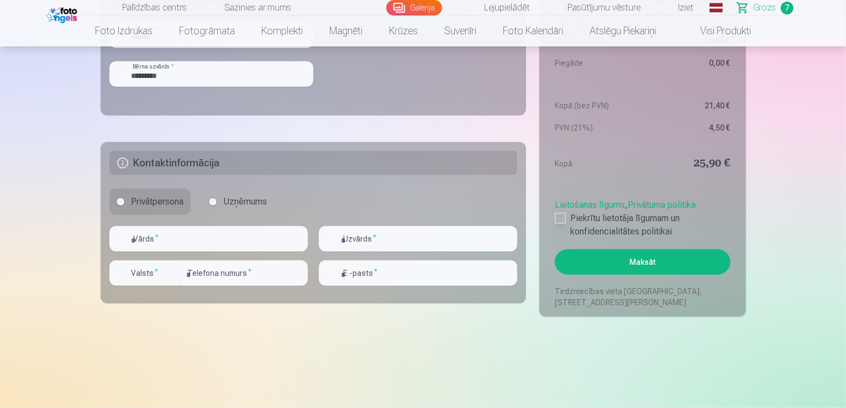
click at [557, 215] on div at bounding box center [560, 218] width 11 height 11
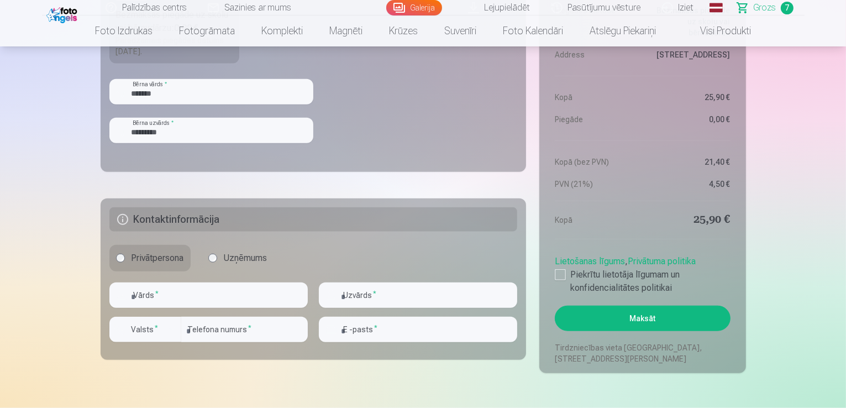
scroll to position [1176, 0]
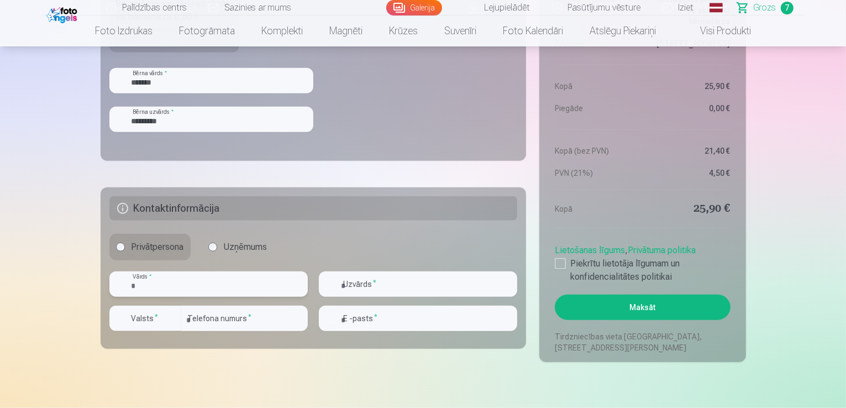
click at [197, 283] on input "text" at bounding box center [208, 283] width 198 height 25
type input "*****"
type input "*********"
type input "**********"
click at [176, 319] on div "button" at bounding box center [172, 318] width 13 height 13
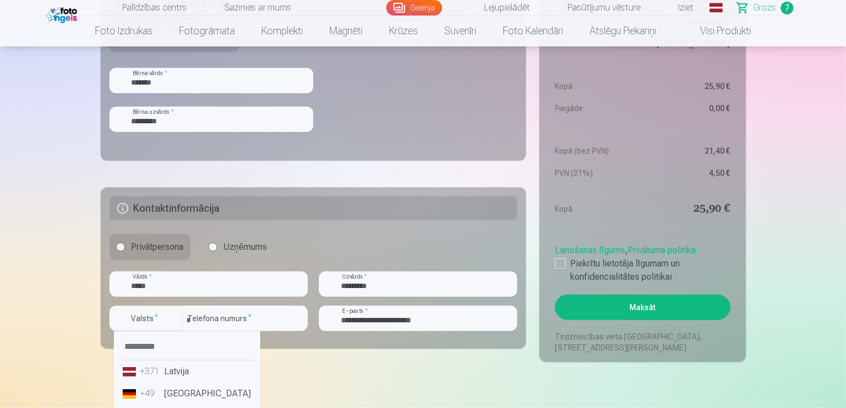
click at [181, 372] on li "+371 Latvija" at bounding box center [187, 371] width 138 height 22
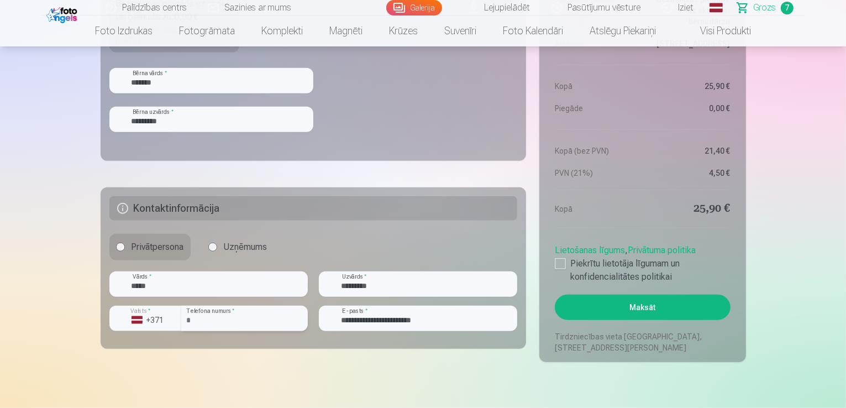
click at [206, 314] on input "number" at bounding box center [244, 318] width 127 height 25
type input "********"
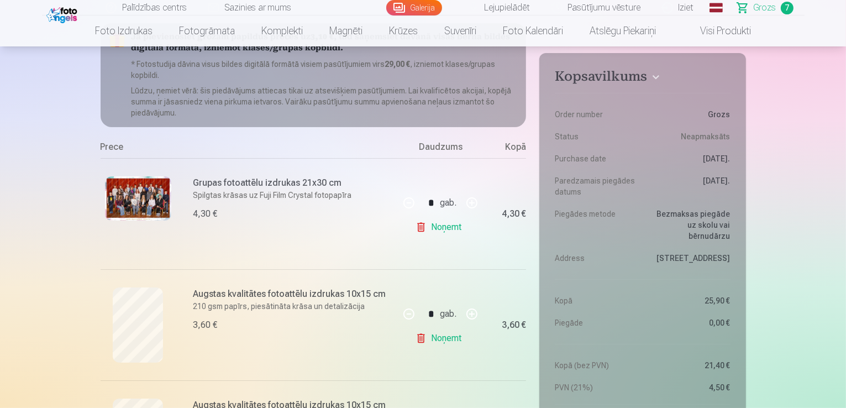
scroll to position [0, 0]
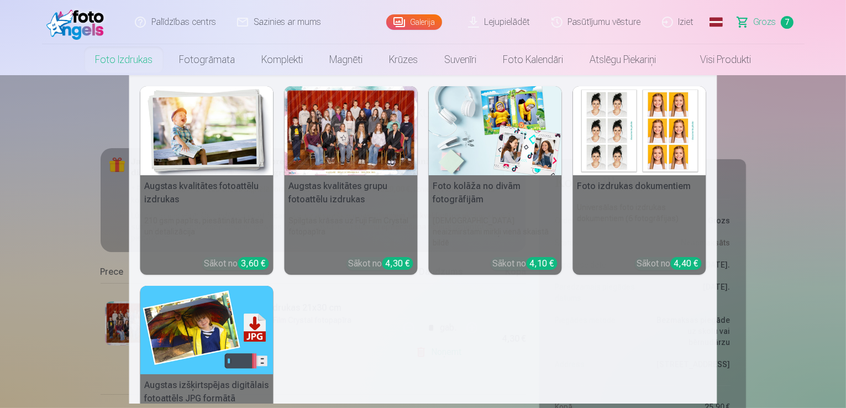
click at [360, 152] on div at bounding box center [351, 130] width 133 height 89
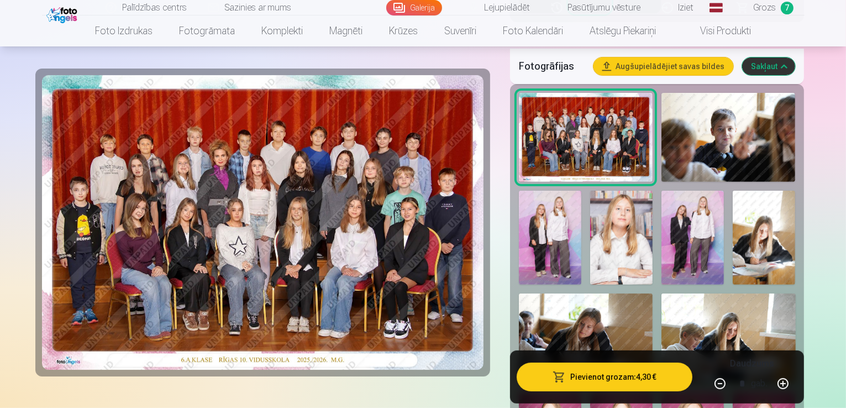
scroll to position [349, 0]
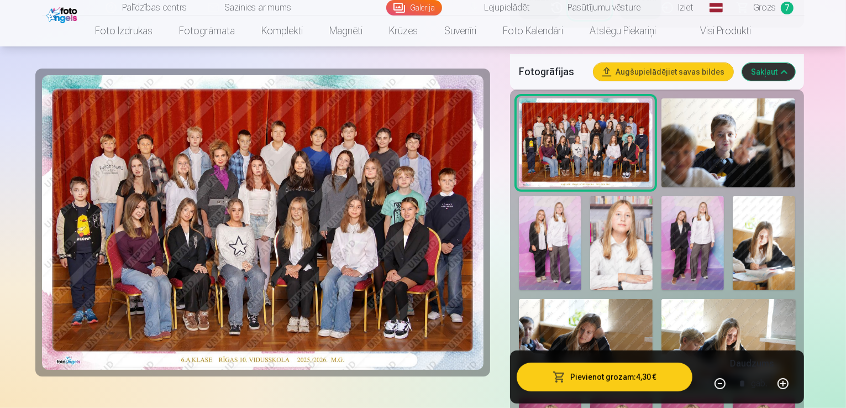
click at [590, 211] on img at bounding box center [621, 243] width 62 height 94
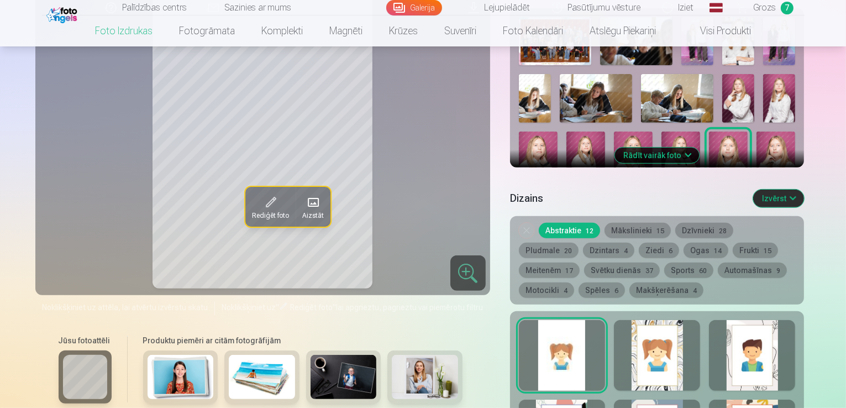
scroll to position [425, 0]
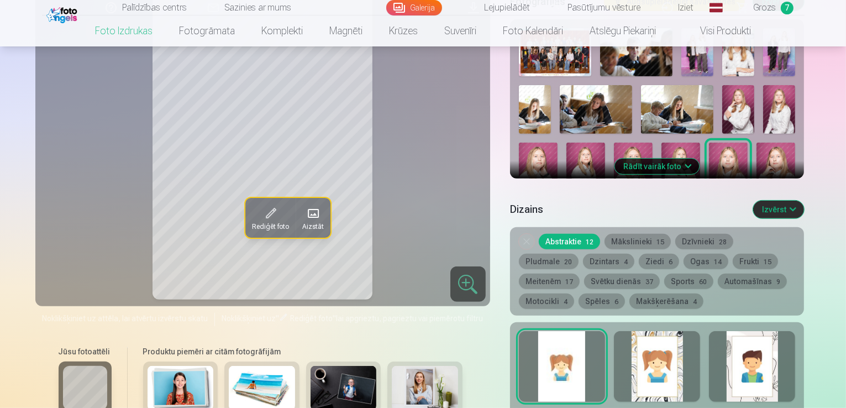
click at [670, 159] on button "Rādīt vairāk foto" at bounding box center [657, 166] width 85 height 15
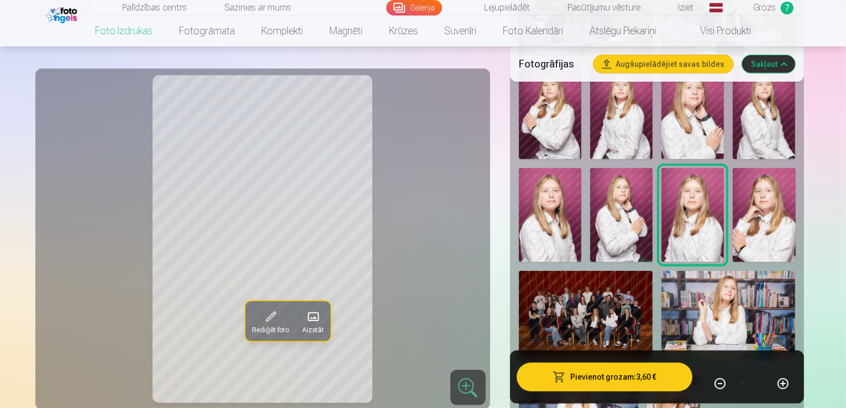
scroll to position [693, 0]
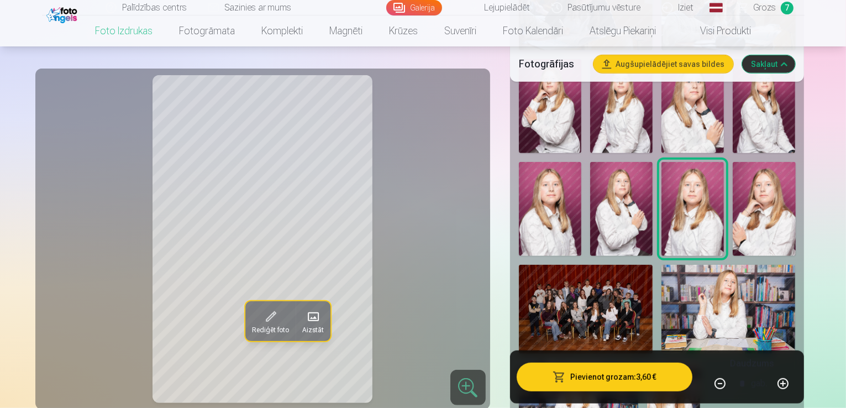
click at [614, 362] on img at bounding box center [578, 402] width 119 height 80
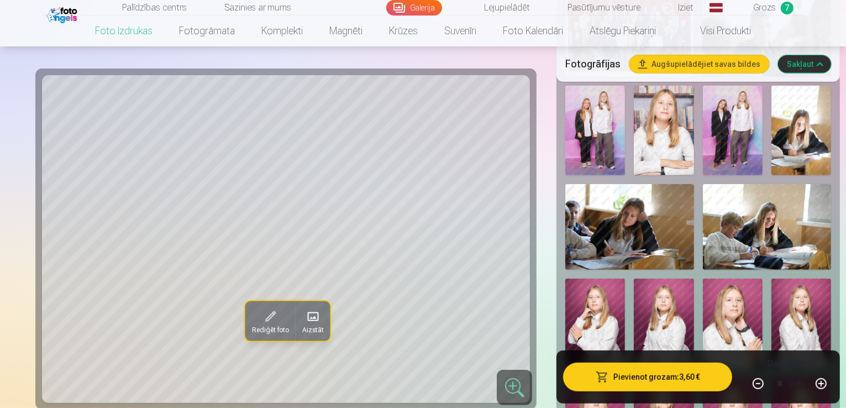
scroll to position [497, 0]
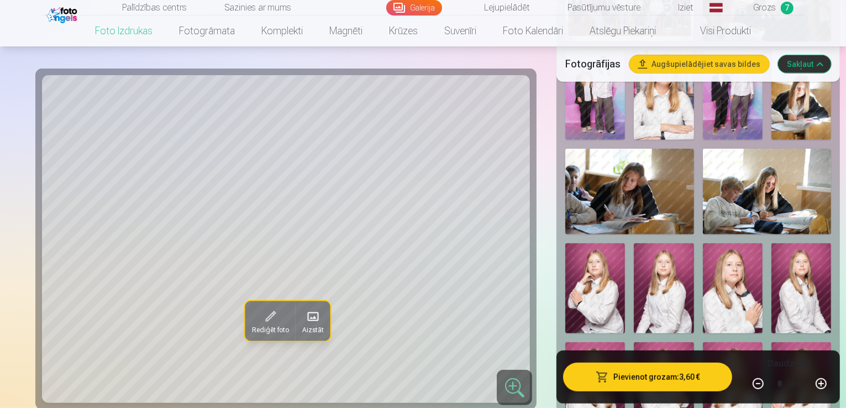
click at [740, 342] on img at bounding box center [733, 387] width 60 height 90
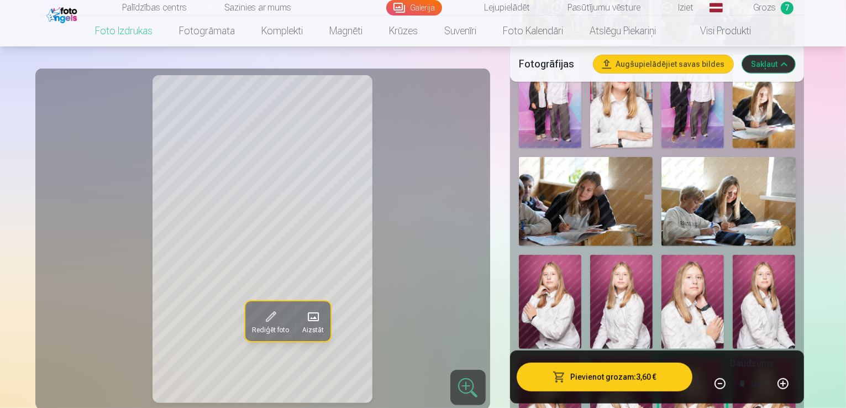
click at [733, 255] on img at bounding box center [764, 302] width 62 height 94
click at [724, 358] on img at bounding box center [692, 405] width 62 height 94
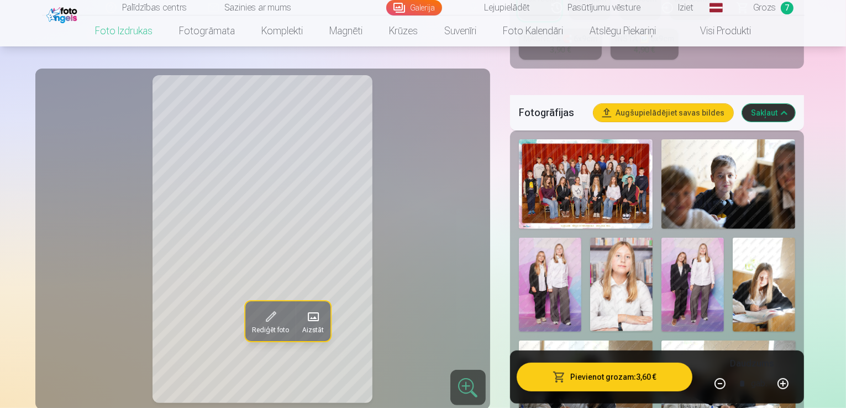
scroll to position [302, 0]
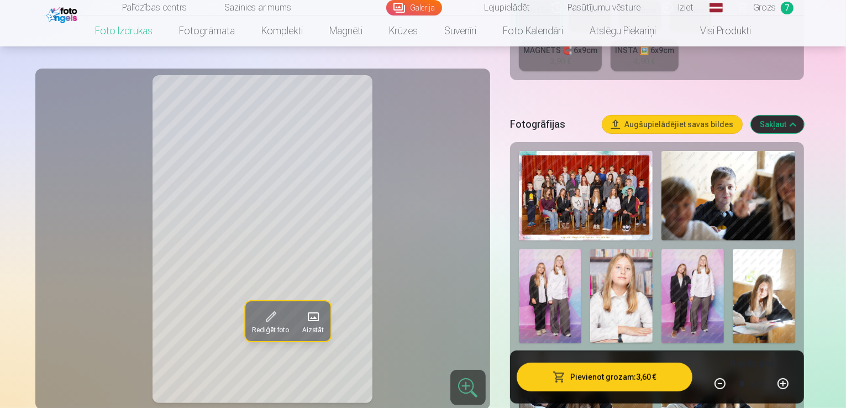
click at [590, 253] on img at bounding box center [621, 296] width 62 height 94
click at [598, 170] on img at bounding box center [586, 196] width 134 height 90
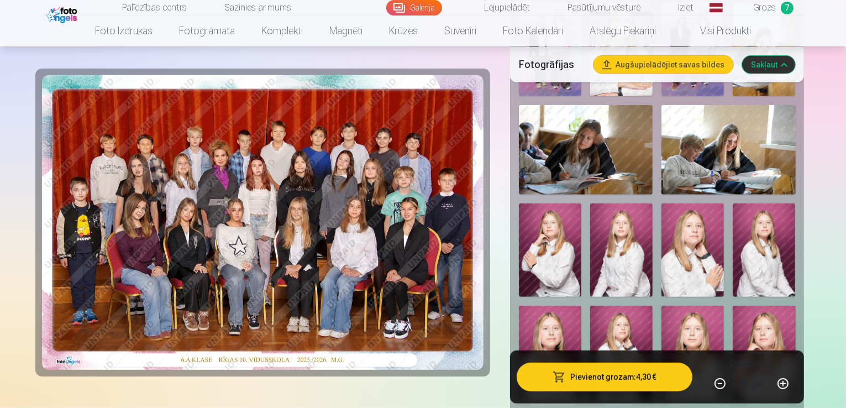
scroll to position [521, 0]
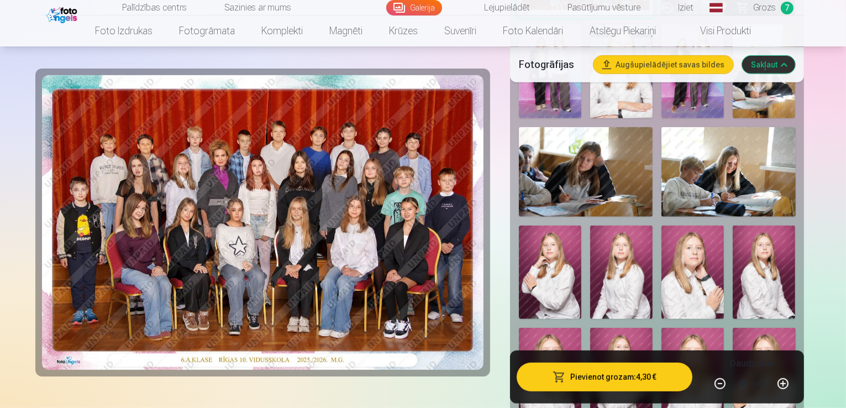
click at [795, 328] on img at bounding box center [764, 375] width 62 height 94
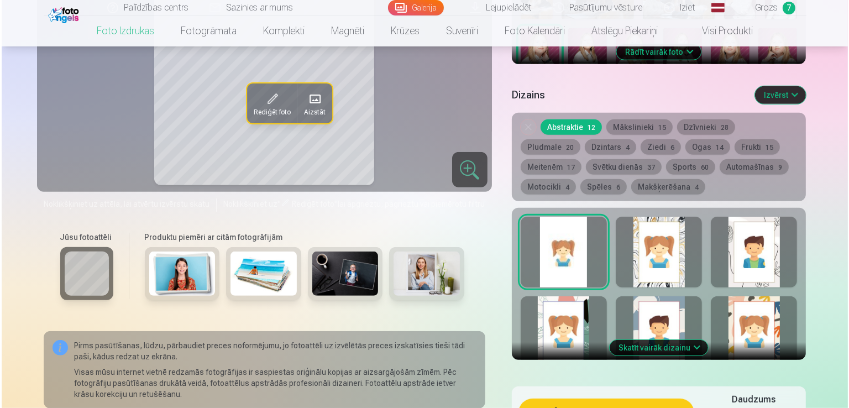
scroll to position [550, 0]
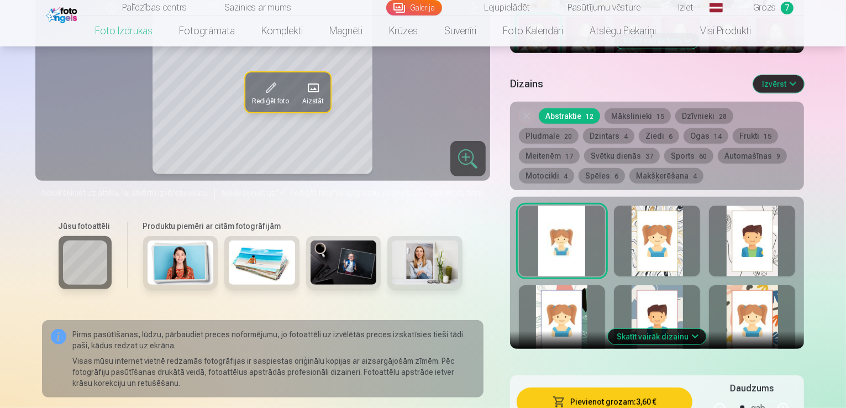
click at [621, 387] on button "Pievienot grozam : 3,60 €" at bounding box center [605, 401] width 176 height 29
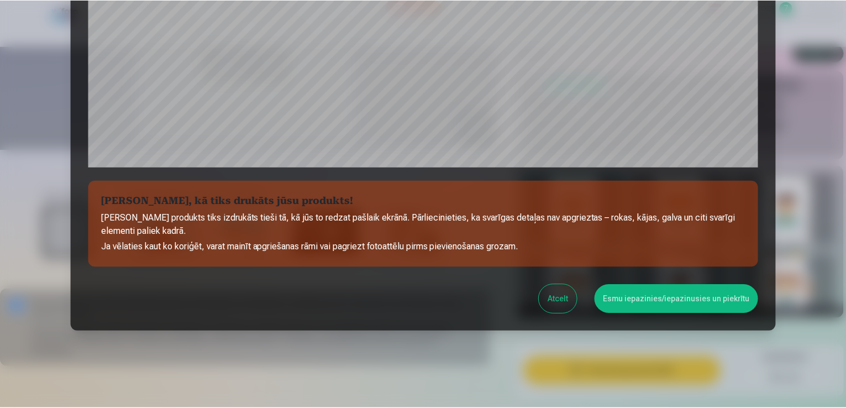
scroll to position [388, 0]
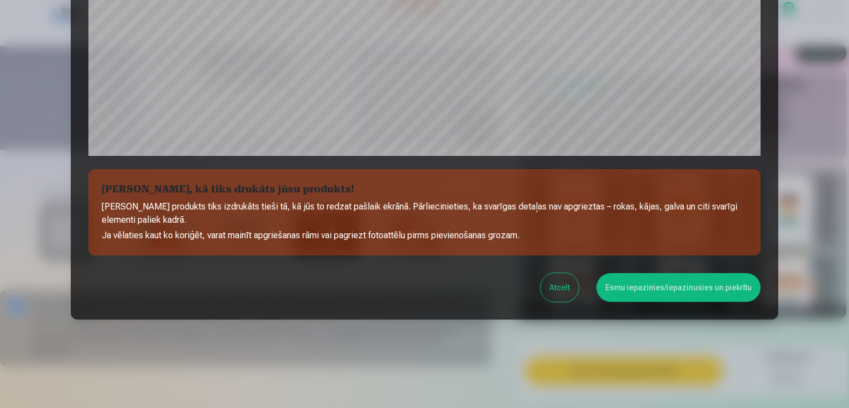
click at [652, 295] on button "Esmu iepazinies/iepazinusies un piekrītu" at bounding box center [678, 287] width 164 height 29
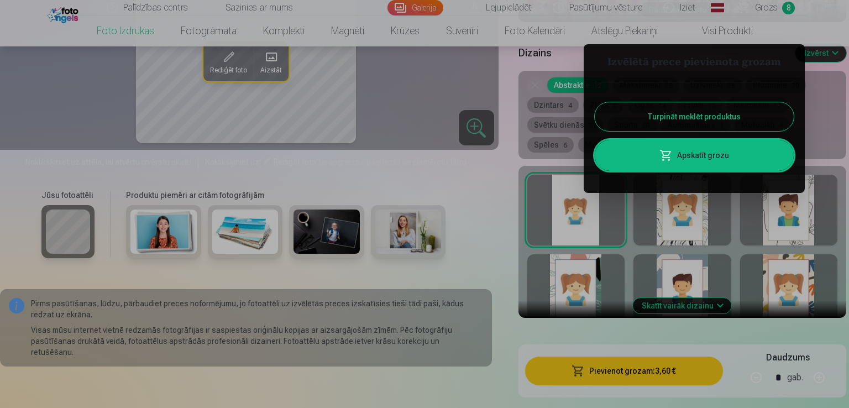
click at [673, 157] on link "Apskatīt grozu" at bounding box center [694, 155] width 199 height 31
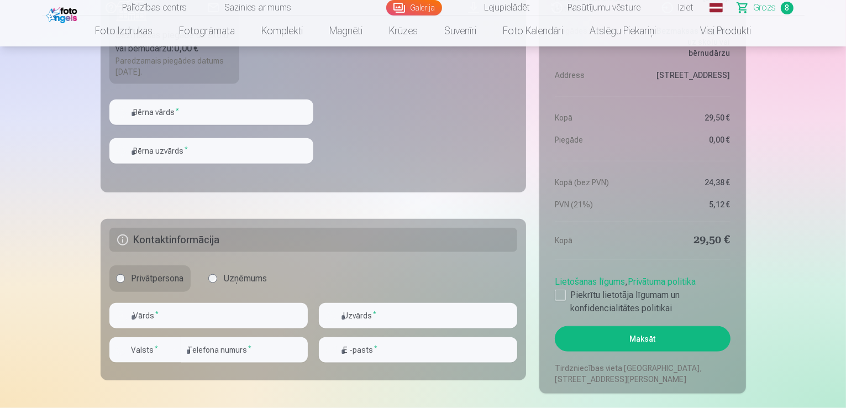
scroll to position [1250, 0]
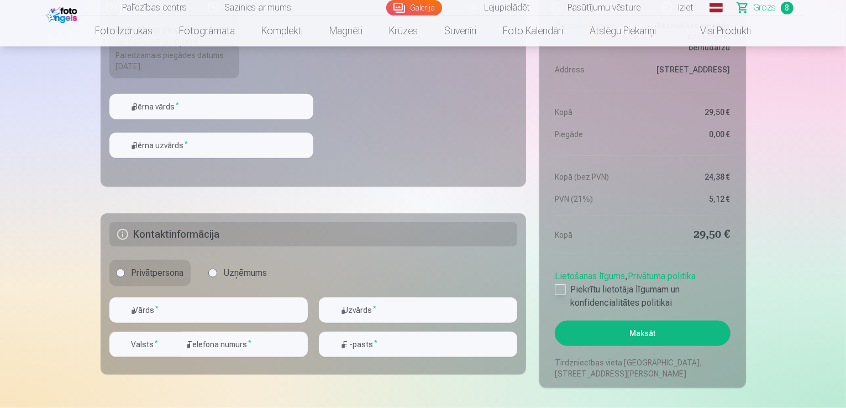
click at [563, 292] on div at bounding box center [560, 289] width 11 height 11
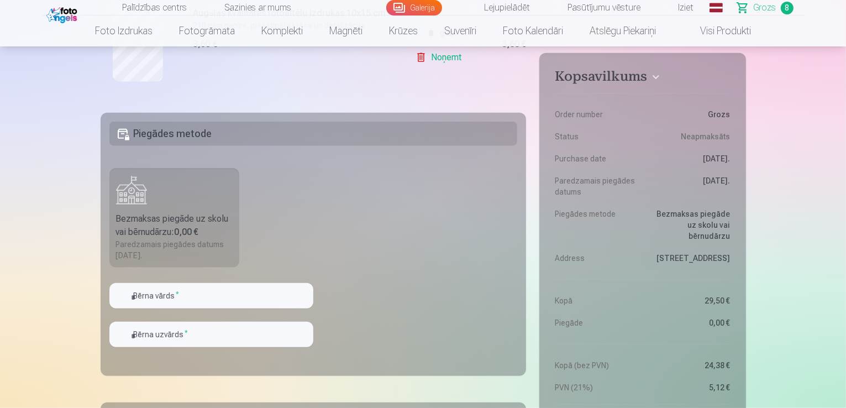
scroll to position [1063, 0]
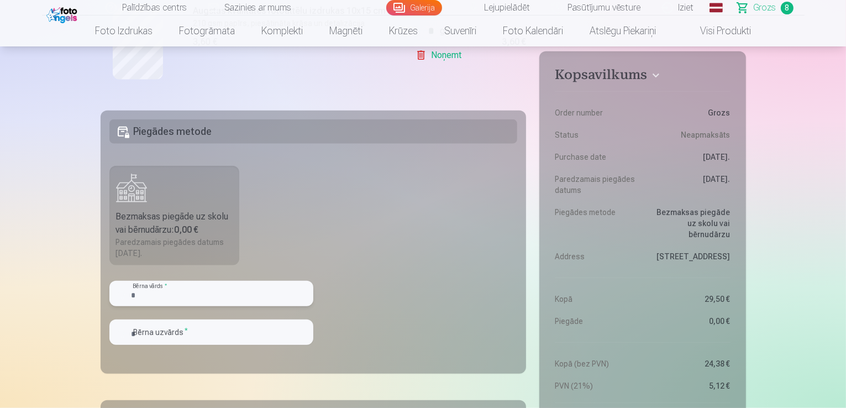
click at [210, 292] on input "text" at bounding box center [211, 293] width 204 height 25
type input "*******"
click at [175, 334] on input "text" at bounding box center [211, 331] width 204 height 25
type input "*********"
click at [225, 293] on input "*******" at bounding box center [211, 293] width 204 height 25
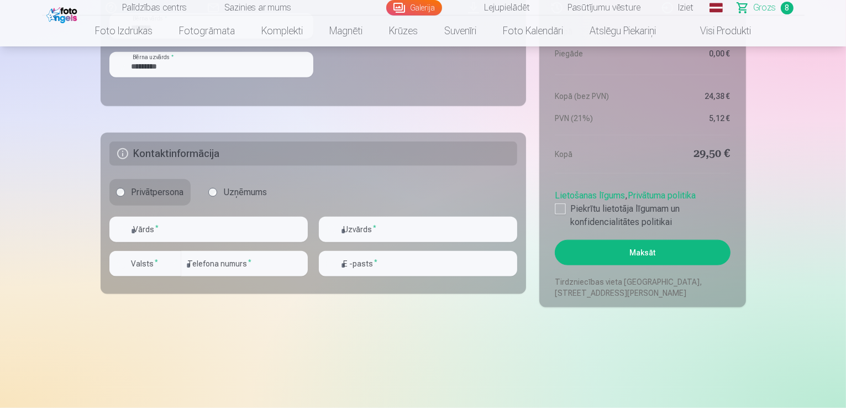
scroll to position [1354, 0]
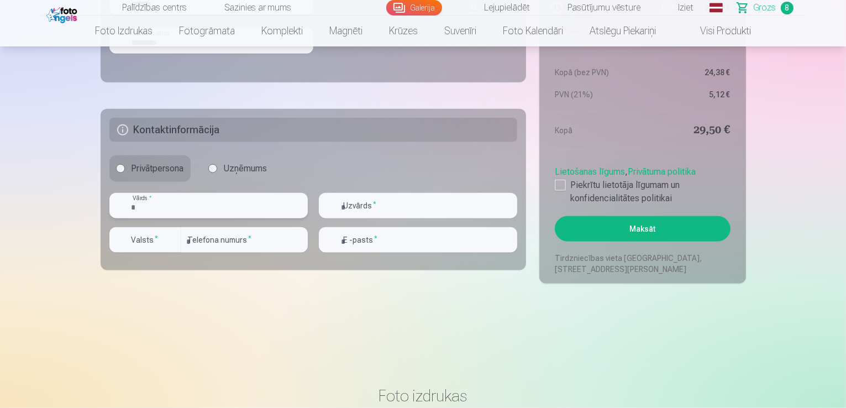
click at [173, 211] on input "text" at bounding box center [208, 205] width 198 height 25
type input "*****"
type input "*********"
type input "**********"
click at [143, 243] on label "Valsts *" at bounding box center [145, 239] width 36 height 11
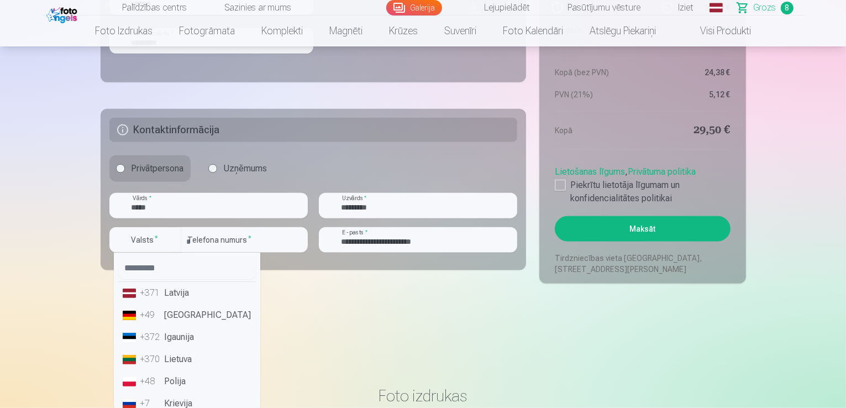
click at [182, 301] on li "+371 Latvija" at bounding box center [187, 293] width 138 height 22
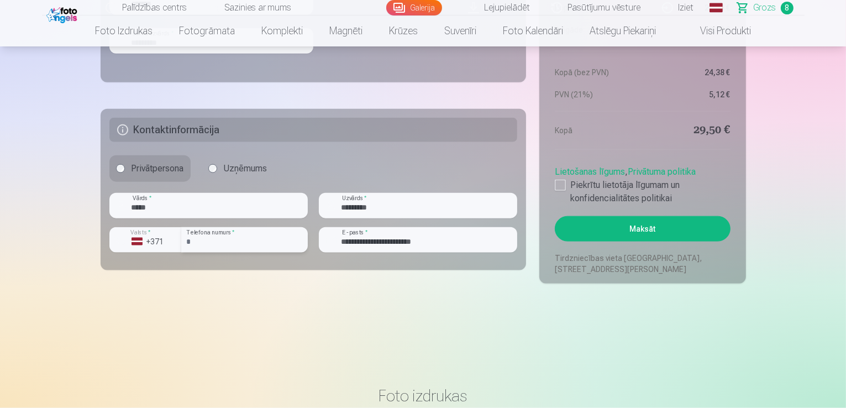
click at [217, 241] on input "number" at bounding box center [244, 239] width 127 height 25
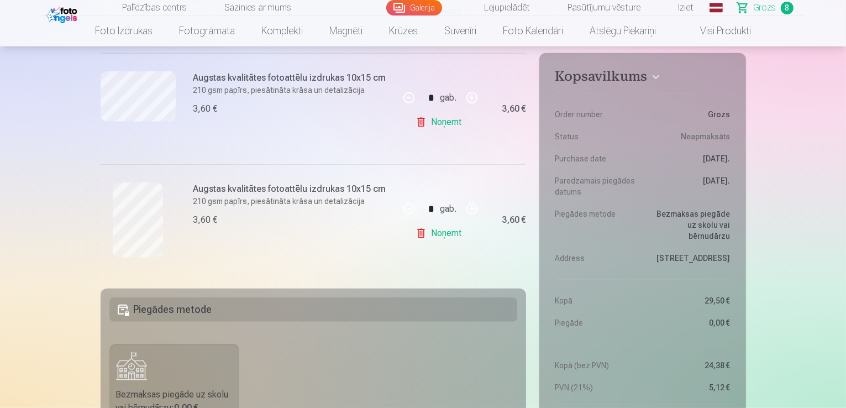
scroll to position [856, 0]
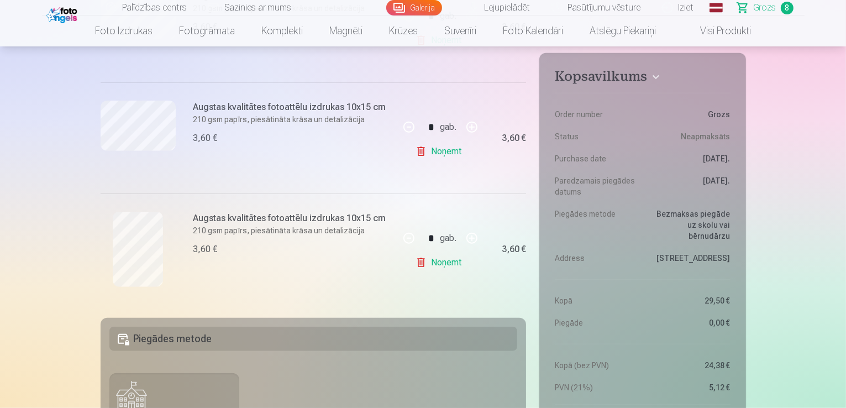
type input "********"
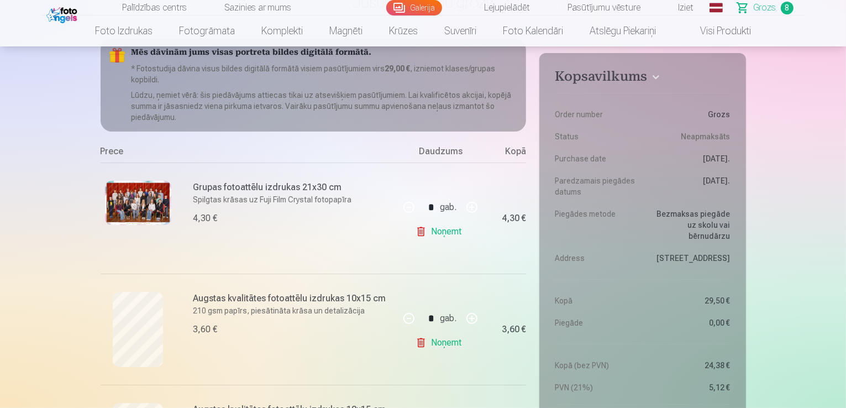
scroll to position [52, 0]
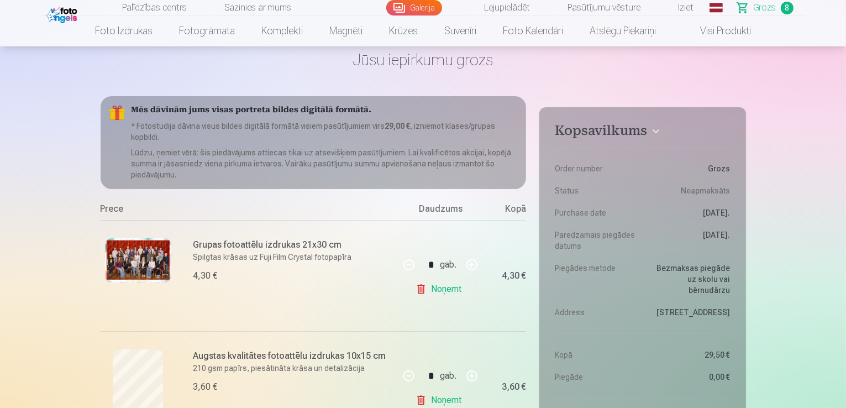
click at [125, 265] on img at bounding box center [138, 260] width 66 height 44
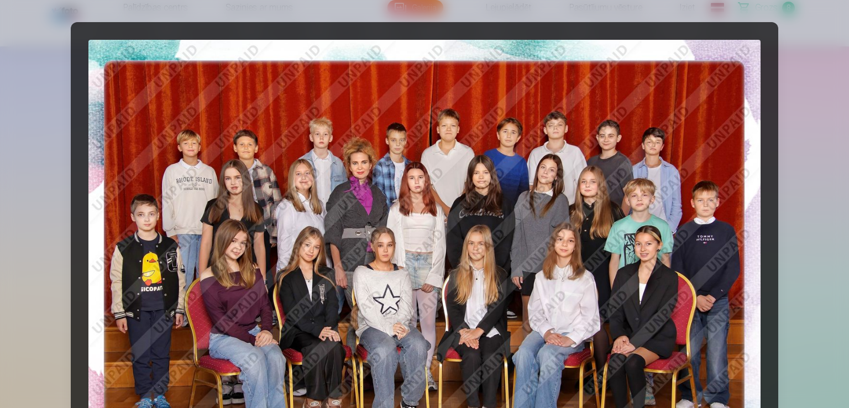
click at [0, 146] on div at bounding box center [424, 204] width 849 height 408
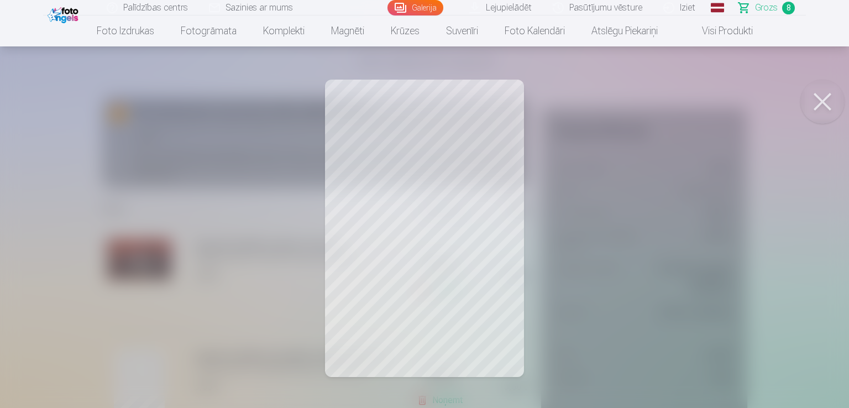
click at [95, 214] on div at bounding box center [424, 204] width 849 height 408
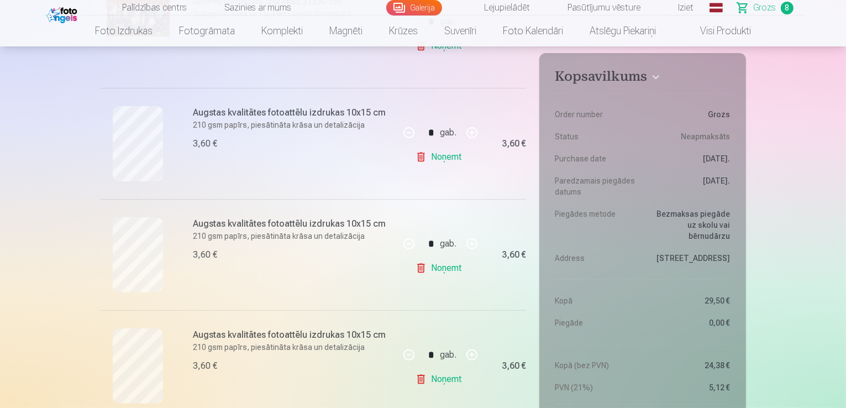
scroll to position [347, 0]
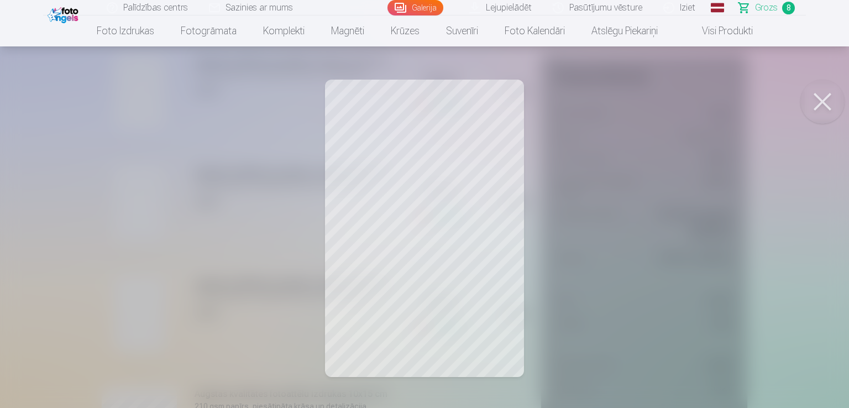
click at [55, 238] on div at bounding box center [424, 204] width 849 height 408
click at [48, 287] on div at bounding box center [424, 204] width 849 height 408
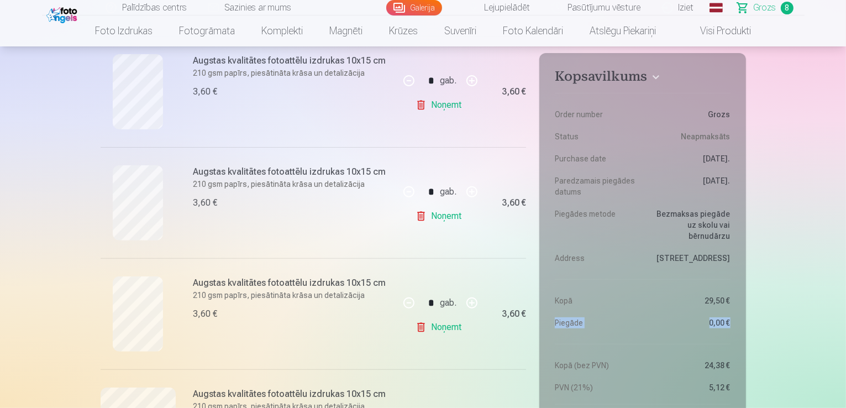
drag, startPoint x: 845, startPoint y: 51, endPoint x: 848, endPoint y: 75, distance: 23.9
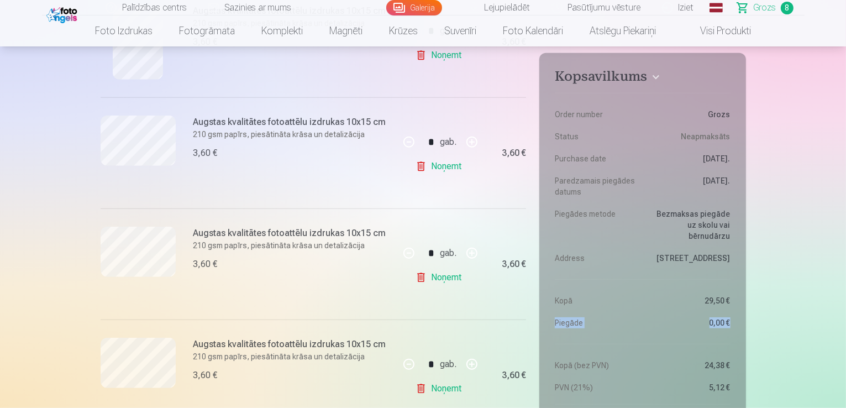
scroll to position [637, 0]
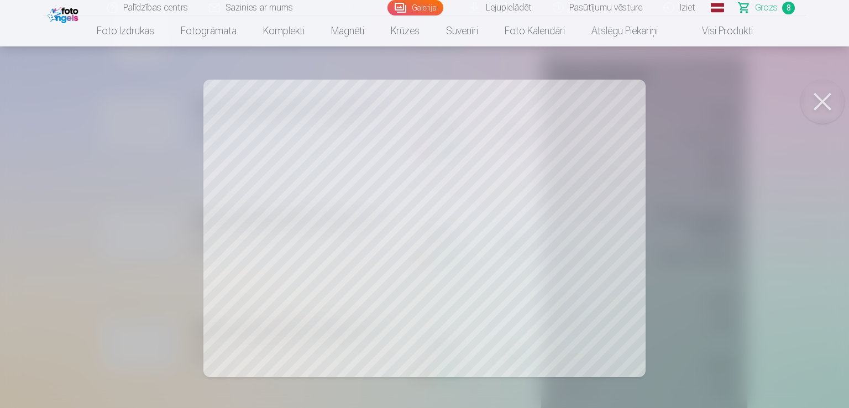
click at [4, 172] on div at bounding box center [424, 204] width 849 height 408
click at [107, 201] on div at bounding box center [424, 204] width 849 height 408
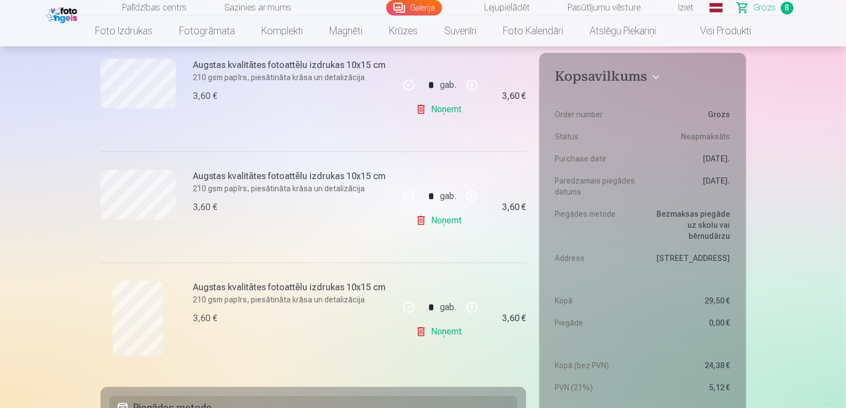
scroll to position [764, 0]
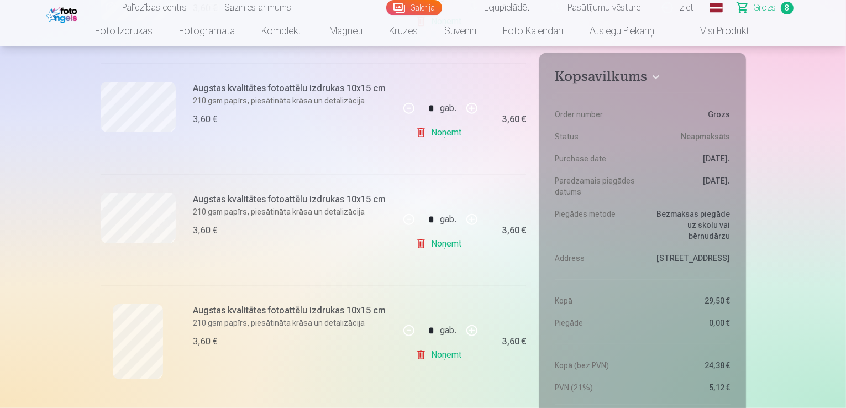
click at [446, 244] on link "Noņemt" at bounding box center [441, 244] width 50 height 22
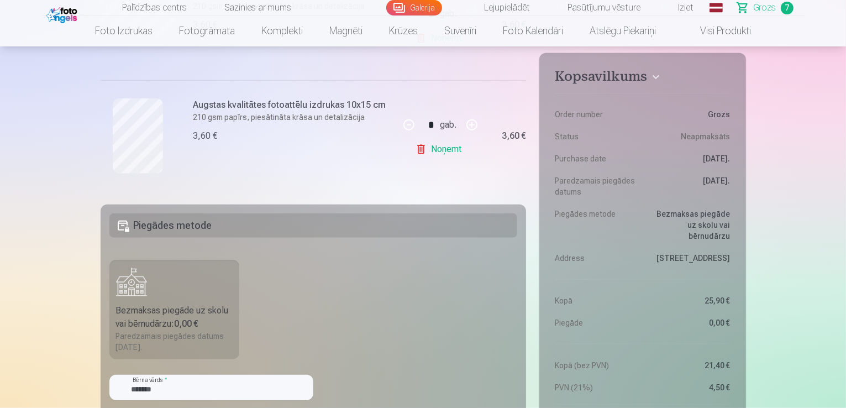
scroll to position [847, 0]
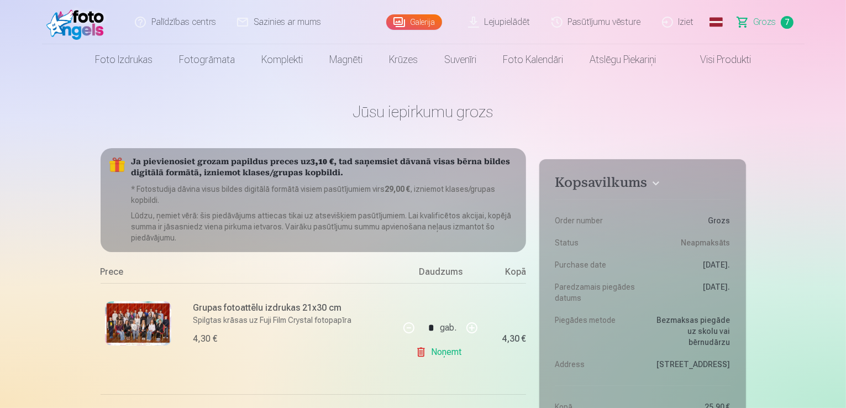
click at [771, 18] on span "Grozs" at bounding box center [765, 21] width 23 height 13
click at [795, 22] on link "Grozs 7" at bounding box center [765, 22] width 77 height 44
click at [791, 20] on span "7" at bounding box center [787, 22] width 13 height 13
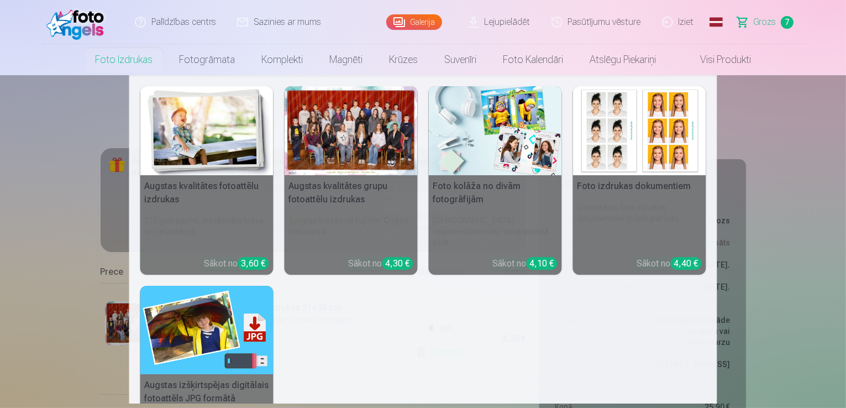
click at [122, 57] on link "Foto izdrukas" at bounding box center [124, 59] width 84 height 31
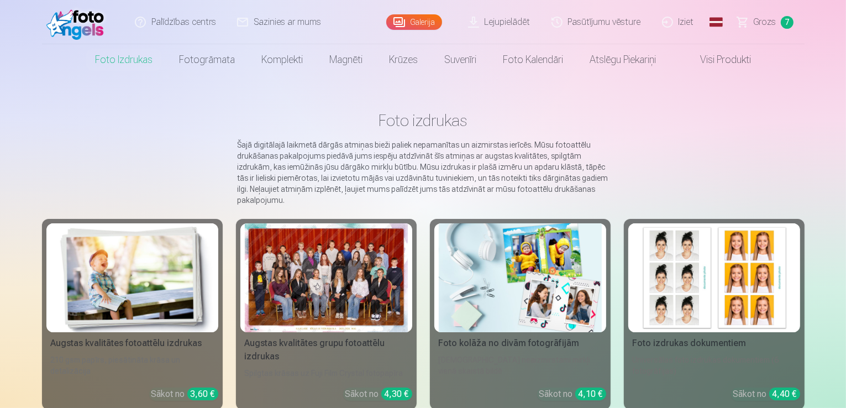
click at [322, 323] on div at bounding box center [326, 277] width 163 height 109
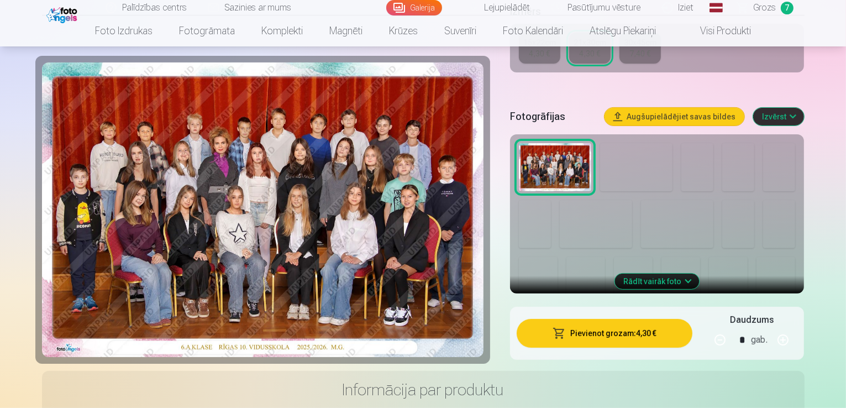
scroll to position [309, 0]
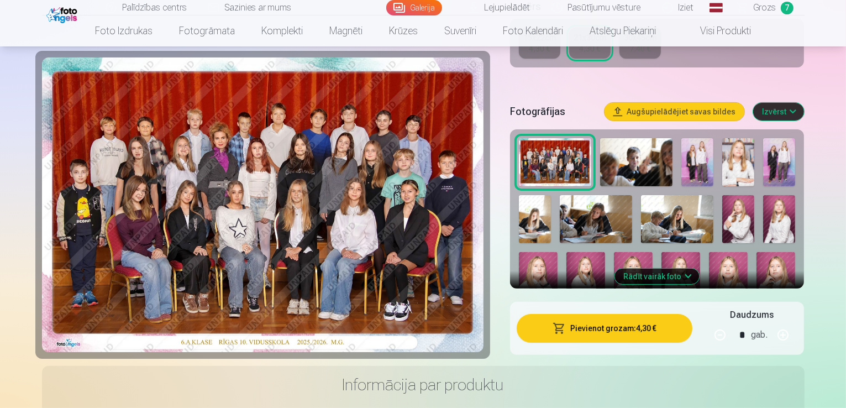
click at [673, 269] on button "Rādīt vairāk foto" at bounding box center [657, 276] width 85 height 15
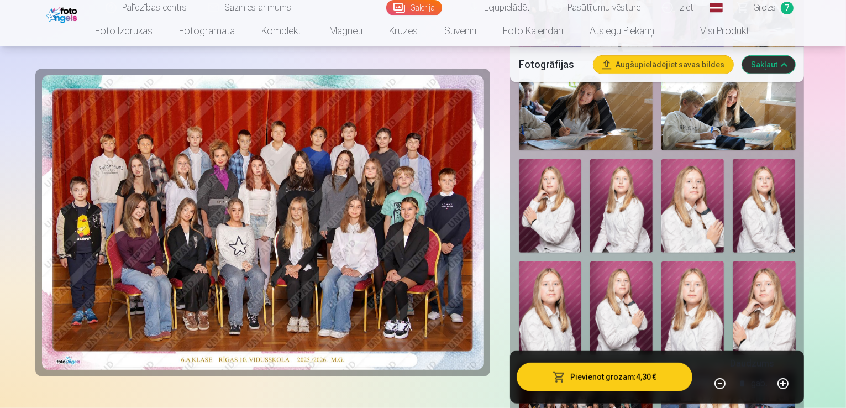
scroll to position [637, 0]
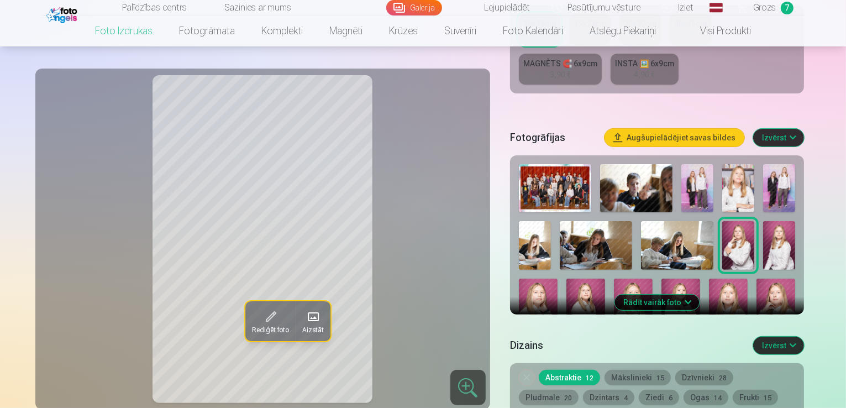
scroll to position [300, 0]
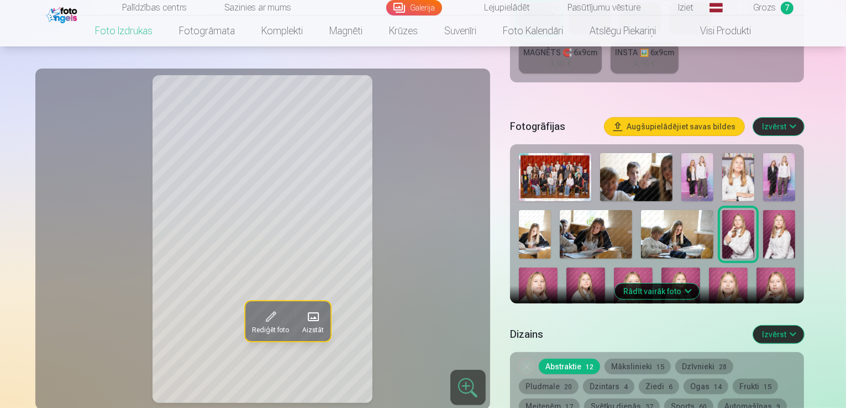
click at [661, 283] on button "Rādīt vairāk foto" at bounding box center [657, 290] width 85 height 15
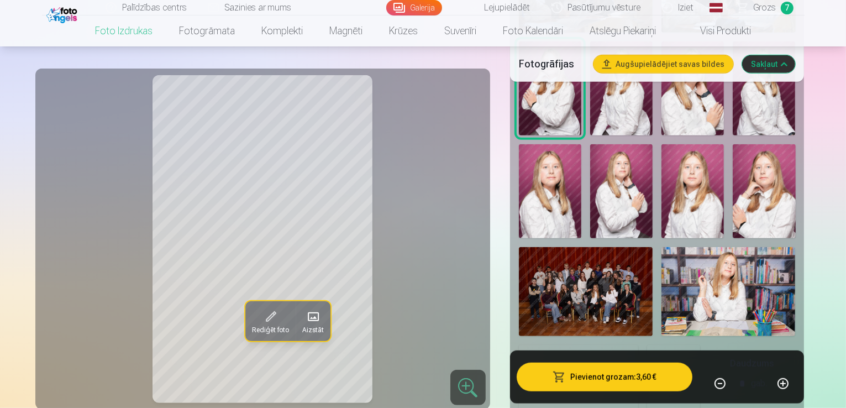
scroll to position [728, 0]
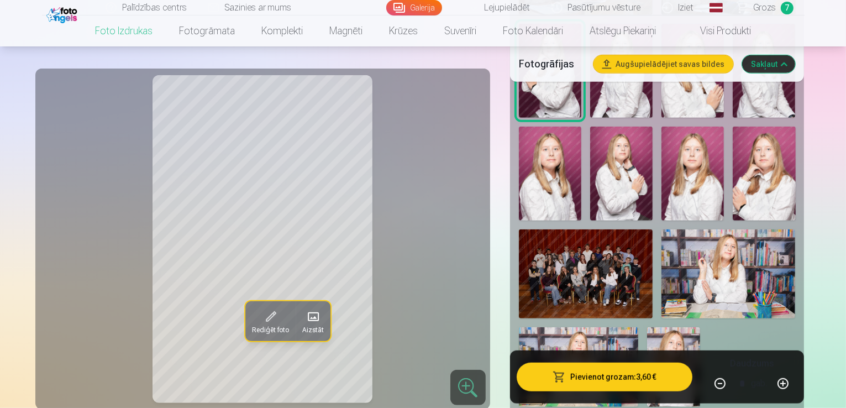
click at [553, 327] on img at bounding box center [578, 367] width 119 height 80
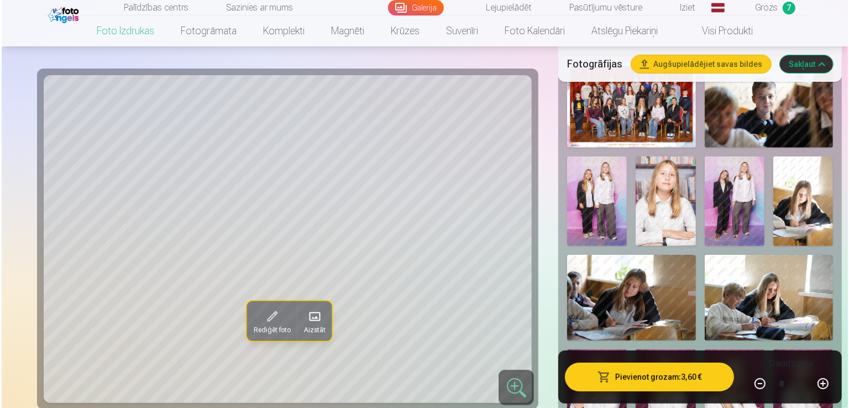
scroll to position [361, 0]
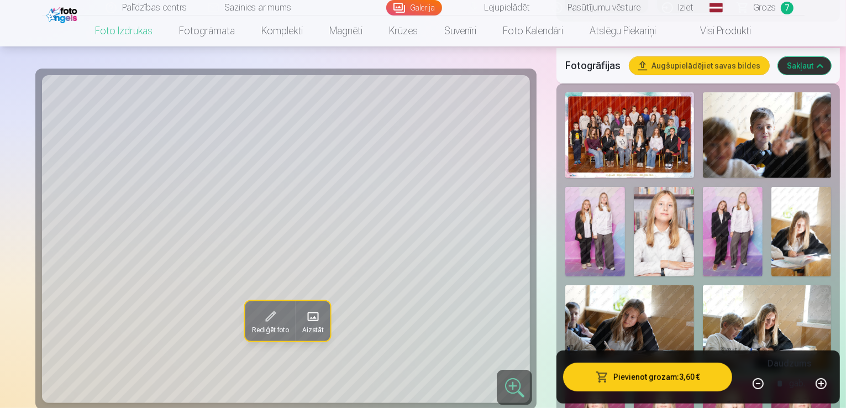
click at [694, 285] on img at bounding box center [629, 328] width 129 height 86
click at [716, 106] on img at bounding box center [767, 135] width 129 height 86
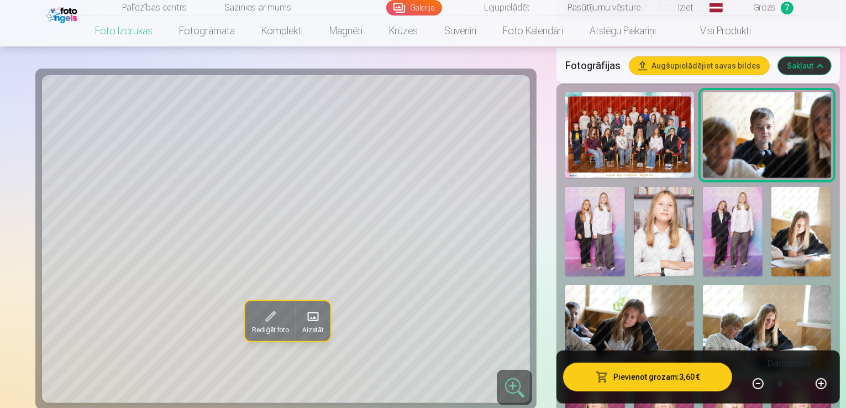
click at [634, 207] on img at bounding box center [664, 232] width 60 height 90
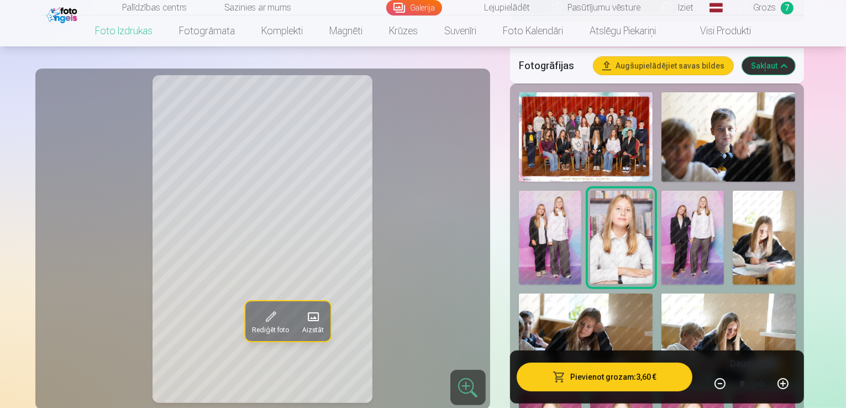
click at [623, 376] on button "Pievienot grozam : 3,60 €" at bounding box center [605, 376] width 176 height 29
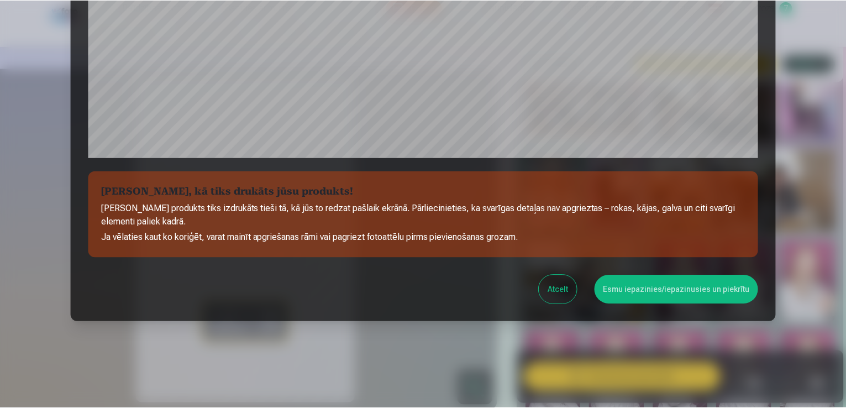
scroll to position [388, 0]
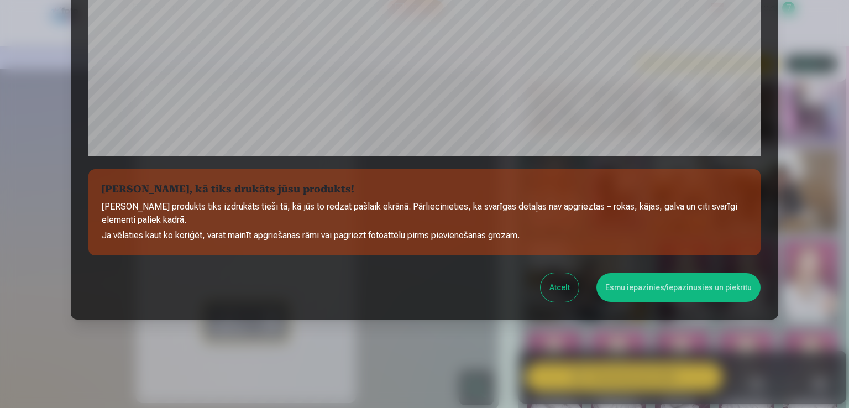
click at [654, 284] on button "Esmu iepazinies/iepazinusies un piekrītu" at bounding box center [678, 287] width 164 height 29
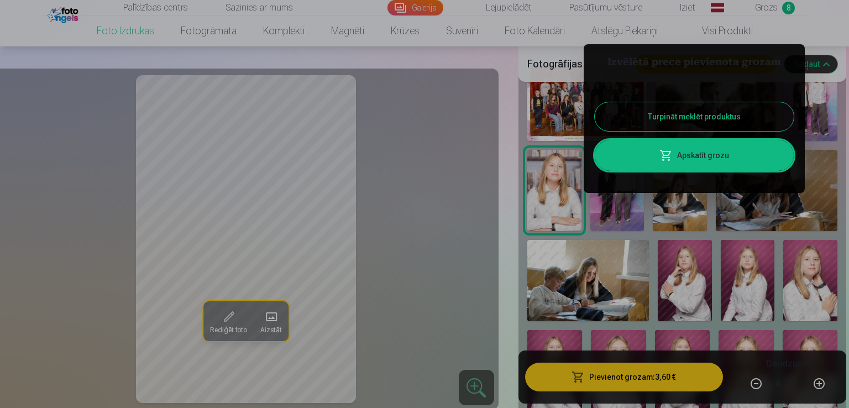
click at [676, 154] on link "Apskatīt grozu" at bounding box center [694, 155] width 199 height 31
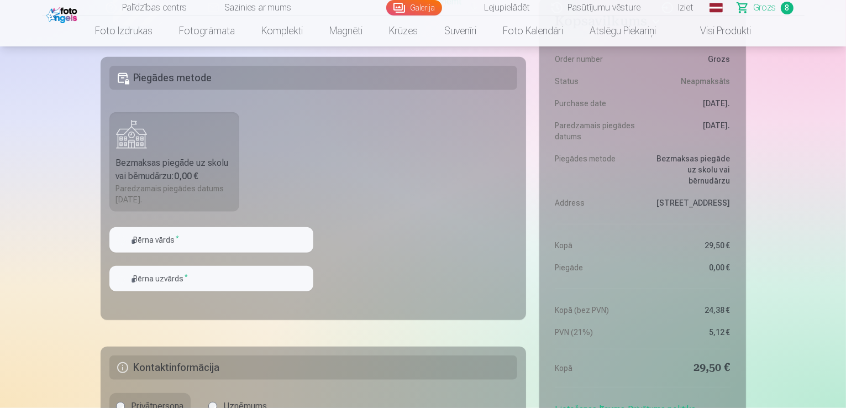
scroll to position [1128, 0]
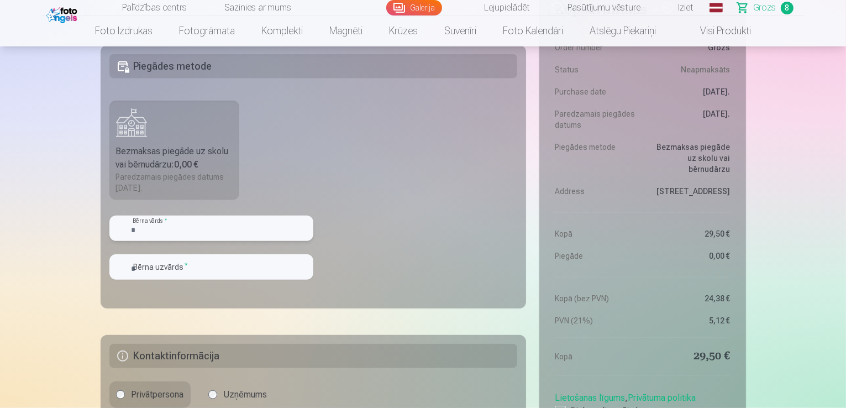
click at [195, 220] on input "text" at bounding box center [211, 228] width 204 height 25
type input "*******"
click at [179, 270] on input "text" at bounding box center [211, 266] width 204 height 25
type input "*********"
click at [366, 260] on fieldset "Piegādes metode Bezmaksas piegāde uz skolu vai bērnudārzu : 0,00 € Paredzamais …" at bounding box center [314, 176] width 426 height 263
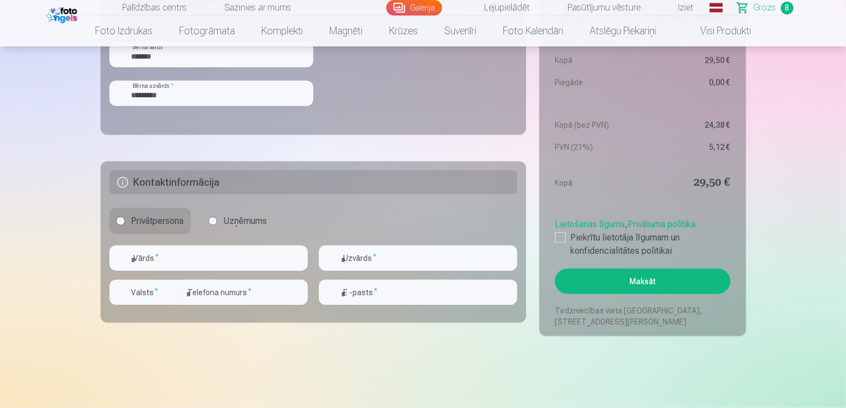
scroll to position [1320, 0]
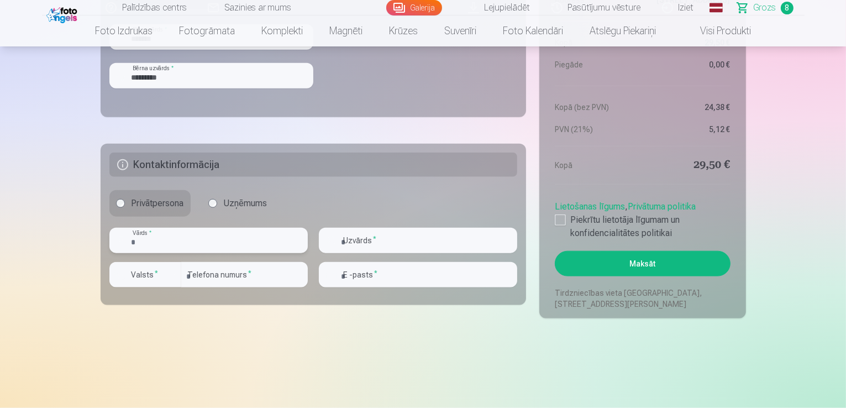
click at [147, 244] on input "text" at bounding box center [208, 240] width 198 height 25
type input "*****"
type input "*********"
type input "**********"
click at [154, 279] on div "button" at bounding box center [148, 276] width 33 height 11
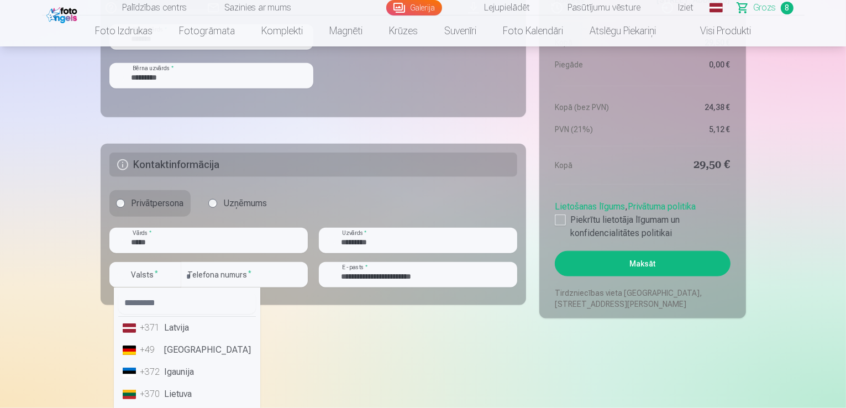
click at [172, 327] on li "+371 Latvija" at bounding box center [187, 328] width 138 height 22
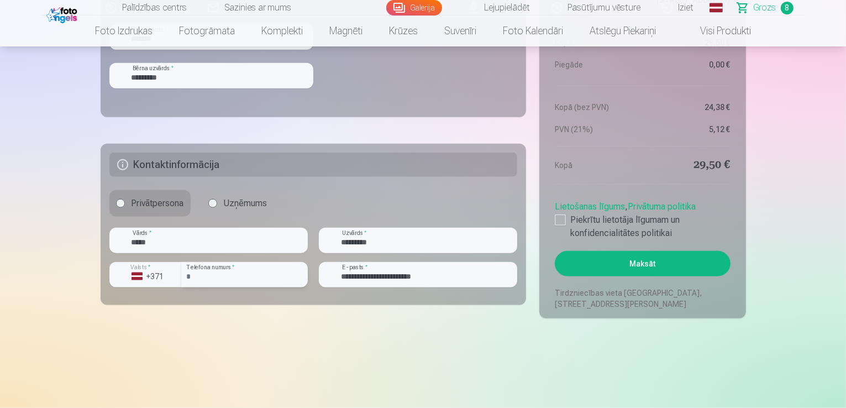
click at [225, 277] on input "number" at bounding box center [244, 274] width 127 height 25
type input "********"
click at [561, 219] on div at bounding box center [560, 219] width 11 height 11
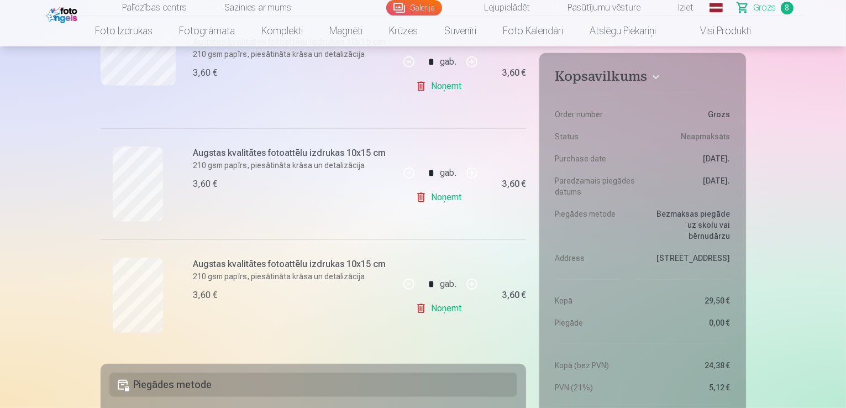
scroll to position [822, 0]
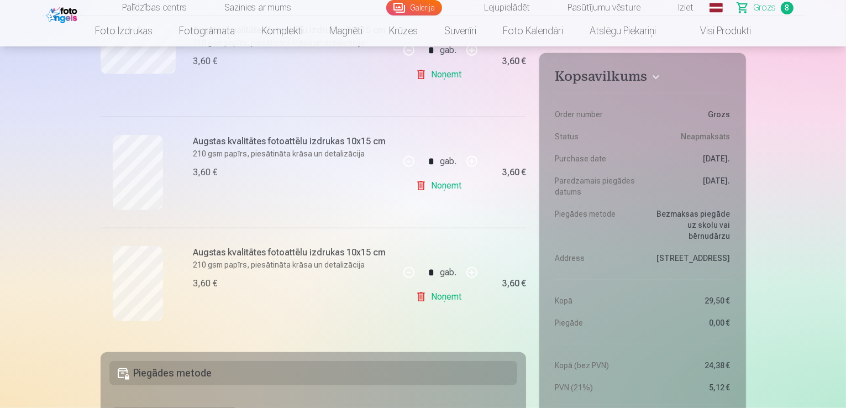
drag, startPoint x: 845, startPoint y: 88, endPoint x: 848, endPoint y: 105, distance: 17.4
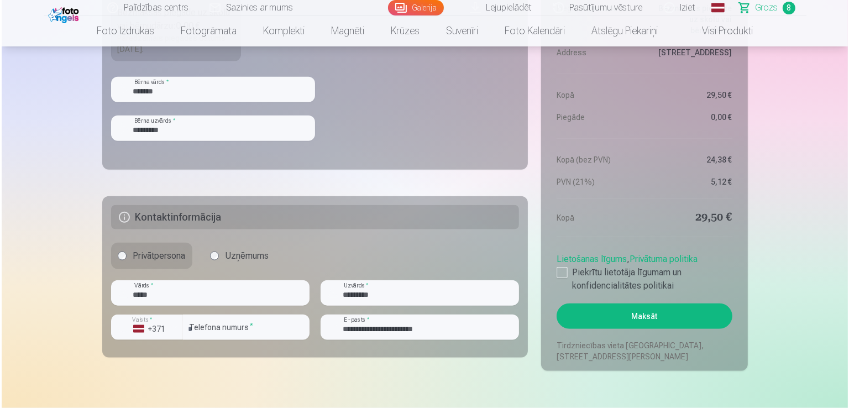
scroll to position [1290, 0]
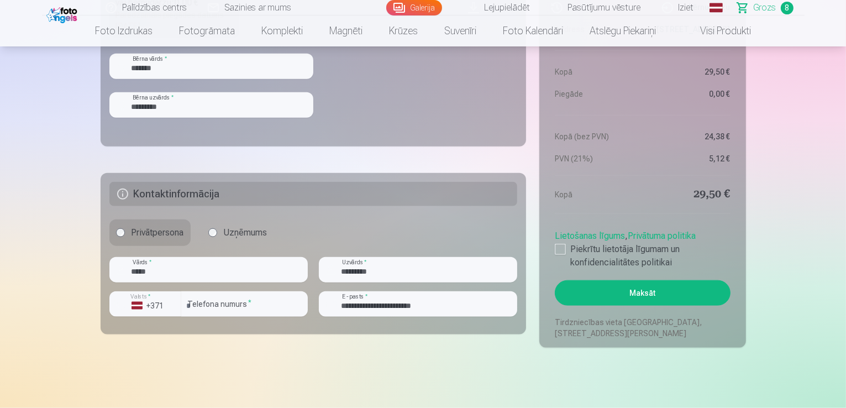
click at [629, 298] on button "Maksāt" at bounding box center [642, 292] width 175 height 25
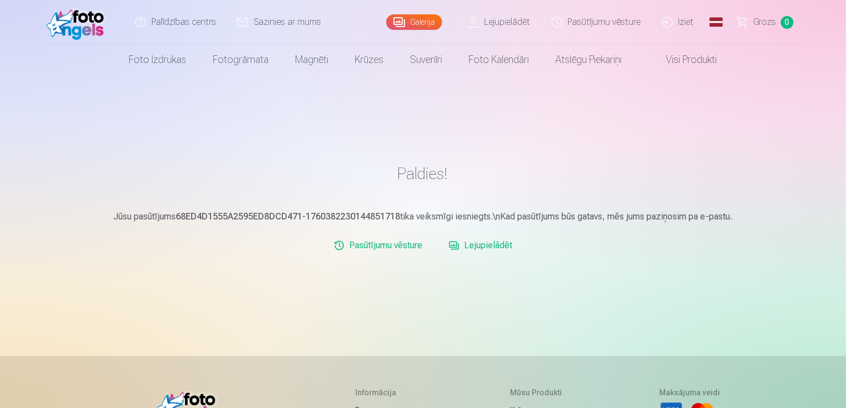
click at [498, 249] on link "Lejupielādēt" at bounding box center [480, 245] width 72 height 22
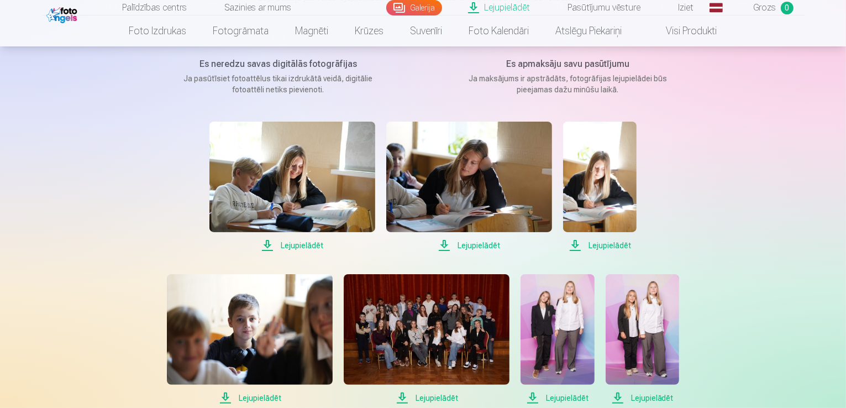
scroll to position [170, 0]
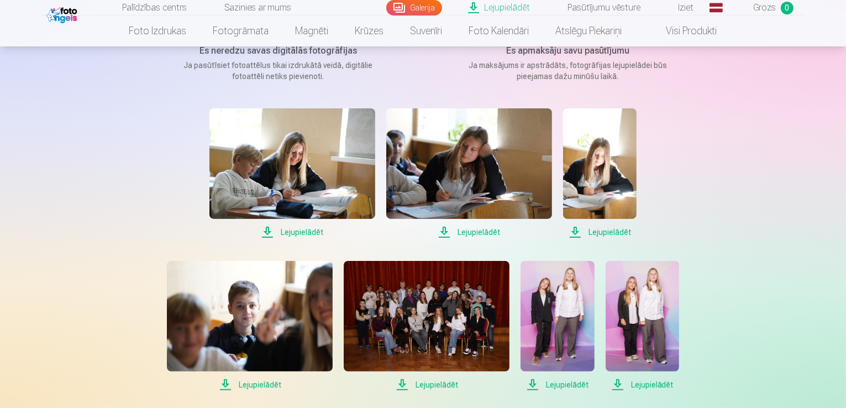
click at [288, 230] on span "Lejupielādēt" at bounding box center [292, 231] width 166 height 13
click at [460, 235] on span "Lejupielādēt" at bounding box center [469, 231] width 166 height 13
click at [603, 234] on span "Lejupielādēt" at bounding box center [599, 231] width 73 height 13
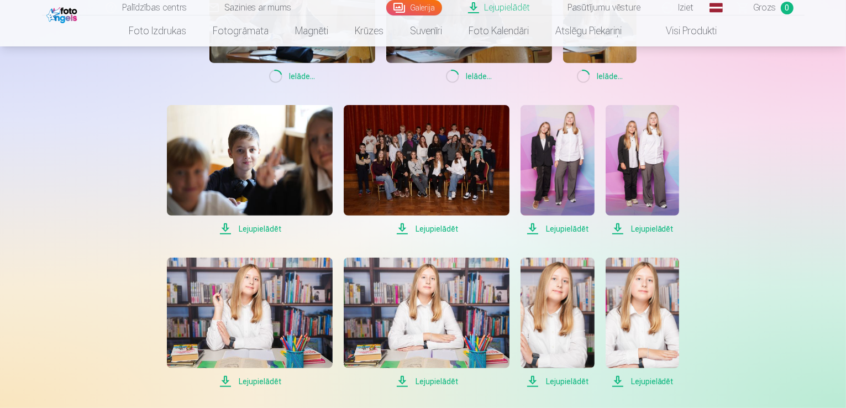
scroll to position [329, 0]
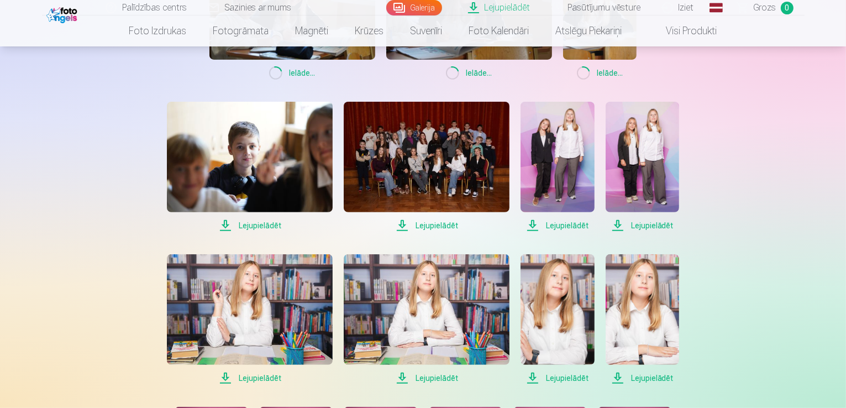
click at [255, 222] on span "Lejupielādēt" at bounding box center [250, 225] width 166 height 13
click at [443, 225] on span "Lejupielādēt" at bounding box center [427, 225] width 166 height 13
click at [564, 224] on span "Lejupielādēt" at bounding box center [557, 225] width 73 height 13
click at [634, 226] on span "Lejupielādēt" at bounding box center [642, 225] width 73 height 13
click at [243, 385] on div "Loading... Ielāde ... Loading... Ielāde ... Loading... Ielāde ... Loading... Ie…" at bounding box center [423, 319] width 553 height 740
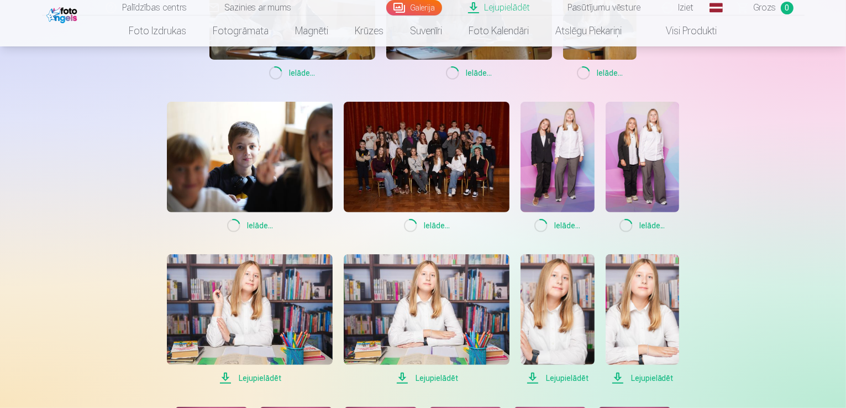
click at [258, 376] on span "Lejupielādēt" at bounding box center [250, 377] width 166 height 13
click at [424, 374] on span "Lejupielādēt" at bounding box center [427, 377] width 166 height 13
click at [550, 377] on span "Lejupielādēt" at bounding box center [557, 377] width 73 height 13
click at [640, 381] on span "Lejupielādēt" at bounding box center [642, 377] width 73 height 13
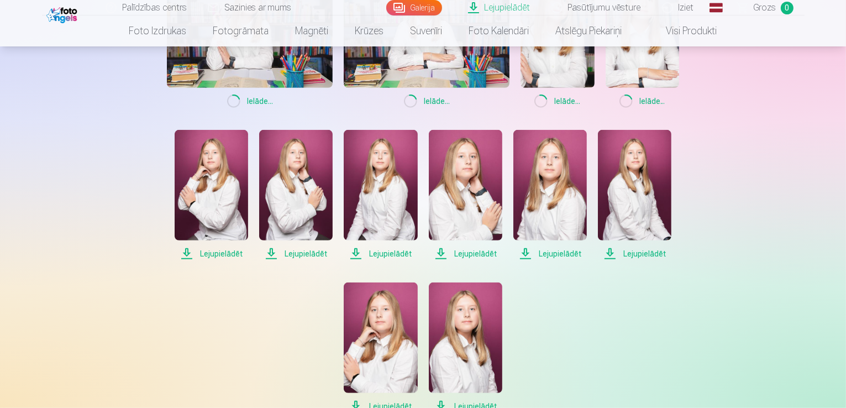
scroll to position [619, 0]
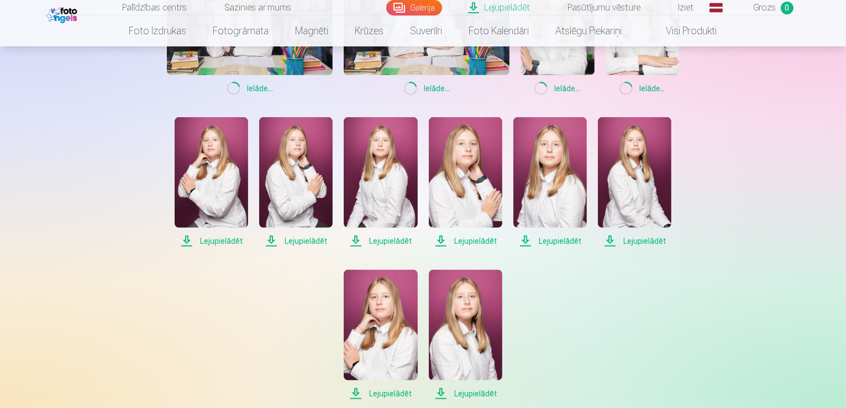
click at [228, 239] on span "Lejupielādēt" at bounding box center [211, 240] width 73 height 13
click at [281, 239] on span "Lejupielādēt" at bounding box center [295, 240] width 73 height 13
click at [364, 238] on span "Lejupielādēt" at bounding box center [380, 240] width 73 height 13
click at [482, 239] on span "Lejupielādēt" at bounding box center [465, 240] width 73 height 13
click at [554, 242] on span "Lejupielādēt" at bounding box center [549, 240] width 73 height 13
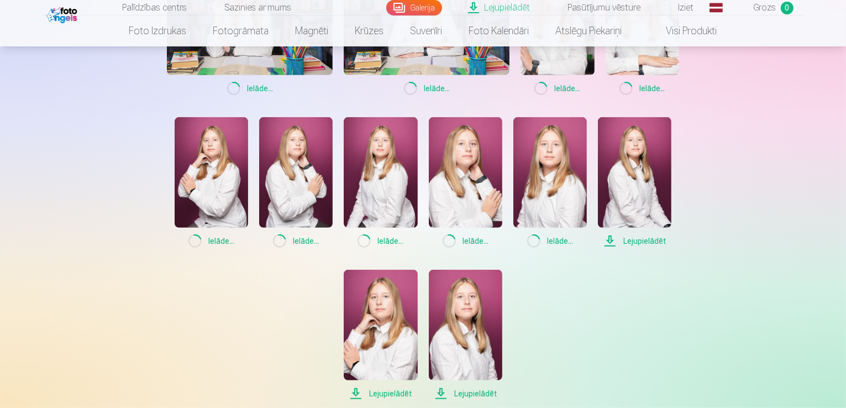
click at [623, 239] on span "Lejupielādēt" at bounding box center [634, 240] width 73 height 13
click at [393, 392] on span "Lejupielādēt" at bounding box center [380, 393] width 73 height 13
click at [464, 392] on span "Lejupielādēt" at bounding box center [465, 393] width 73 height 13
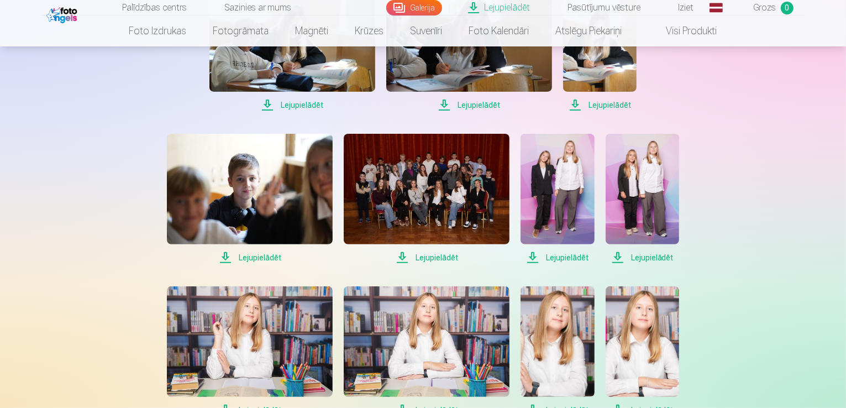
scroll to position [292, 0]
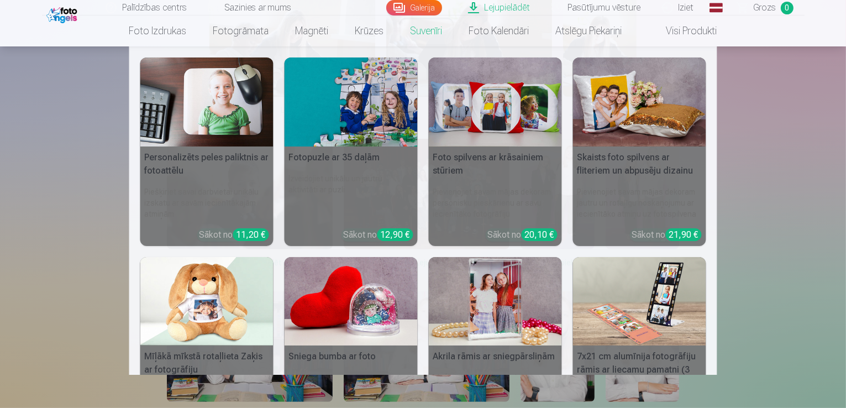
click at [428, 34] on link "Suvenīri" at bounding box center [426, 30] width 59 height 31
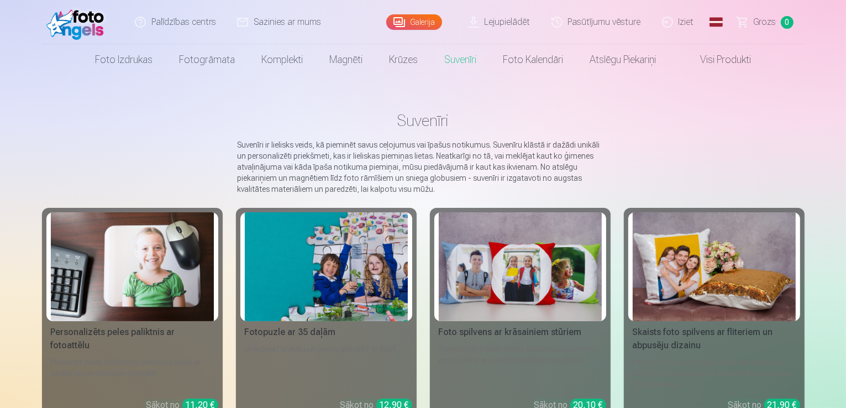
click at [314, 277] on img at bounding box center [326, 266] width 163 height 109
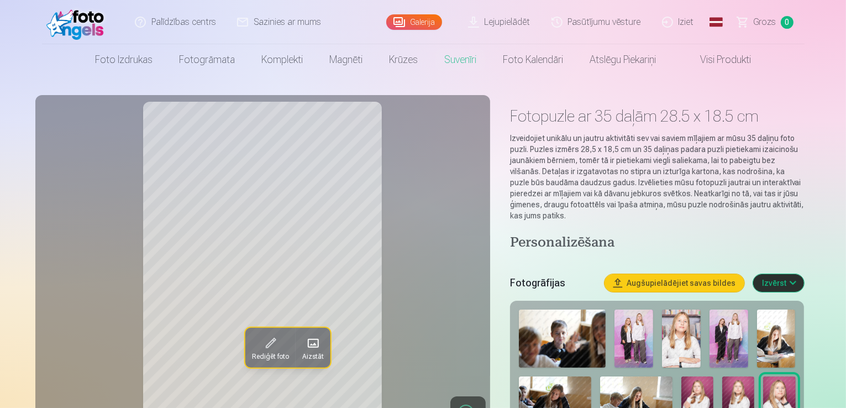
click at [710, 325] on img at bounding box center [729, 338] width 39 height 58
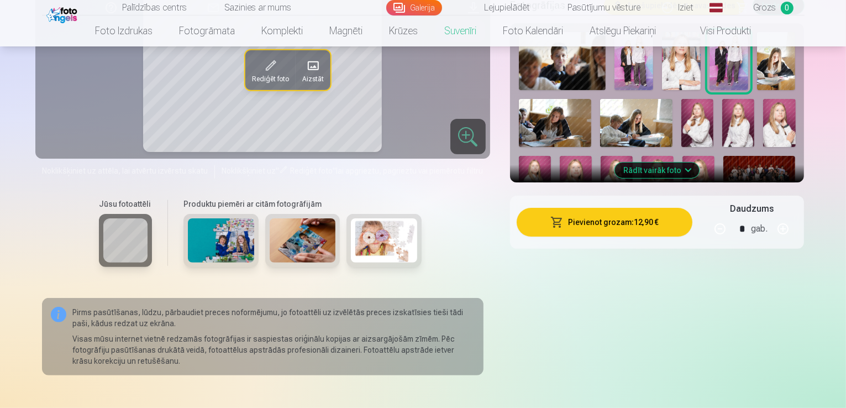
scroll to position [298, 0]
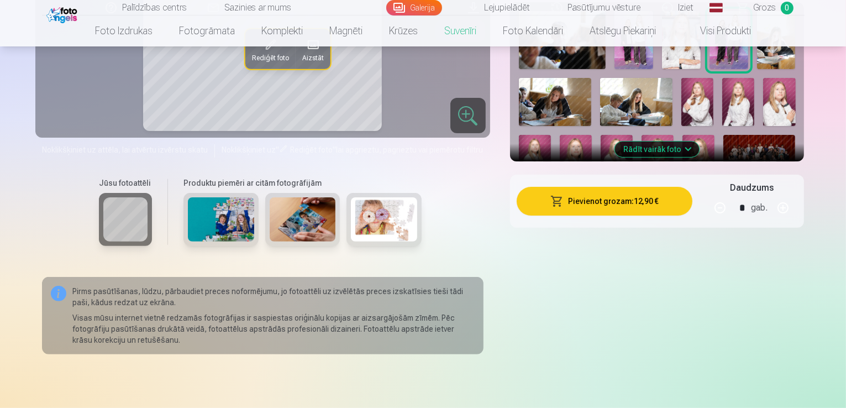
click at [371, 217] on img at bounding box center [384, 219] width 66 height 44
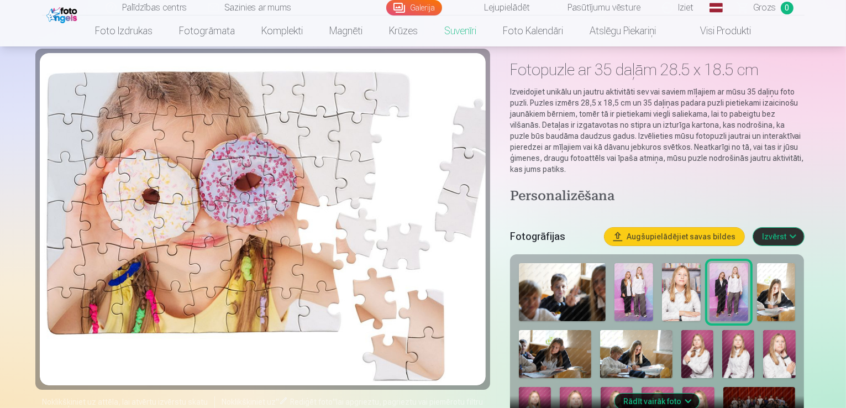
scroll to position [25, 0]
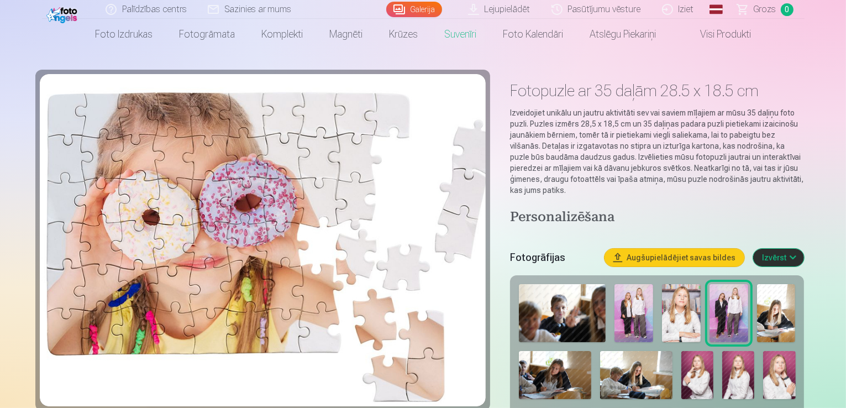
click at [666, 296] on img at bounding box center [681, 313] width 39 height 58
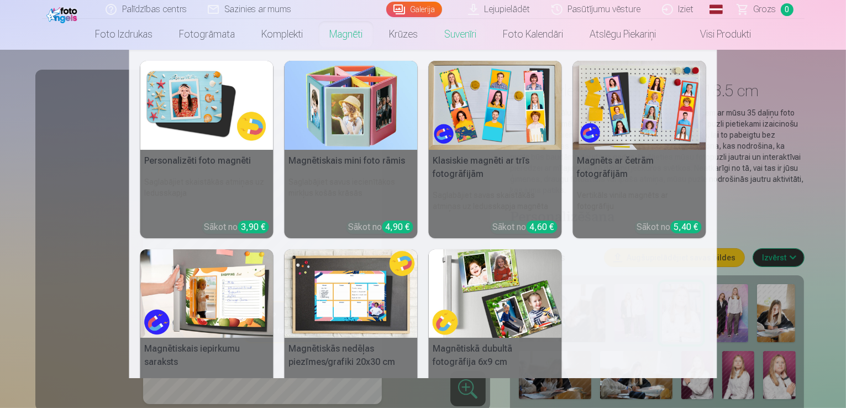
click at [336, 31] on link "Magnēti" at bounding box center [346, 34] width 60 height 31
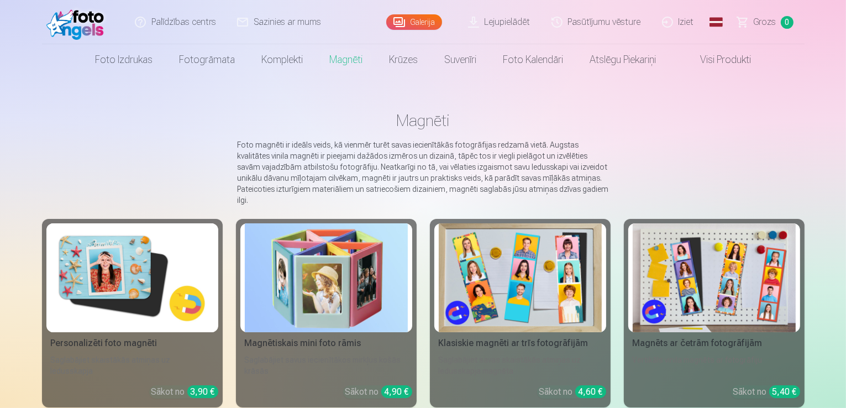
click at [319, 261] on img at bounding box center [326, 277] width 163 height 109
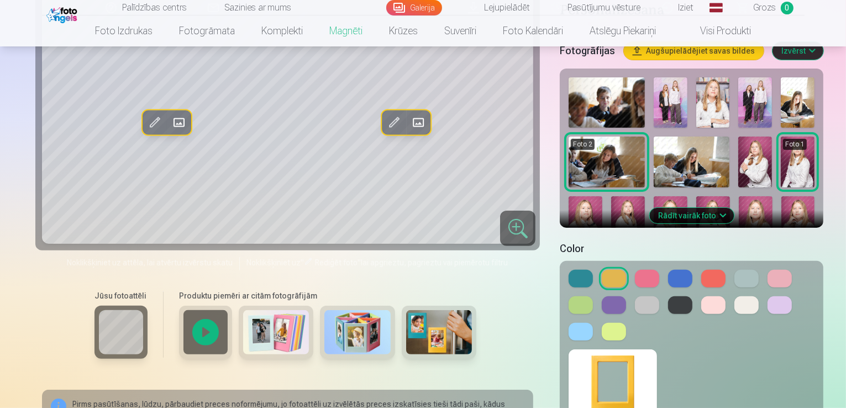
scroll to position [290, 0]
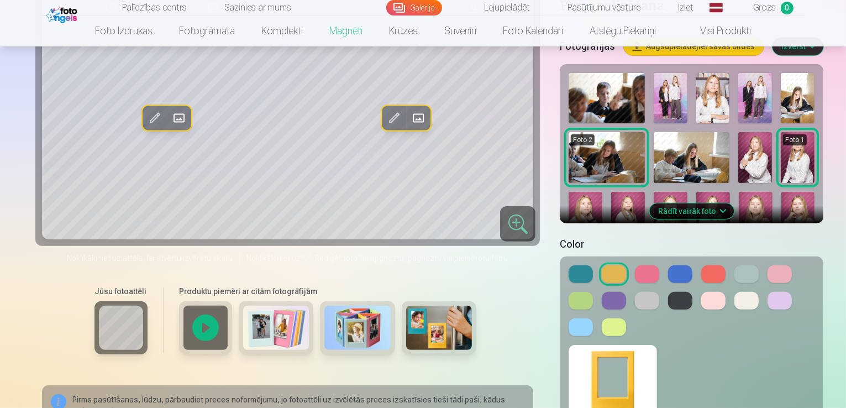
click at [701, 265] on button at bounding box center [713, 274] width 24 height 18
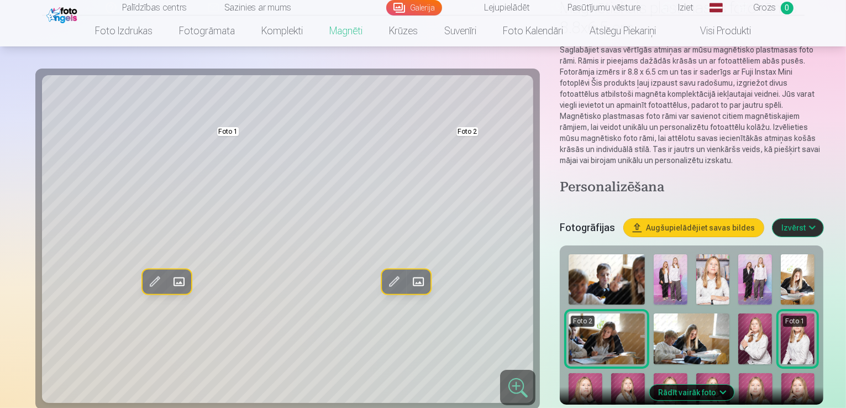
scroll to position [83, 0]
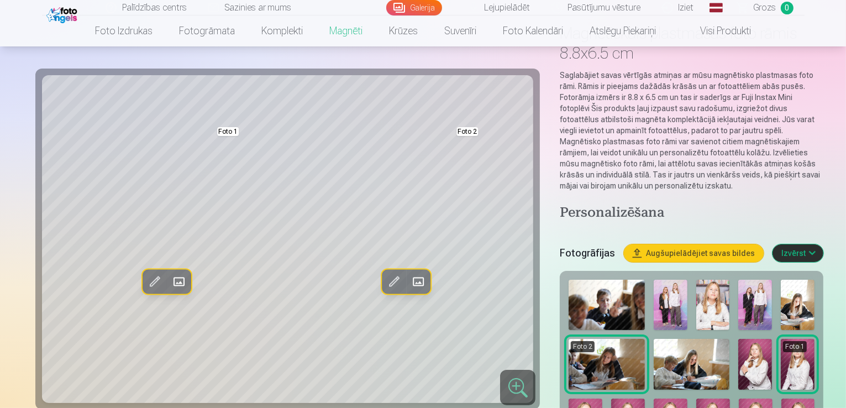
click at [576, 280] on img at bounding box center [607, 305] width 76 height 50
click at [572, 280] on img at bounding box center [607, 305] width 76 height 50
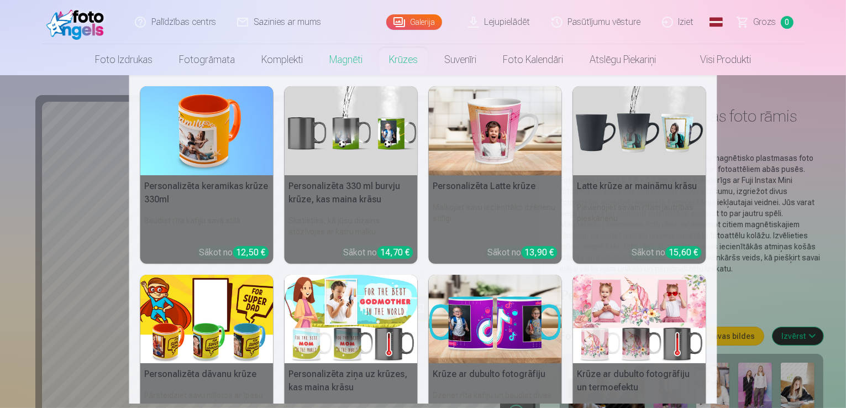
click at [397, 58] on link "Krūzes" at bounding box center [403, 59] width 55 height 31
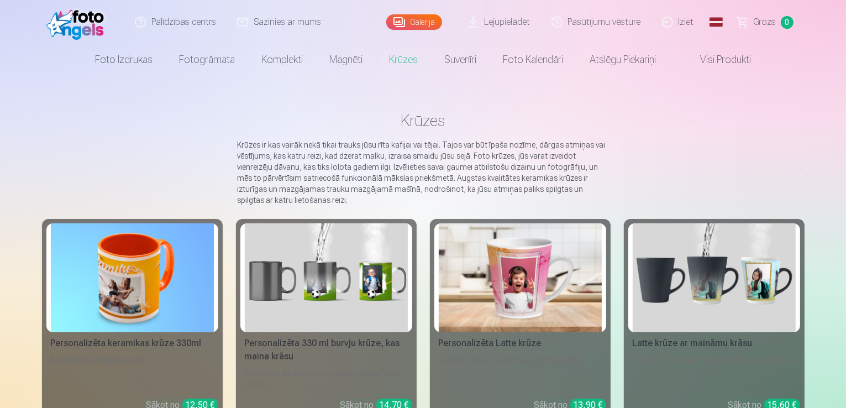
click at [112, 303] on img at bounding box center [132, 277] width 163 height 109
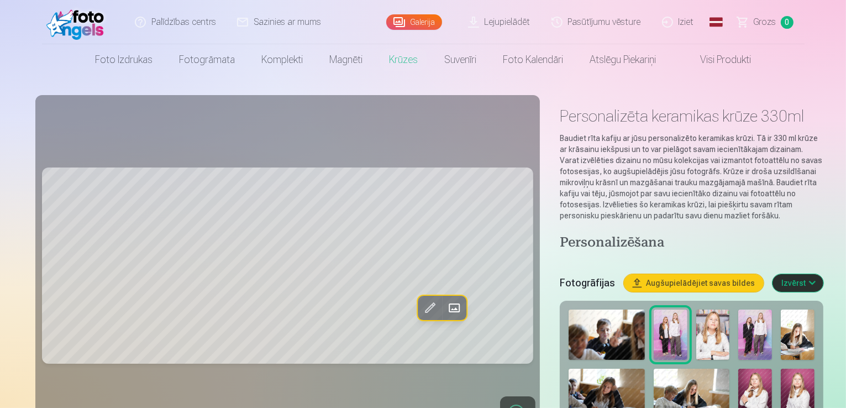
click at [781, 312] on img at bounding box center [798, 334] width 34 height 50
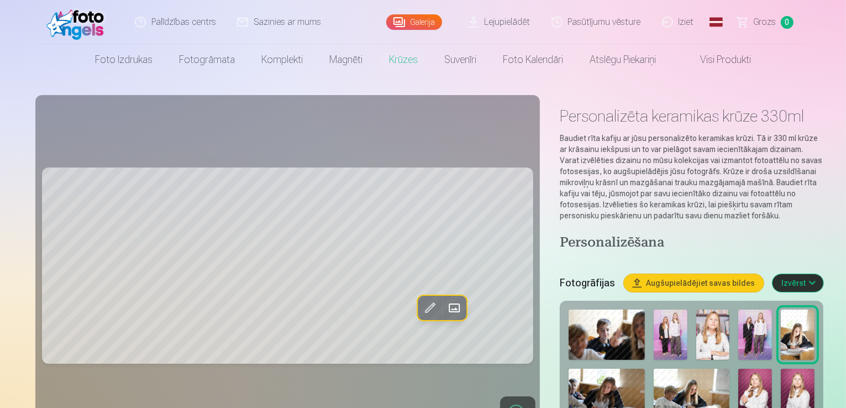
click at [644, 369] on img at bounding box center [607, 394] width 76 height 51
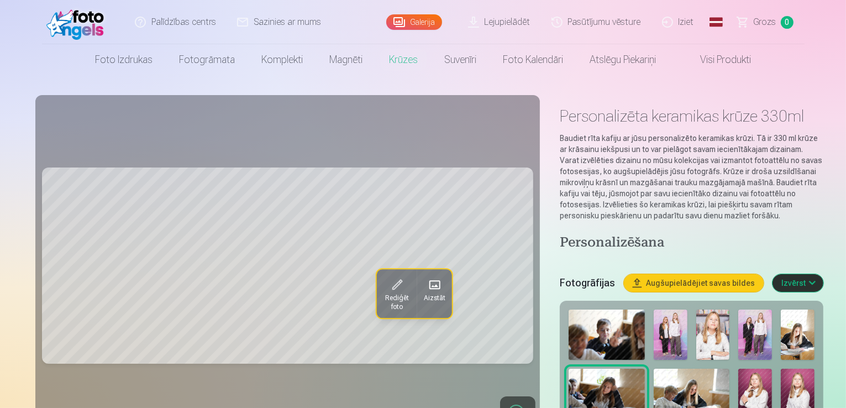
click at [654, 369] on img at bounding box center [692, 394] width 76 height 51
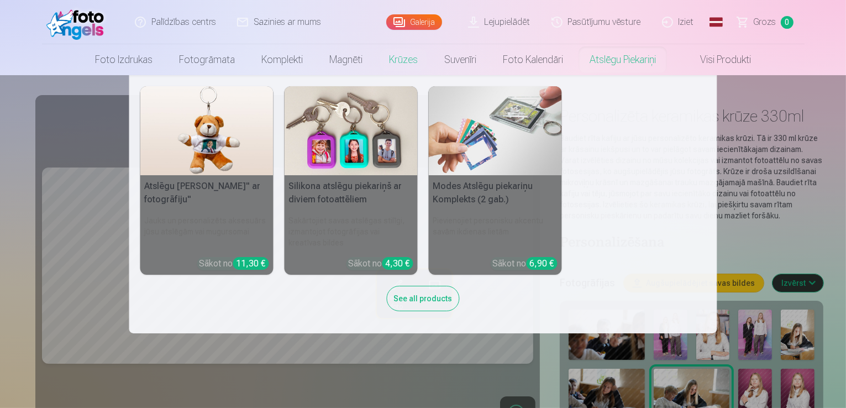
click at [617, 61] on link "Atslēgu piekariņi" at bounding box center [622, 59] width 93 height 31
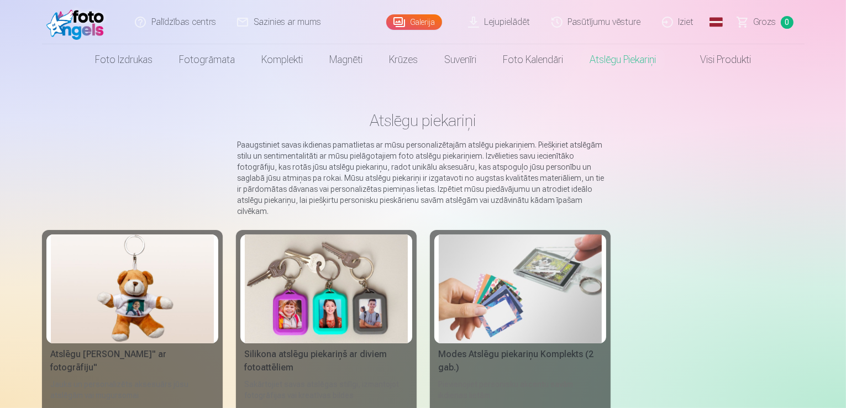
click at [259, 330] on img at bounding box center [326, 288] width 163 height 109
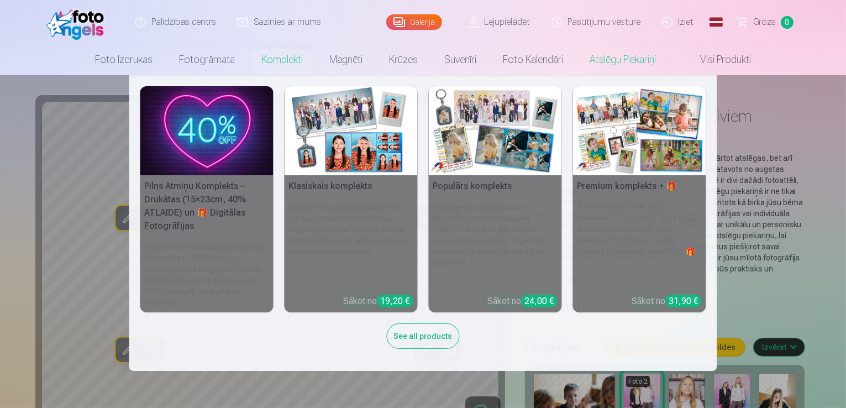
click at [278, 57] on link "Komplekti" at bounding box center [282, 59] width 68 height 31
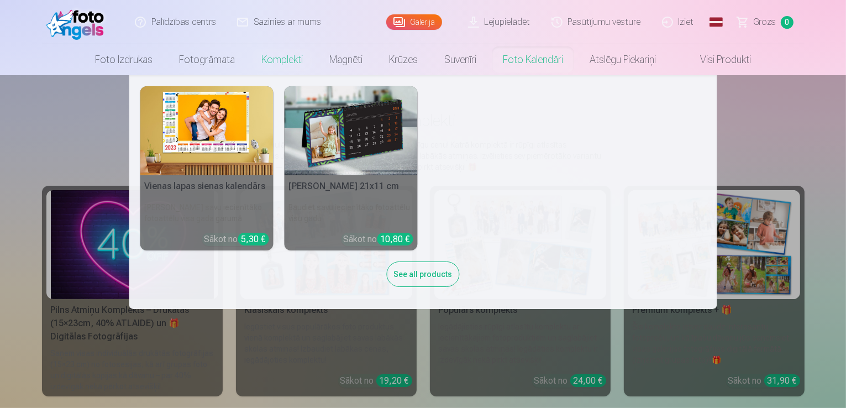
click at [537, 64] on link "Foto kalendāri" at bounding box center [533, 59] width 87 height 31
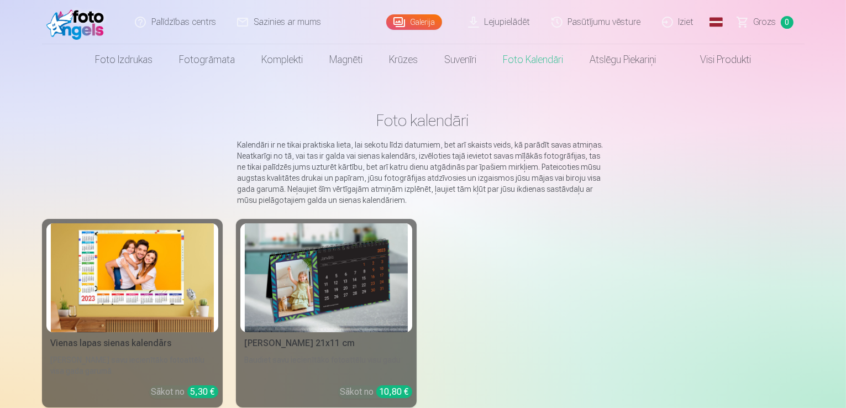
click at [699, 70] on link "Visi produkti" at bounding box center [716, 59] width 95 height 31
